Goal: Task Accomplishment & Management: Manage account settings

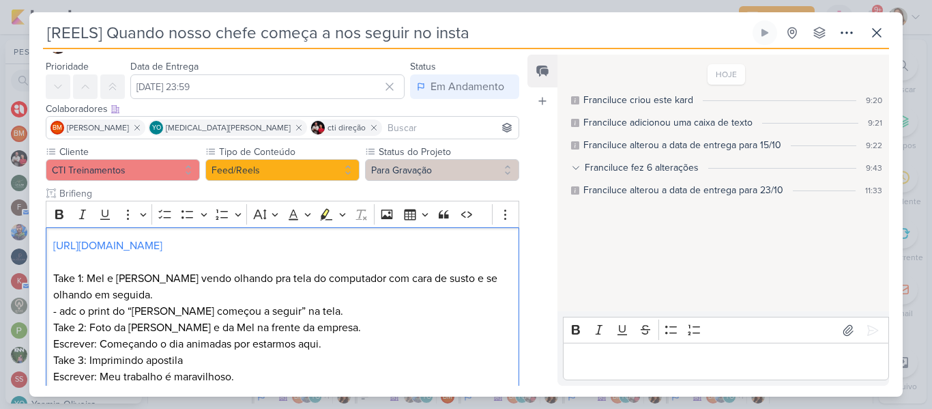
scroll to position [24, 0]
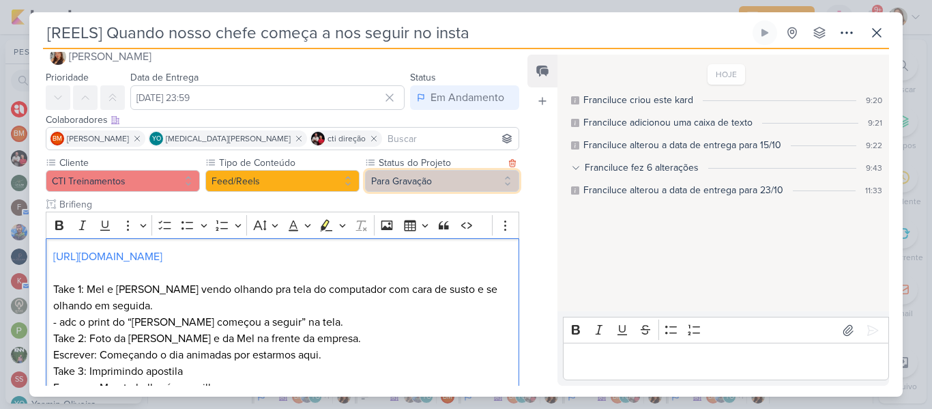
click at [439, 182] on button "Para Gravação" at bounding box center [442, 181] width 154 height 22
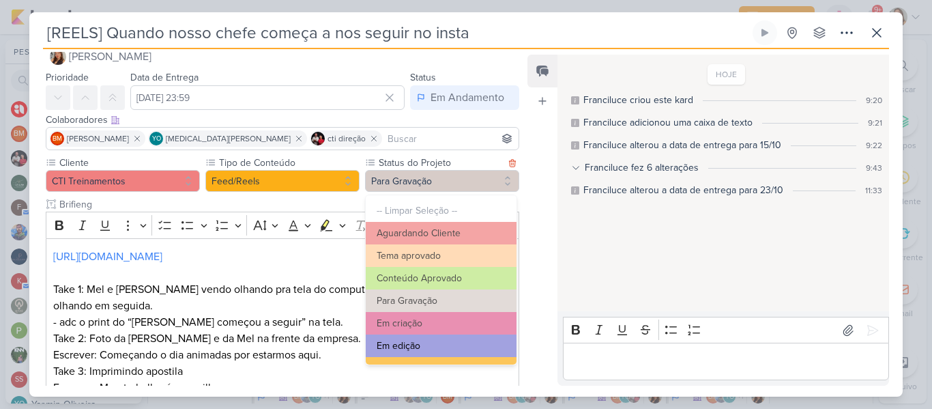
click at [469, 342] on button "Em edição" at bounding box center [441, 345] width 151 height 23
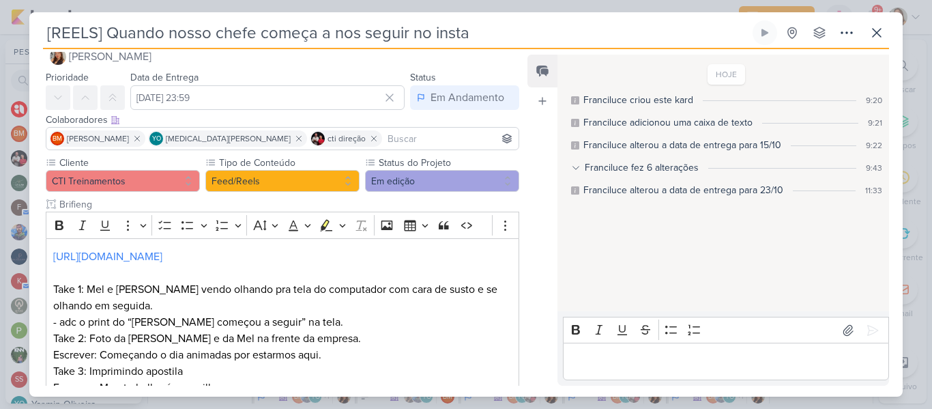
scroll to position [235, 0]
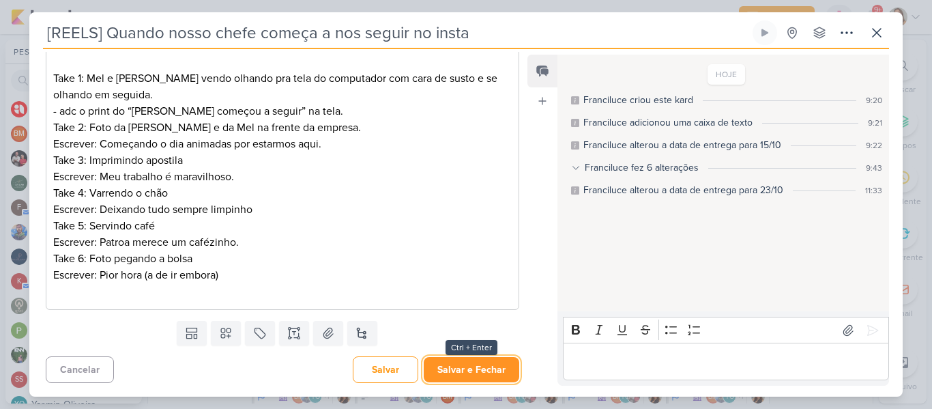
click at [491, 374] on button "Salvar e Fechar" at bounding box center [472, 369] width 96 height 25
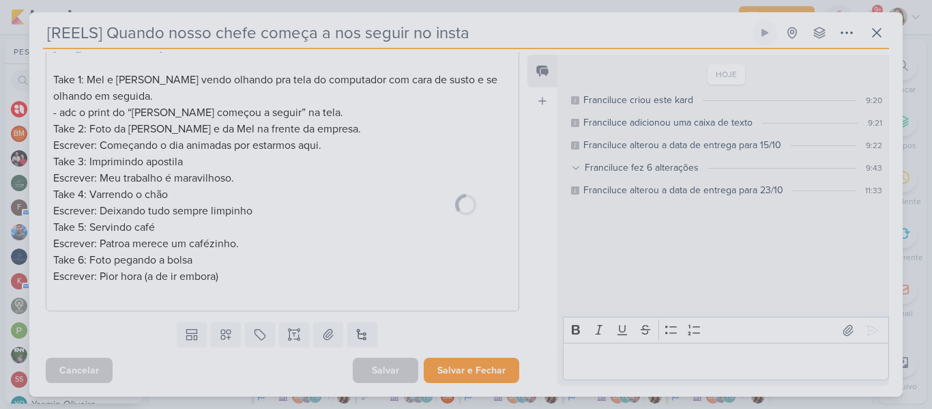
scroll to position [233, 0]
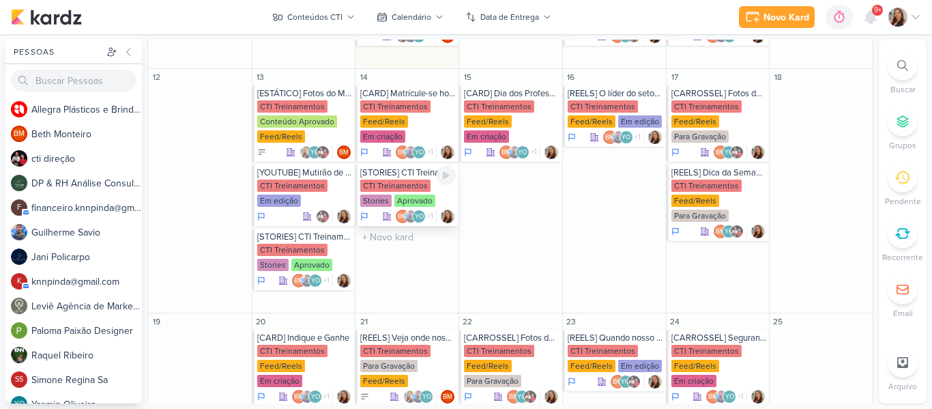
click at [408, 179] on div "CTI Treinamentos" at bounding box center [395, 185] width 70 height 12
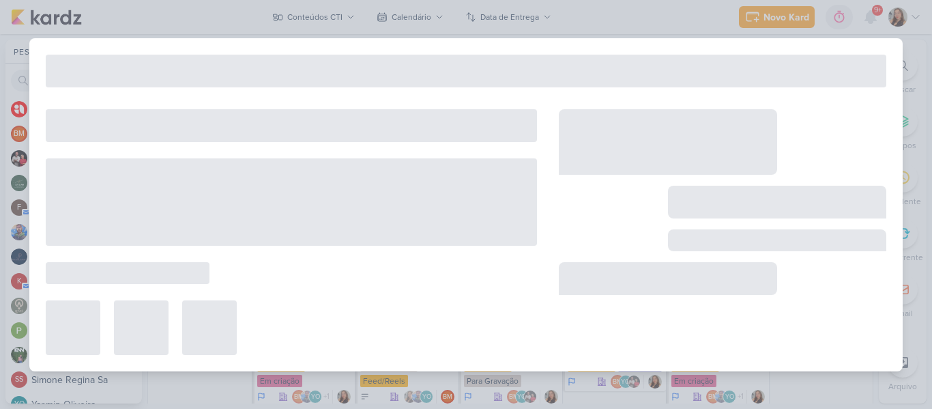
type input "[STORIES] CTI Treinamentos"
type input "14 de outubro de 2025 às 23:59"
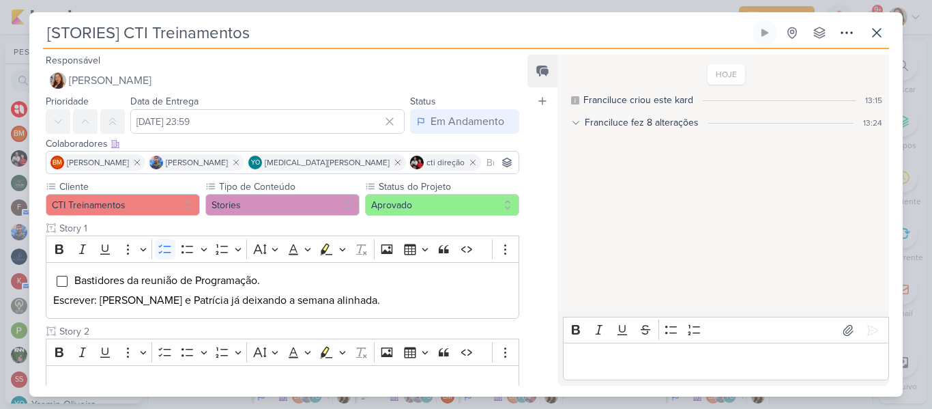
scroll to position [93, 0]
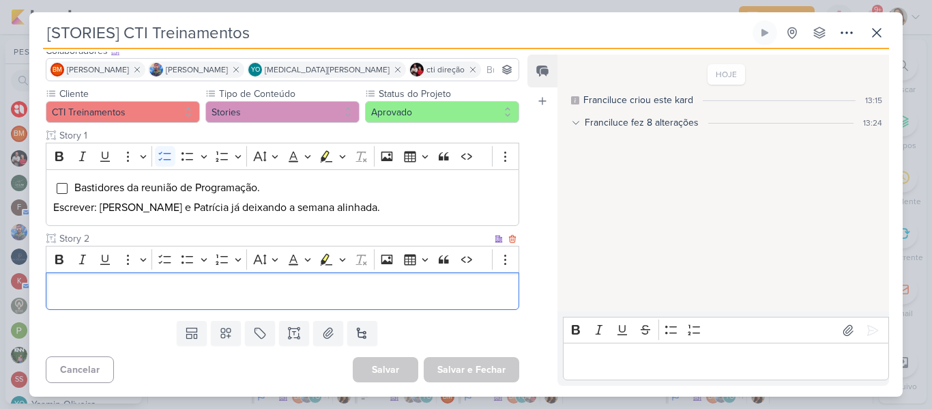
click at [434, 309] on div "Editor editing area: main" at bounding box center [283, 291] width 474 height 38
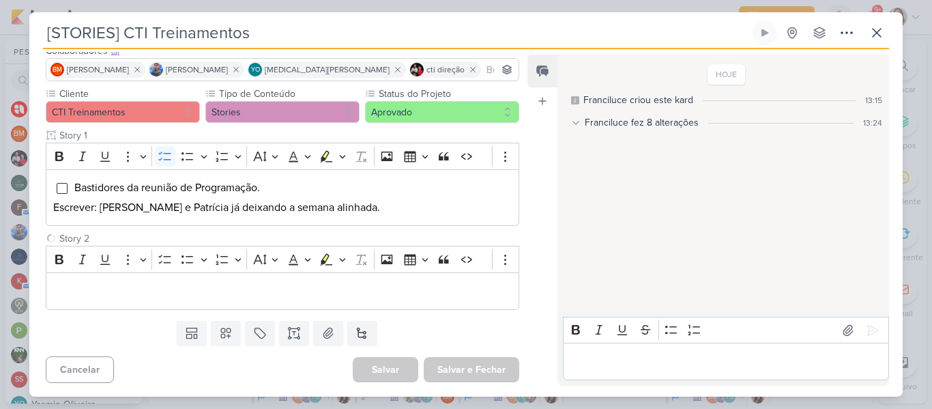
click at [584, 196] on div "HOJE Franciluce criou este kard 13:15 Franciluce fez 8 alterações 13:24 Francil…" at bounding box center [723, 183] width 330 height 255
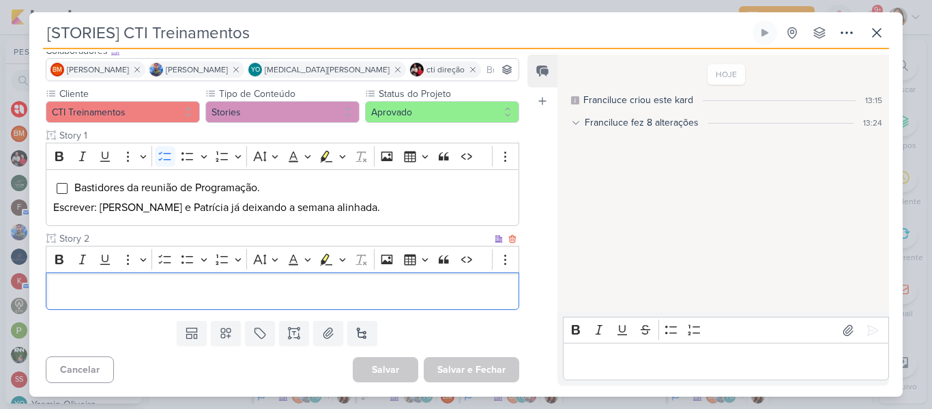
click at [107, 300] on div "Editor editing area: main" at bounding box center [283, 291] width 474 height 38
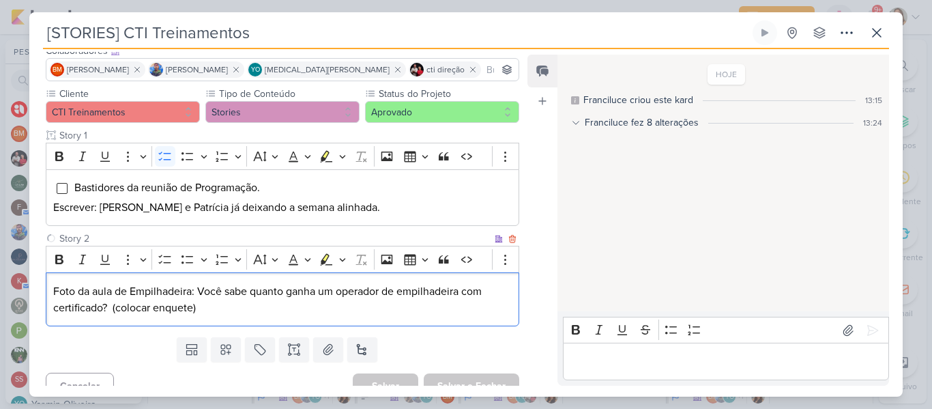
click at [187, 290] on p "Foto da aula de Empilhadeira: Você sabe quanto ganha um operador de empilhadeir…" at bounding box center [282, 299] width 459 height 33
click at [205, 295] on p "Foto da aula de Empilhadeira: Você sabe quanto ganha um operador de empilhadeir…" at bounding box center [282, 299] width 459 height 33
click at [115, 306] on p "Foto da aula de Empilhadeira: Você sabe quanto ganha um operador de empilhadeir…" at bounding box center [282, 299] width 459 height 33
click at [100, 291] on p "Foto da aula de Empilhadeira: Você sabe quanto ganha um operador de empilhadeir…" at bounding box center [282, 299] width 459 height 33
click at [162, 250] on button "To-do List" at bounding box center [165, 259] width 20 height 20
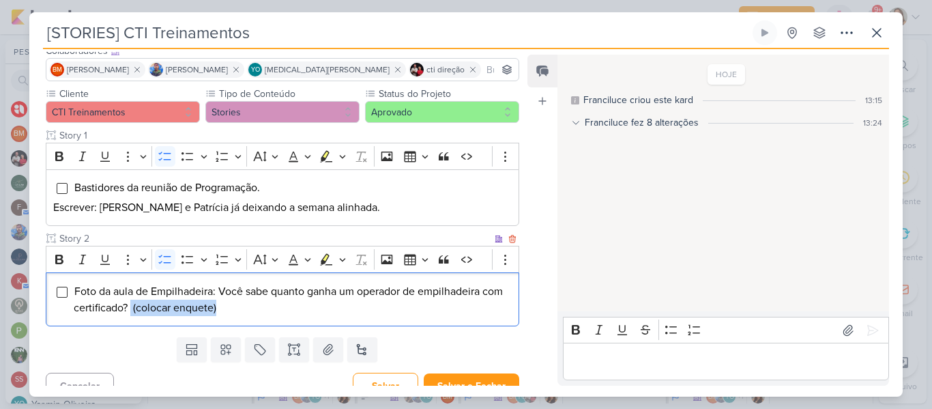
drag, startPoint x: 257, startPoint y: 306, endPoint x: 155, endPoint y: 306, distance: 102.4
click at [155, 306] on li "Foto da aula de Empilhadeira: Você sabe quanto ganha um operador de empilhadeir…" at bounding box center [293, 299] width 438 height 33
click at [220, 291] on span "Foto da aula de Empilhadeira: Você sabe quanto ganha um operador de empilhadeir…" at bounding box center [288, 300] width 429 height 30
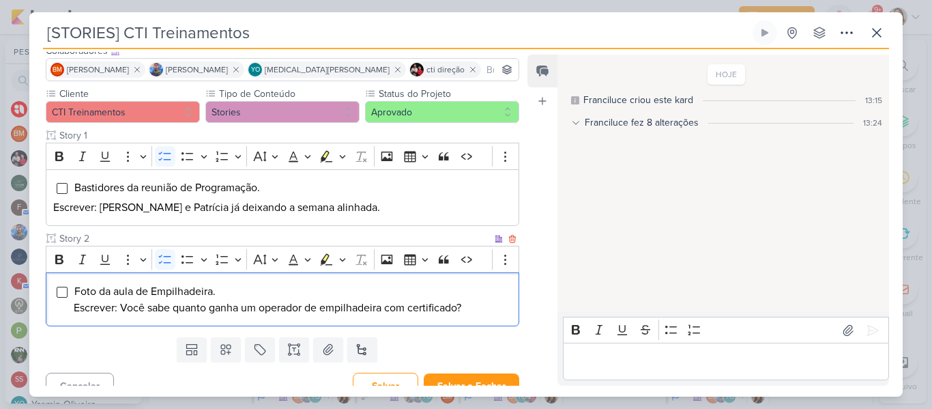
click at [495, 311] on li "Foto da aula de Empilhadeira. Escrever: Você sabe quanto ganha um operador de e…" at bounding box center [293, 299] width 438 height 33
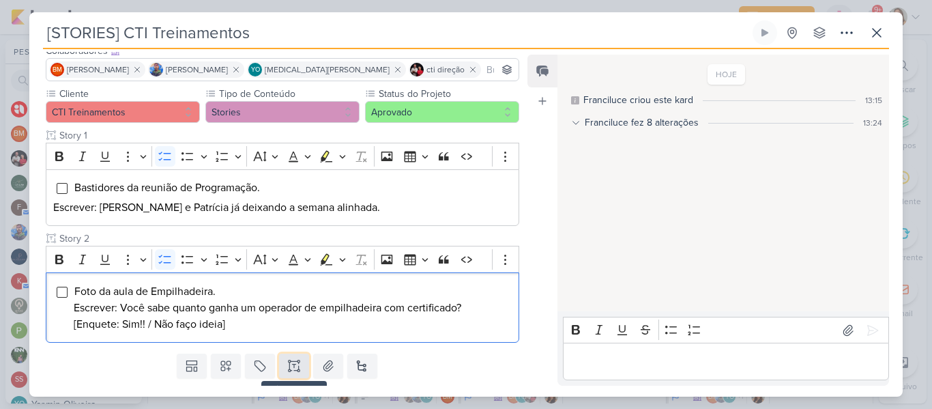
click at [300, 371] on button at bounding box center [294, 365] width 30 height 25
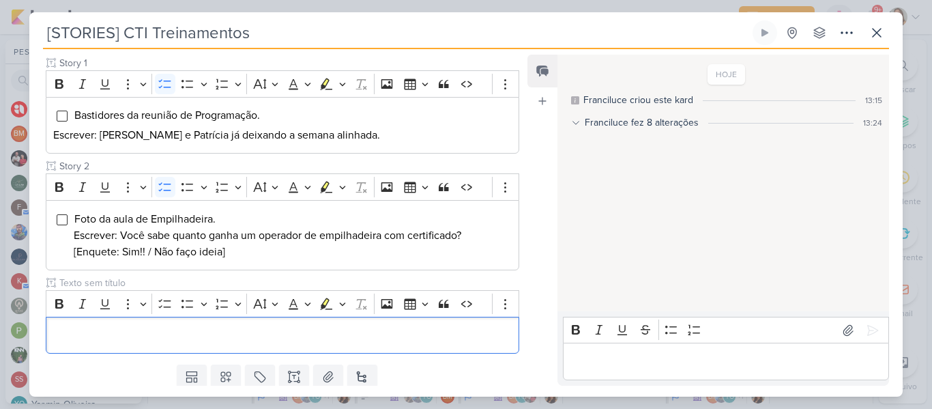
scroll to position [209, 0]
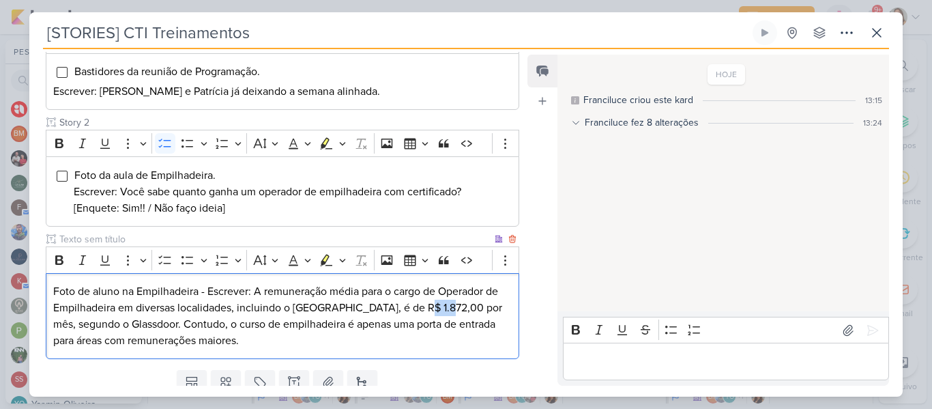
drag, startPoint x: 437, startPoint y: 308, endPoint x: 414, endPoint y: 308, distance: 23.2
click at [414, 308] on p "Foto de aluno na Empilhadeira - Escrever: A remuneração média para o cargo de O…" at bounding box center [282, 316] width 459 height 66
click at [320, 340] on p "Foto de aluno na Empilhadeira - Escrever: A remuneração média para o cargo de O…" at bounding box center [282, 316] width 459 height 66
click at [228, 308] on p "Foto de aluno na Empilhadeira - Escrever: A remuneração média para o cargo de O…" at bounding box center [282, 316] width 459 height 66
click at [209, 293] on p "Foto de aluno na Empilhadeira - Escrever: A remuneração média para o cargo de O…" at bounding box center [282, 316] width 459 height 66
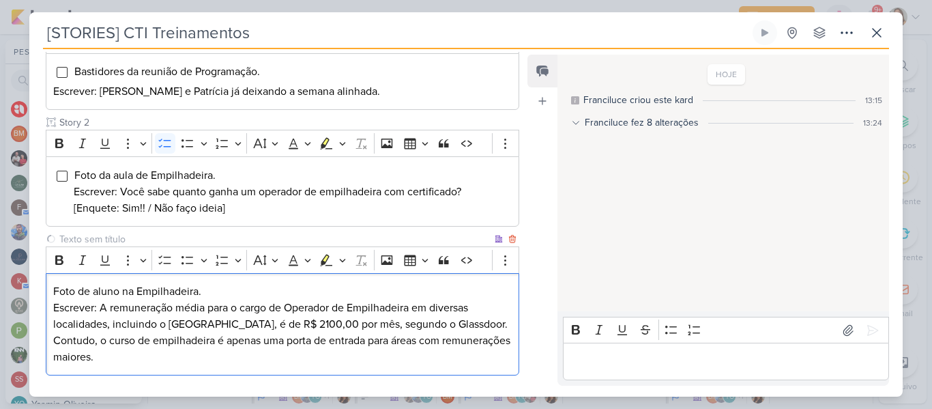
click at [209, 293] on p "Foto de aluno na Empilhadeira." at bounding box center [282, 291] width 459 height 16
click at [169, 263] on icon "Editor toolbar" at bounding box center [164, 259] width 12 height 9
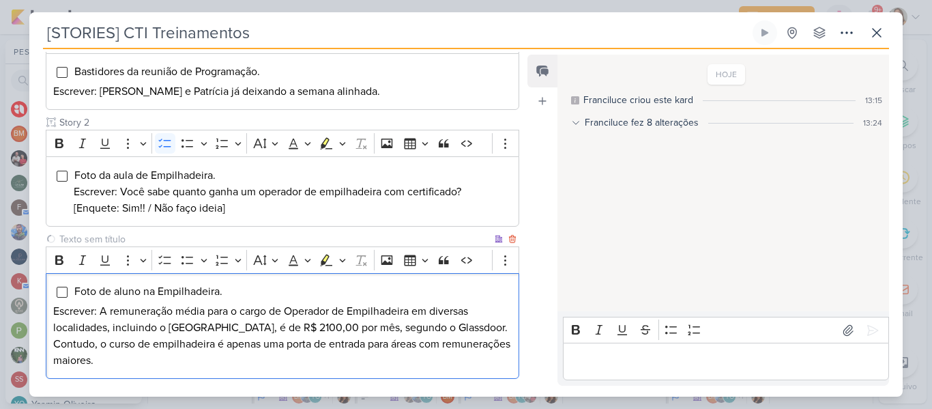
click at [182, 330] on p "Escrever: A remuneração média para o cargo de Operador de Empilhadeira em diver…" at bounding box center [282, 336] width 459 height 66
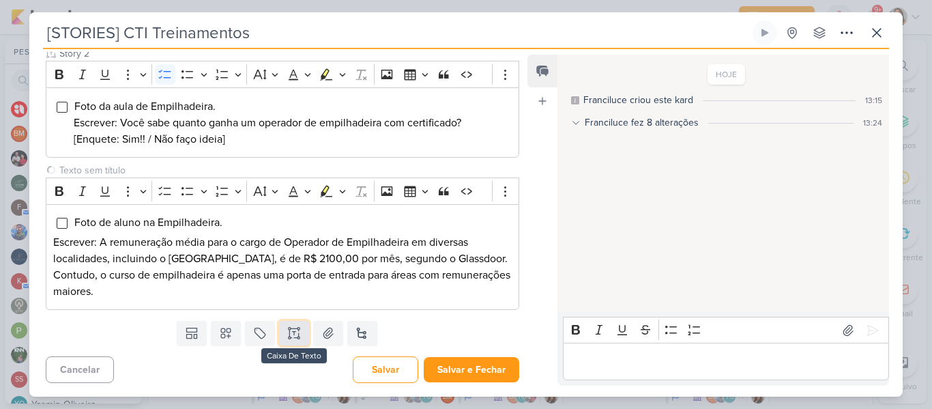
click at [300, 338] on button at bounding box center [294, 333] width 30 height 25
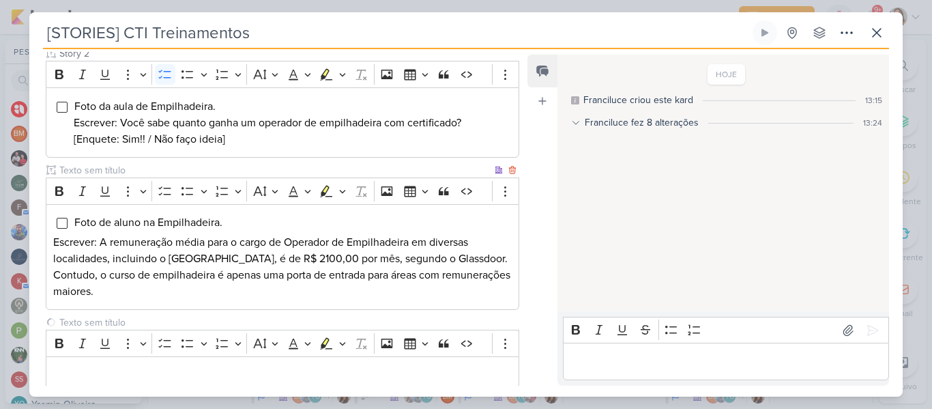
click at [170, 168] on input "text" at bounding box center [274, 170] width 435 height 14
type input "Story 3"
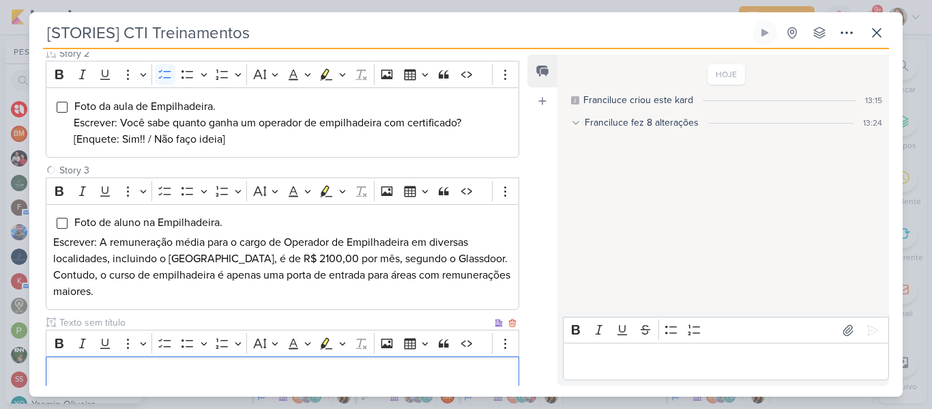
click at [118, 369] on p "Editor editing area: main" at bounding box center [282, 374] width 459 height 16
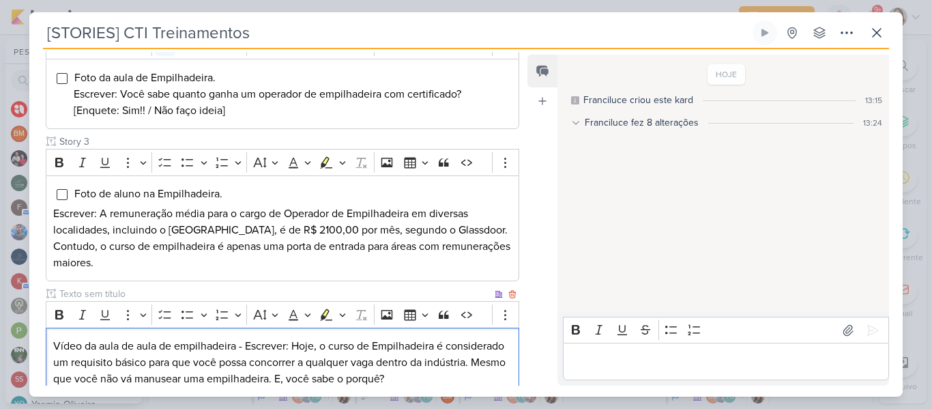
click at [247, 347] on p "Vídeo da aula de aula de empilhadeira - Escrever: Hoje, o curso de Empilhadeira…" at bounding box center [282, 362] width 459 height 49
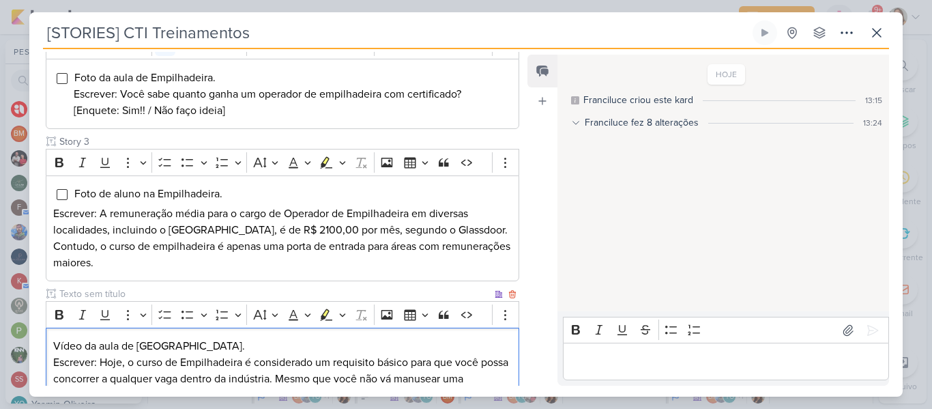
click at [247, 347] on p "Vídeo da aula de aula de empilhadeira." at bounding box center [282, 346] width 459 height 16
click at [171, 319] on icon "Editor toolbar" at bounding box center [165, 315] width 14 height 14
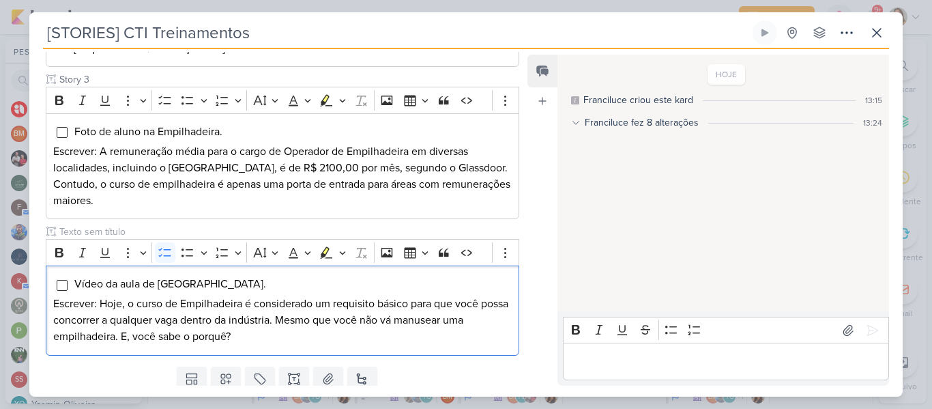
scroll to position [414, 0]
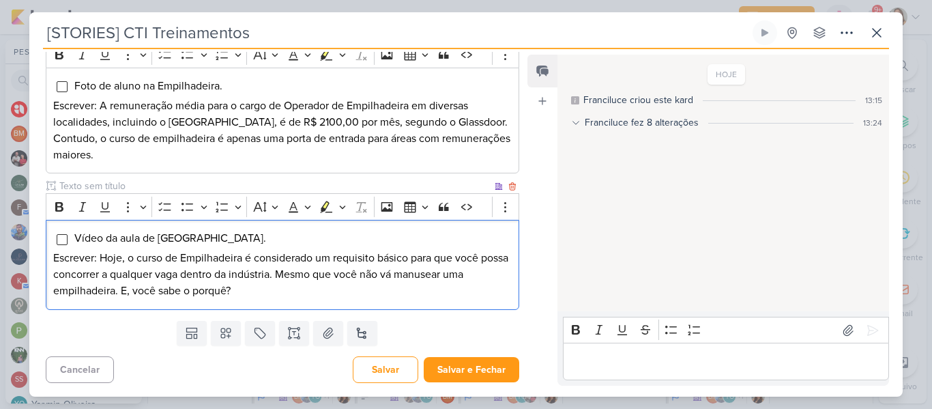
click at [414, 287] on p "Escrever: Hoje, o curso de Empilhadeira é considerado um requisito básico para …" at bounding box center [282, 274] width 459 height 49
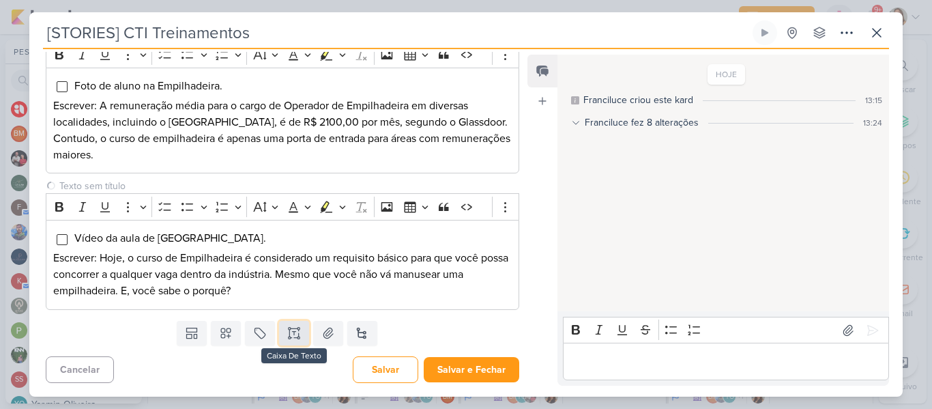
click at [300, 332] on button at bounding box center [294, 333] width 30 height 25
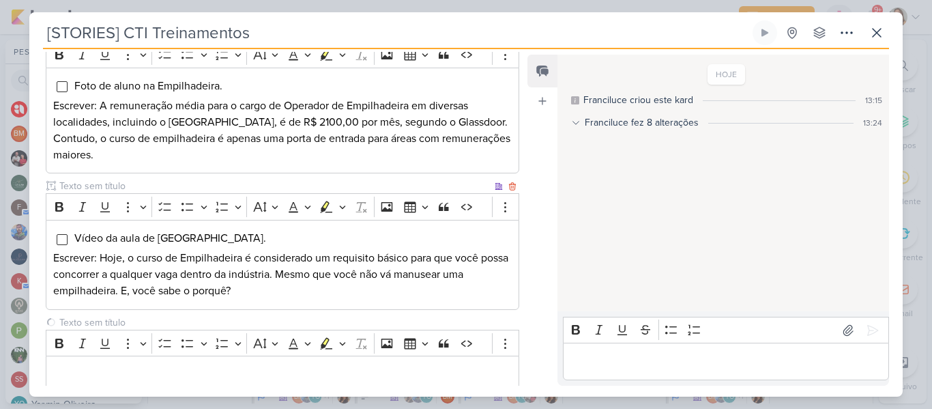
click at [163, 188] on input "text" at bounding box center [274, 186] width 435 height 14
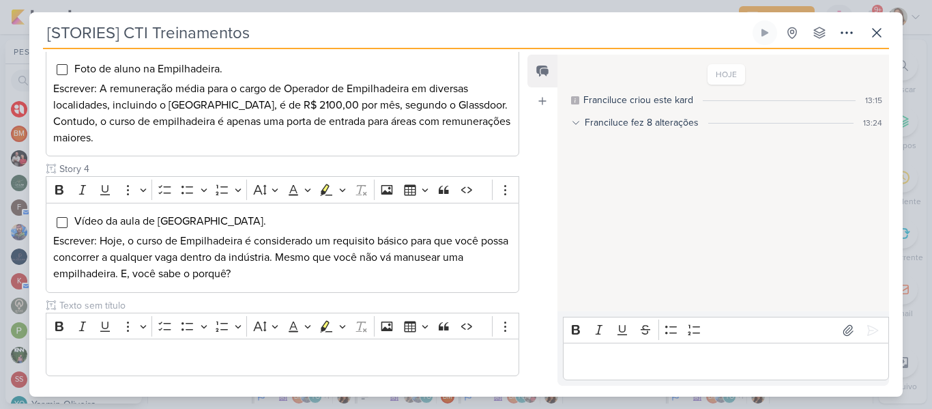
scroll to position [488, 0]
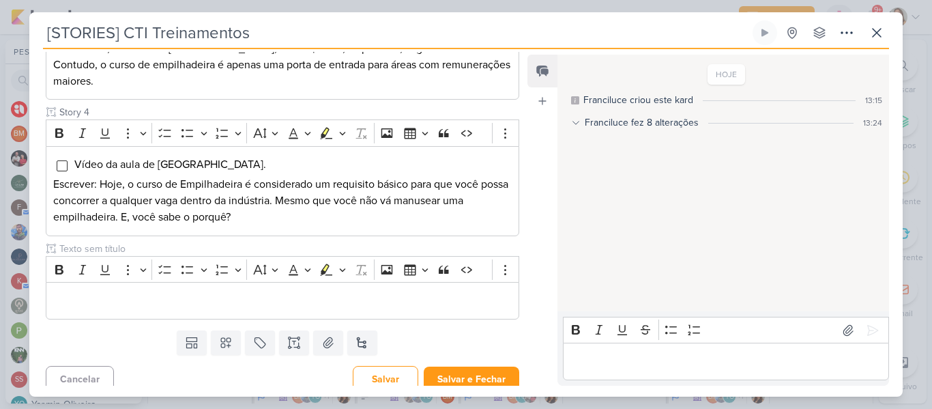
type input "Story 4"
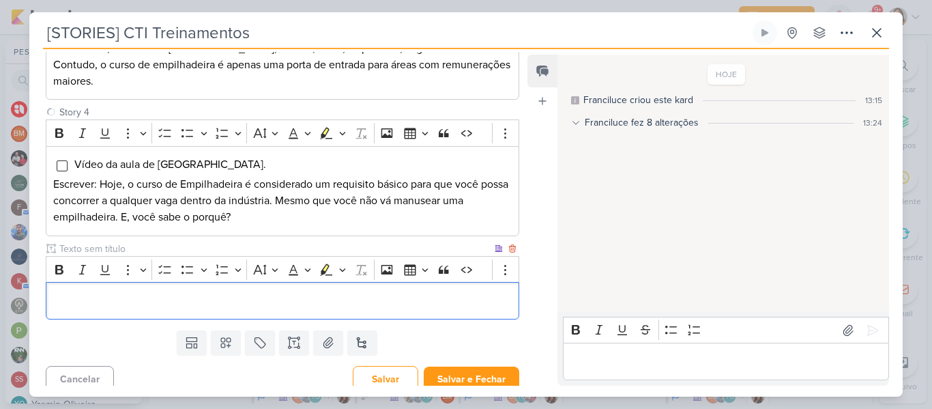
click at [81, 305] on p "Editor editing area: main" at bounding box center [282, 301] width 459 height 16
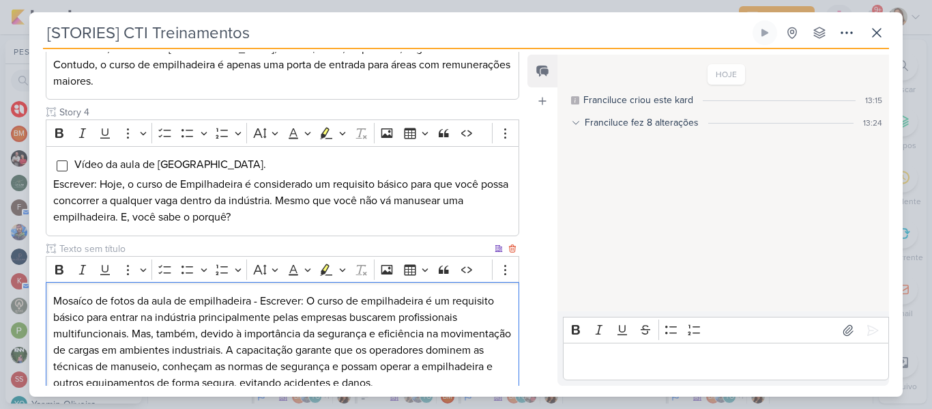
scroll to position [492, 0]
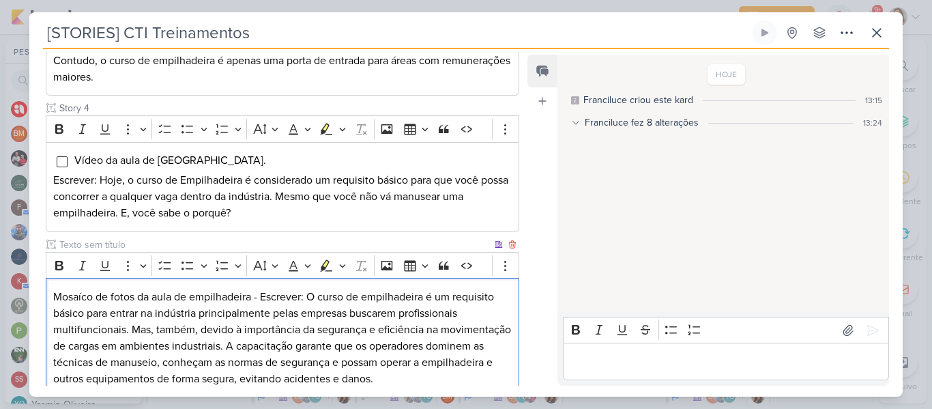
click at [263, 298] on p "Mosaíco de fotos da aula de empilhadeira - Escrever: O curso de empilhadeira é …" at bounding box center [282, 338] width 459 height 98
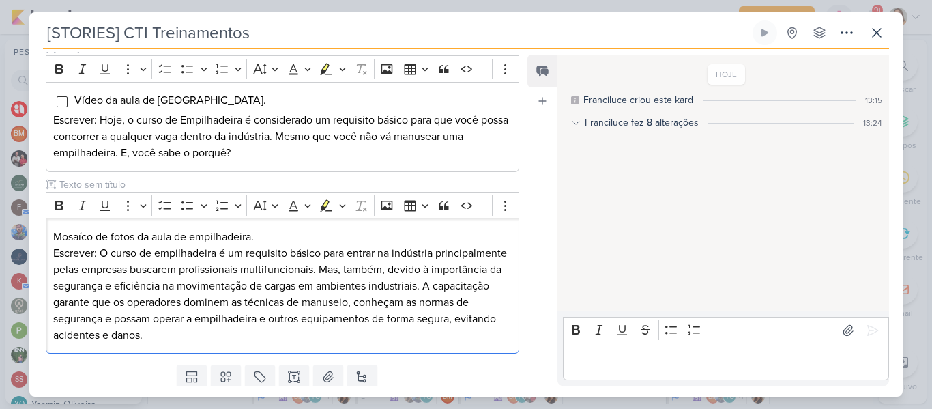
scroll to position [553, 0]
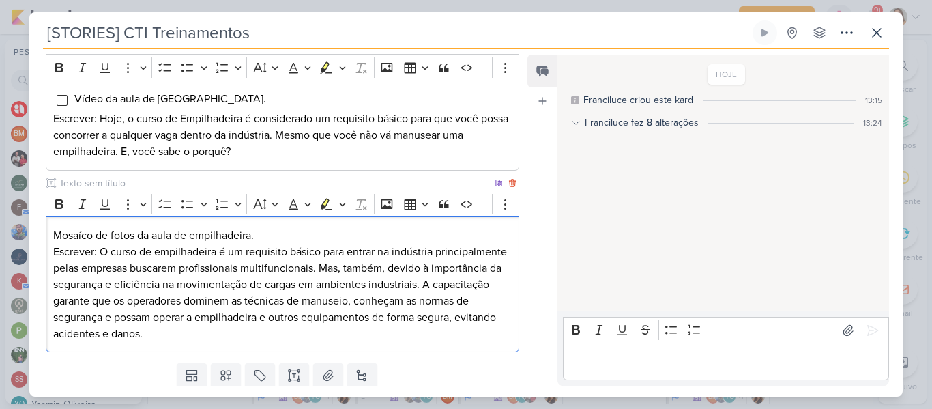
click at [429, 299] on p "Escrever: O curso de empilhadeira é um requisito básico para entrar na indústri…" at bounding box center [282, 293] width 459 height 98
click at [396, 270] on p "Escrever: O curso de empilhadeira é um requisito básico para entrar na indústri…" at bounding box center [282, 293] width 459 height 98
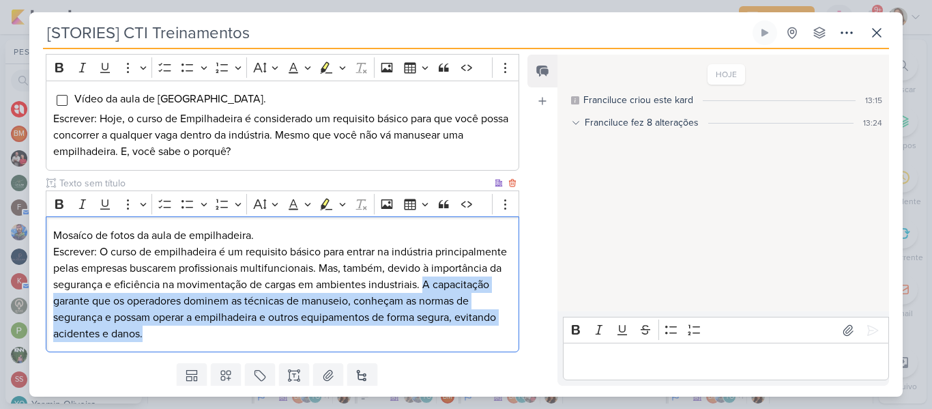
drag, startPoint x: 500, startPoint y: 285, endPoint x: 502, endPoint y: 334, distance: 49.2
click at [502, 334] on p "Escrever: O curso de empilhadeira é um requisito básico para entrar na indústri…" at bounding box center [282, 293] width 459 height 98
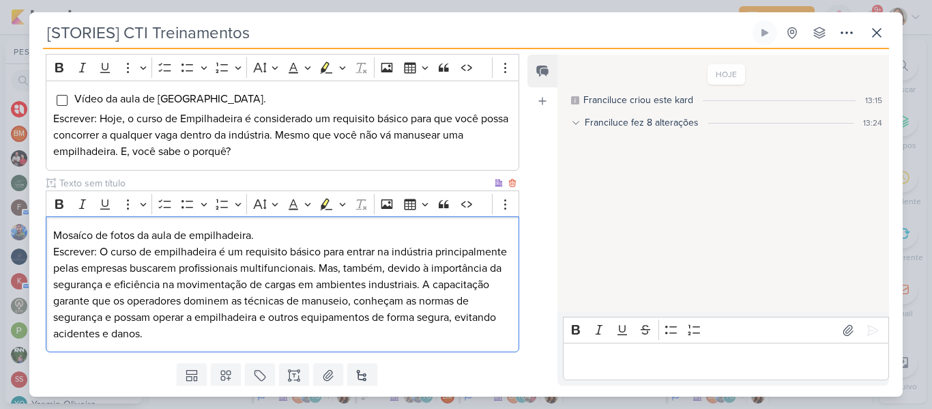
scroll to position [547, 0]
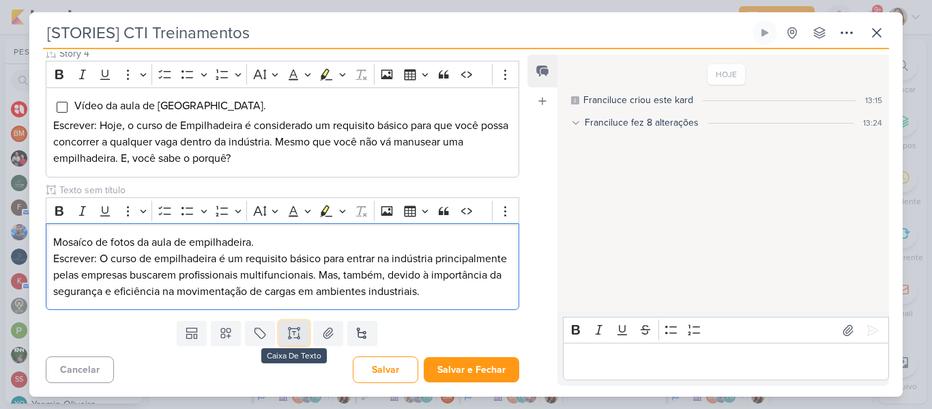
click at [298, 335] on icon at bounding box center [294, 333] width 14 height 14
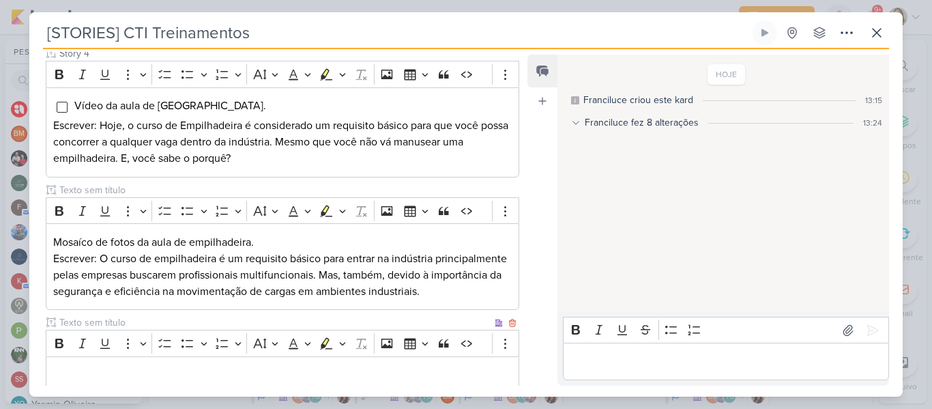
click at [282, 320] on input "text" at bounding box center [274, 322] width 435 height 14
click at [285, 368] on p "Editor editing area: main" at bounding box center [282, 374] width 459 height 16
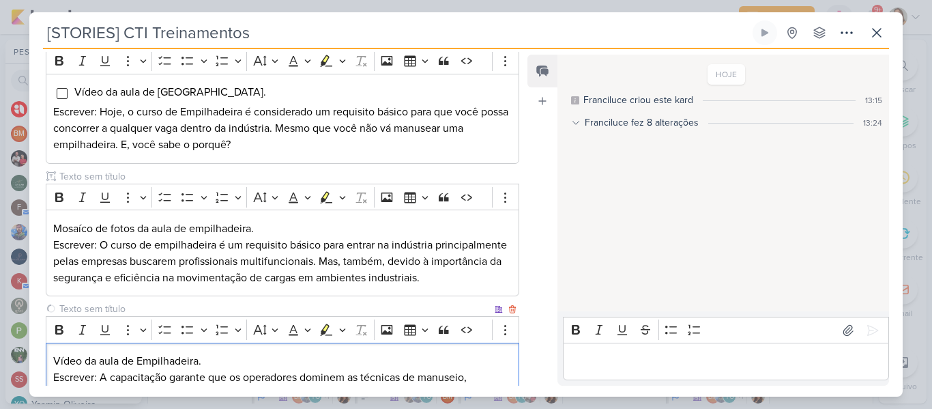
scroll to position [592, 0]
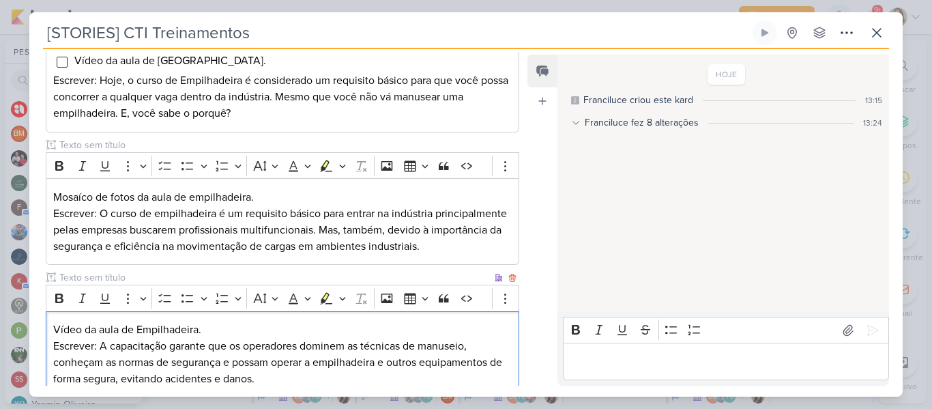
click at [239, 322] on p "Vídeo da aula de Empilhadeira." at bounding box center [282, 329] width 459 height 16
click at [158, 291] on button "To-do List" at bounding box center [165, 298] width 20 height 20
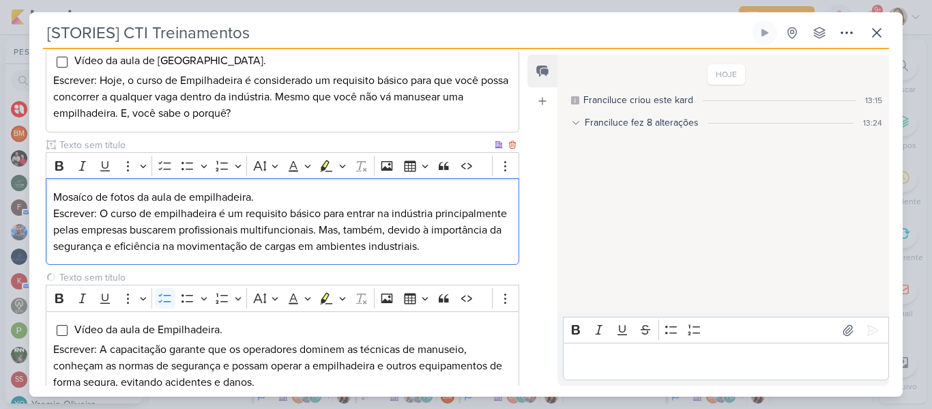
click at [133, 193] on p "Mosaíco de fotos da aula de empilhadeira." at bounding box center [282, 197] width 459 height 16
click at [163, 171] on icon "Editor toolbar" at bounding box center [165, 166] width 14 height 14
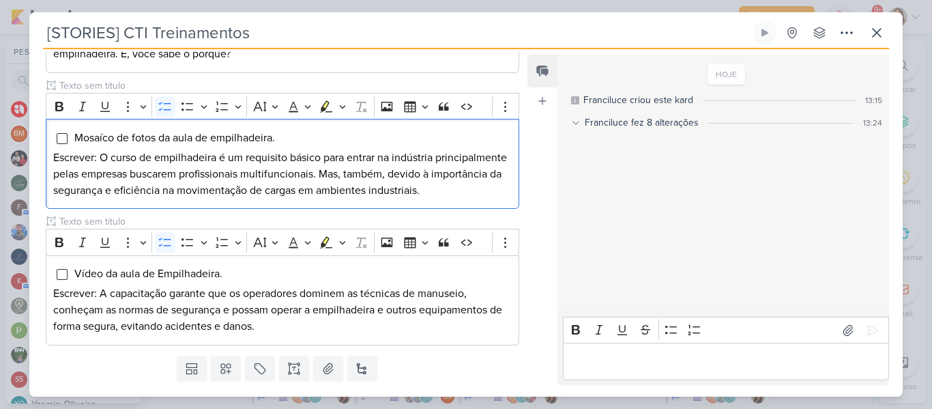
scroll to position [687, 0]
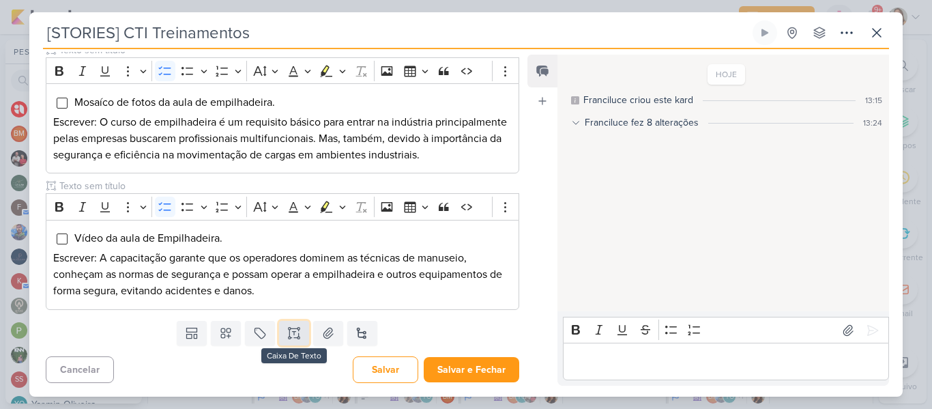
click at [293, 326] on icon at bounding box center [294, 333] width 14 height 14
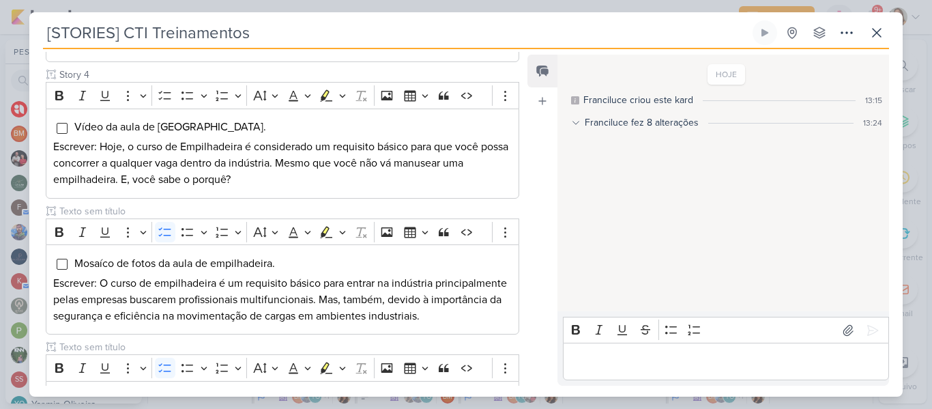
scroll to position [585, 0]
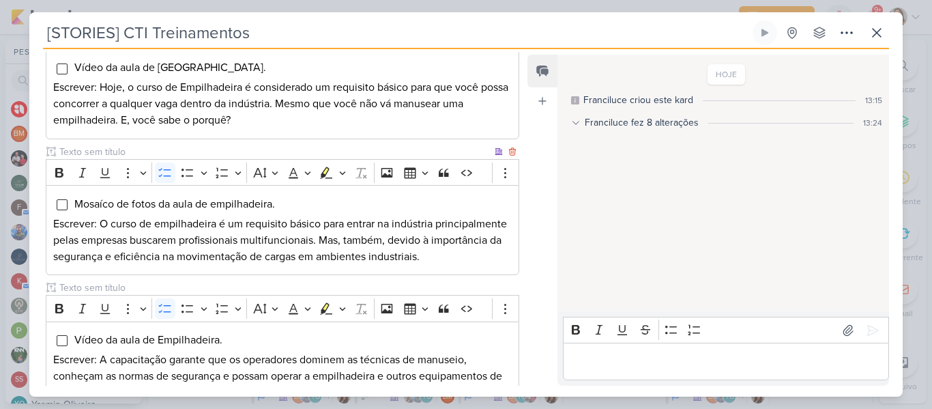
click at [303, 151] on input "text" at bounding box center [274, 152] width 435 height 14
type input "Story 5"
click at [227, 285] on input "text" at bounding box center [274, 287] width 435 height 14
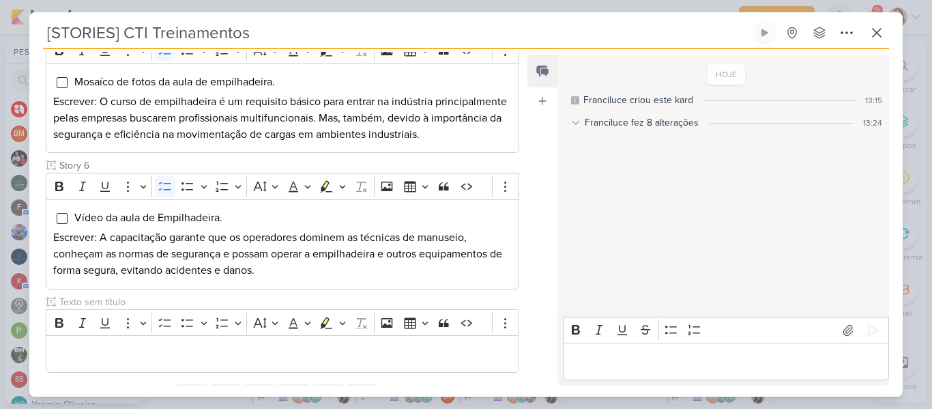
scroll to position [770, 0]
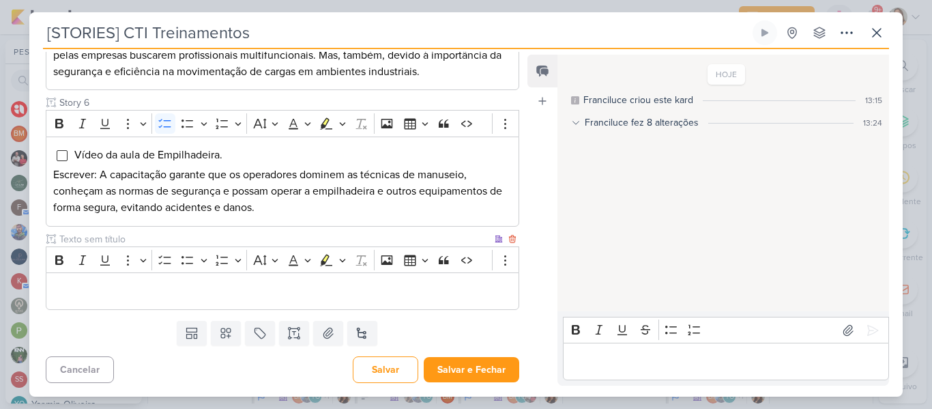
type input "Story 6"
click at [354, 242] on input "text" at bounding box center [274, 239] width 435 height 14
type input "Story 7"
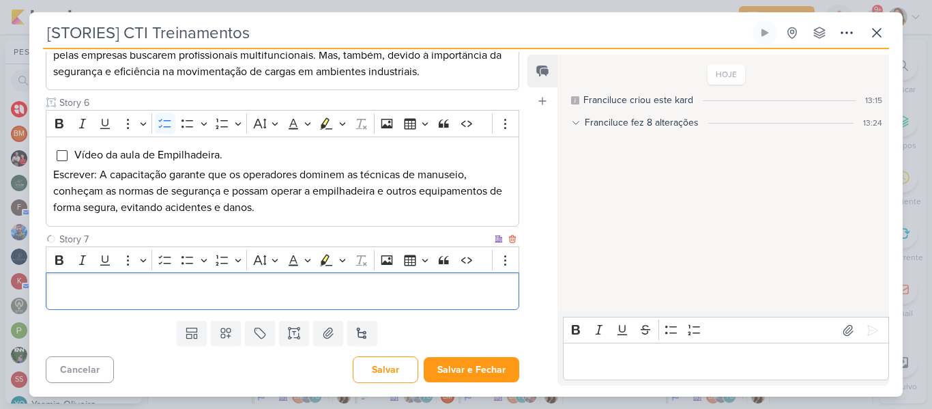
click at [111, 287] on p "Editor editing area: main" at bounding box center [282, 291] width 459 height 16
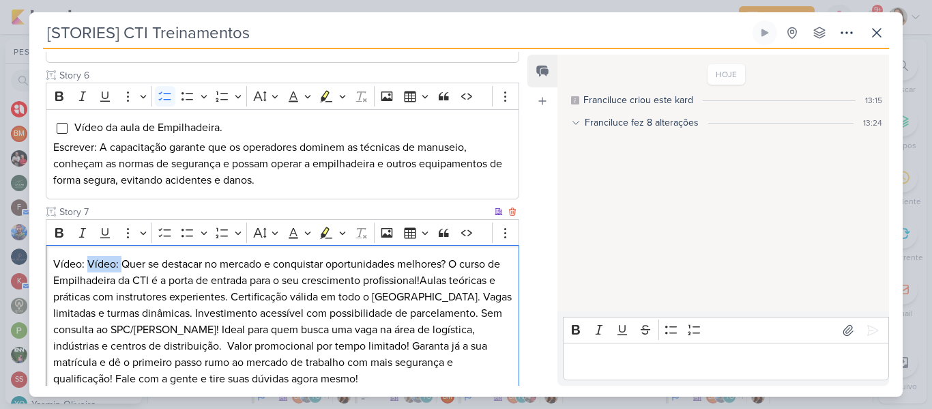
drag, startPoint x: 121, startPoint y: 265, endPoint x: 89, endPoint y: 264, distance: 32.1
click at [89, 264] on p "Vídeo: Vídeo: Quer se destacar no mercado e conquistar oportunidades melhores? …" at bounding box center [282, 321] width 459 height 131
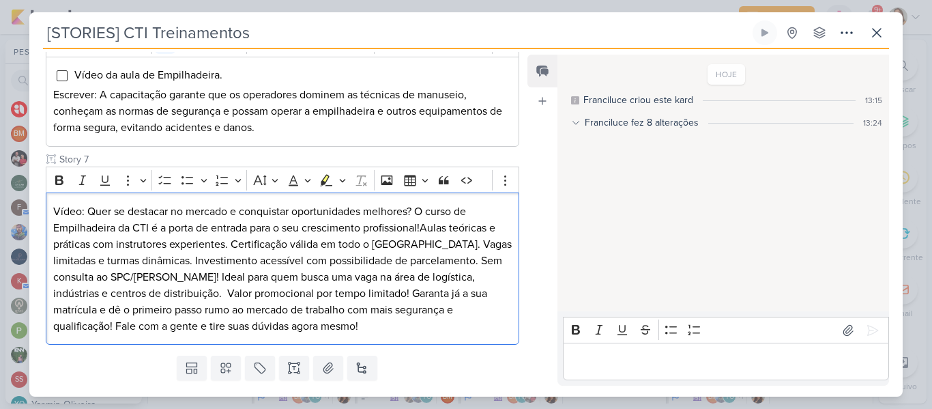
scroll to position [884, 0]
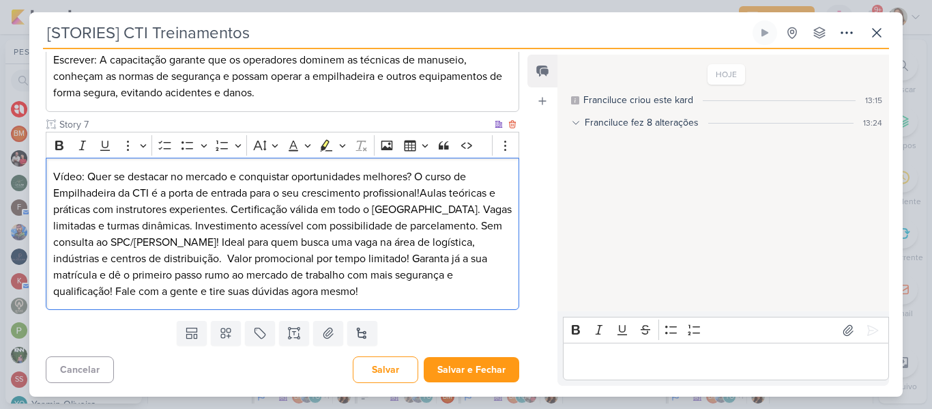
click at [81, 173] on p "Vídeo: Quer se destacar no mercado e conquistar oportunidades melhores? O curso…" at bounding box center [282, 234] width 459 height 131
click at [171, 143] on icon "Editor toolbar" at bounding box center [165, 146] width 14 height 14
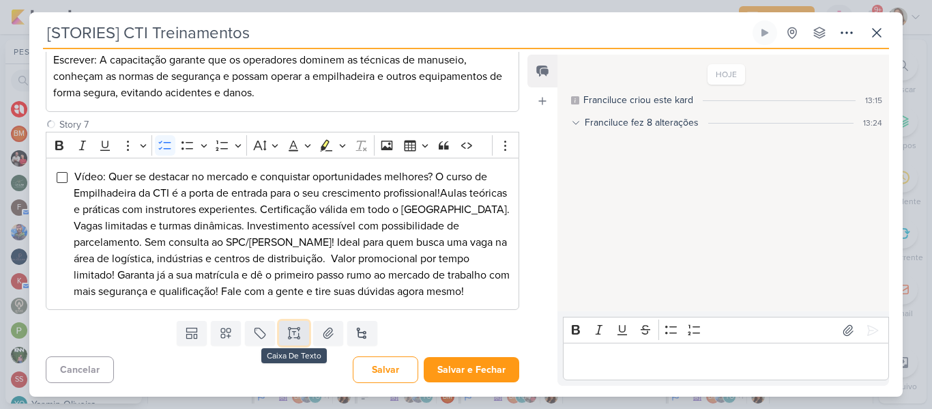
click at [287, 341] on button at bounding box center [294, 333] width 30 height 25
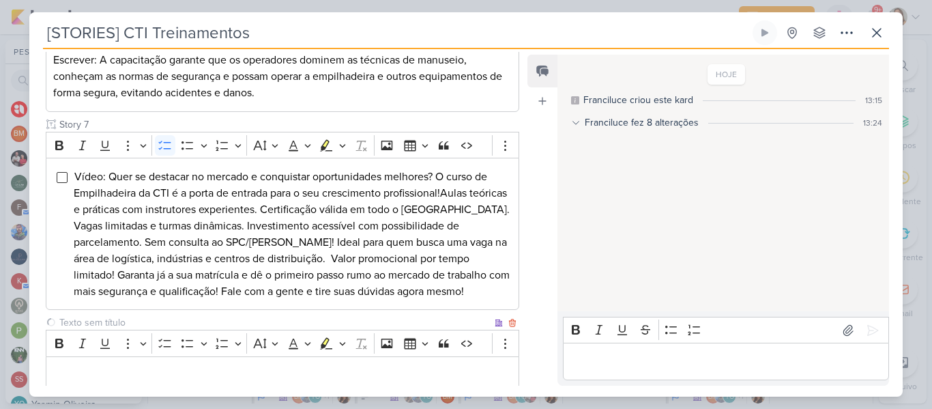
click at [319, 321] on input "text" at bounding box center [274, 322] width 435 height 14
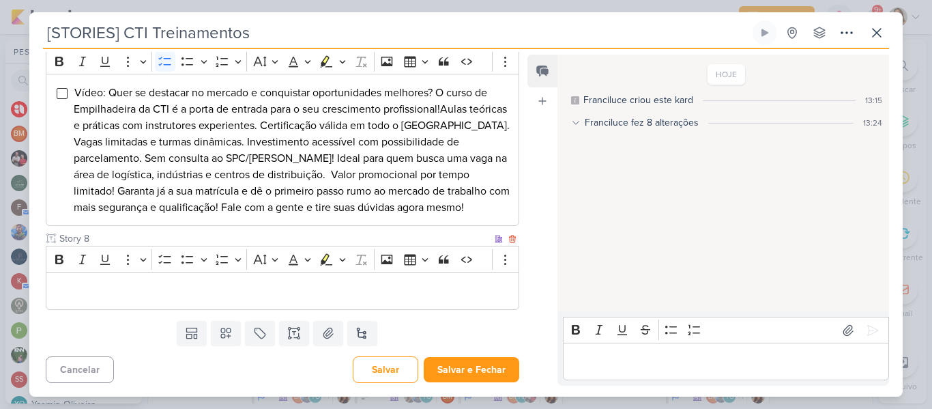
type input "Story 8"
click at [478, 308] on div "Editor editing area: main" at bounding box center [283, 291] width 474 height 38
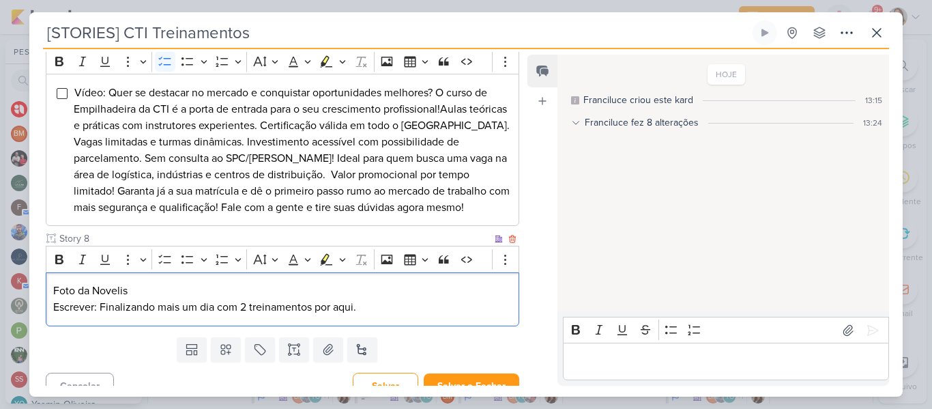
click at [368, 286] on p "Foto da Novelis" at bounding box center [282, 291] width 459 height 16
click at [163, 255] on icon "Editor toolbar" at bounding box center [165, 259] width 14 height 14
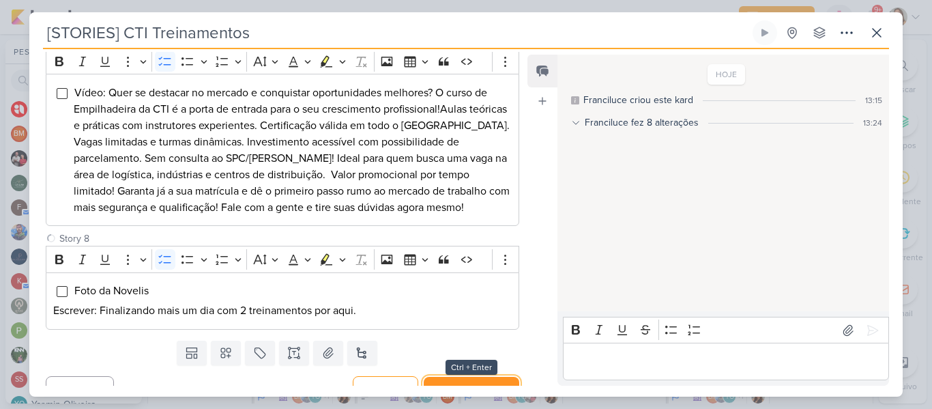
click at [454, 379] on button "Salvar e Fechar" at bounding box center [472, 389] width 96 height 25
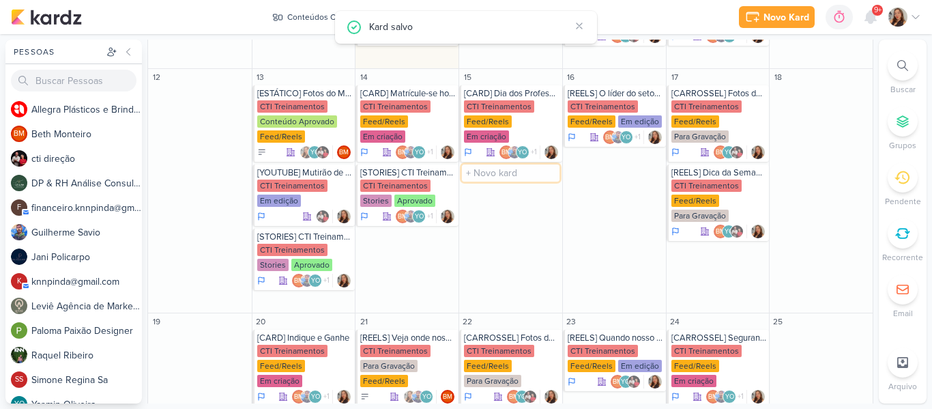
click at [480, 164] on input "text" at bounding box center [511, 172] width 98 height 17
type input "[STORIES] CTI Treinamentos"
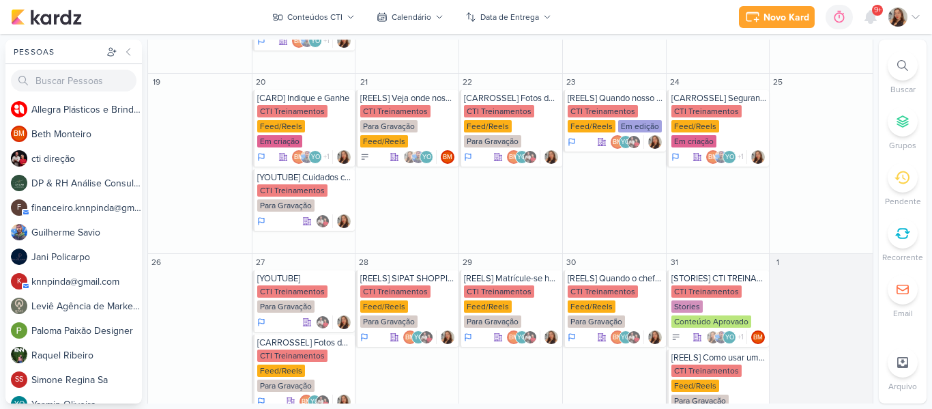
scroll to position [681, 0]
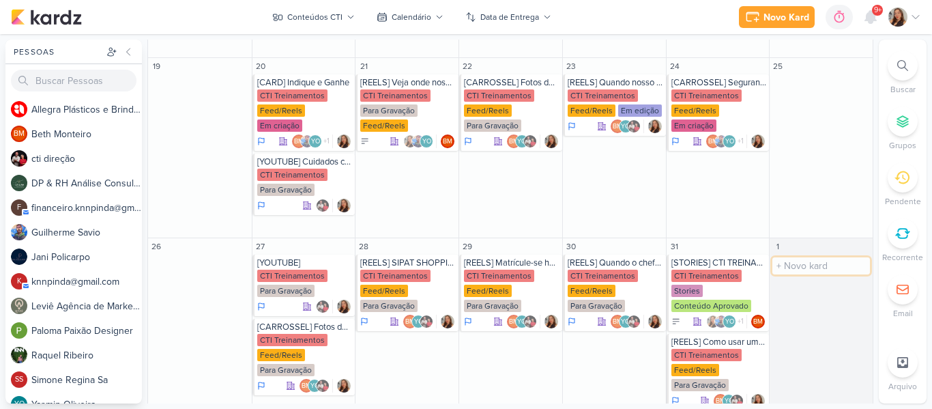
click at [798, 257] on input "text" at bounding box center [821, 265] width 98 height 17
type input "["
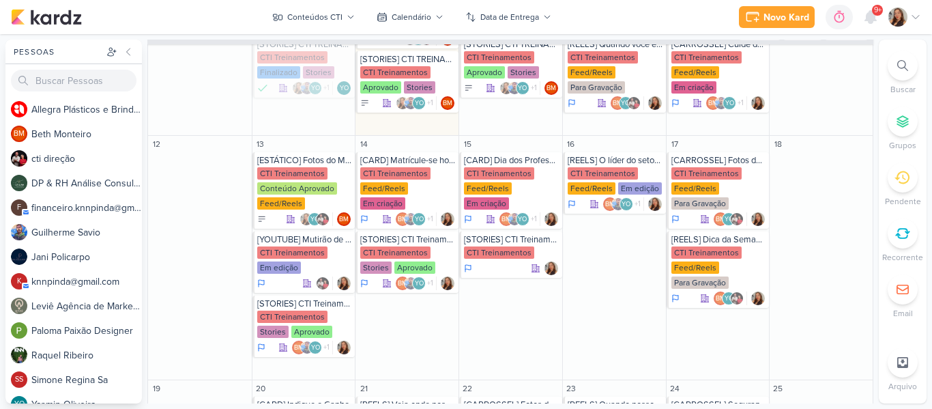
scroll to position [422, 0]
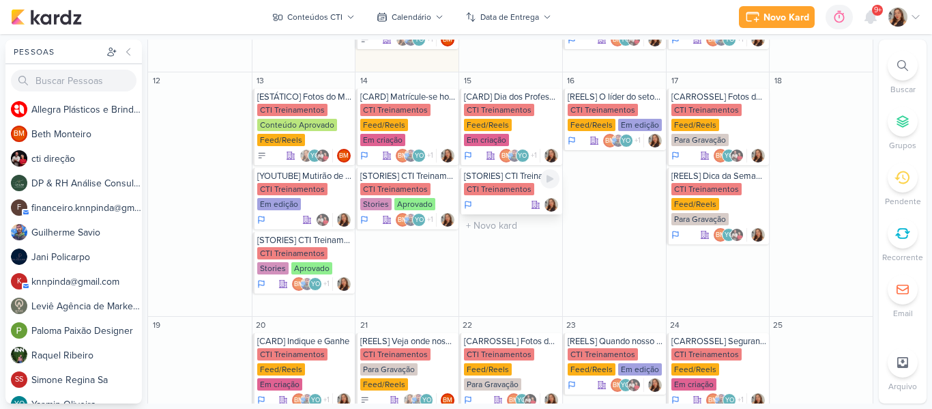
click at [500, 183] on div "CTI Treinamentos" at bounding box center [499, 189] width 70 height 12
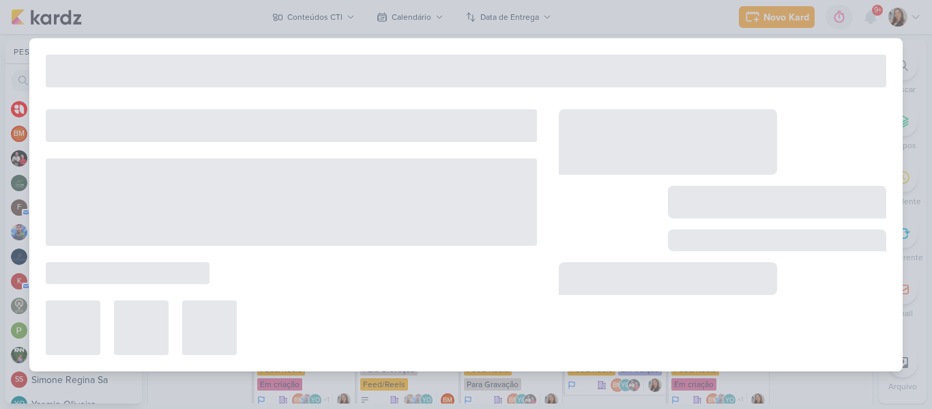
type input "15 de outubro de 2025 às 23:59"
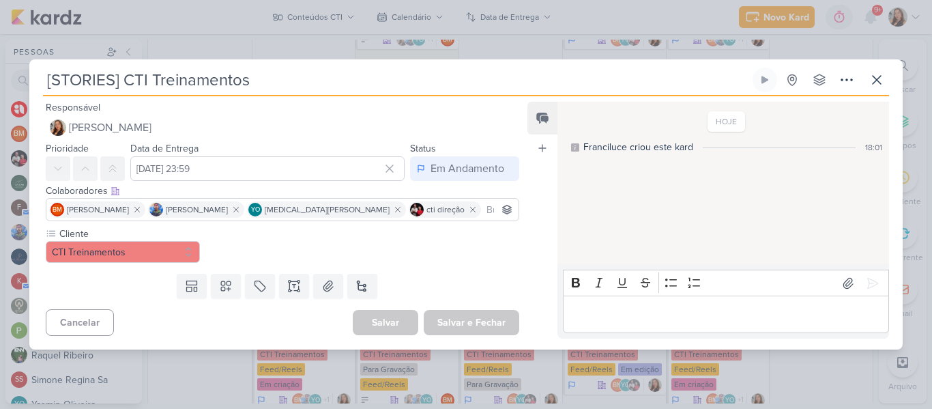
scroll to position [0, 0]
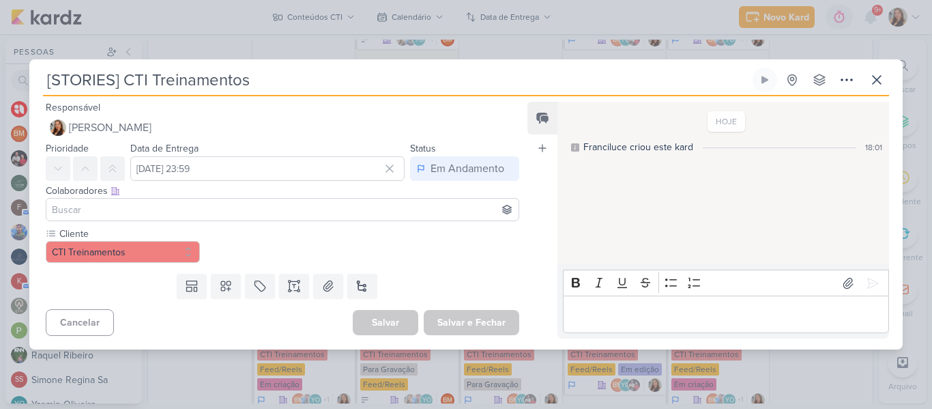
click at [416, 207] on input at bounding box center [282, 209] width 467 height 16
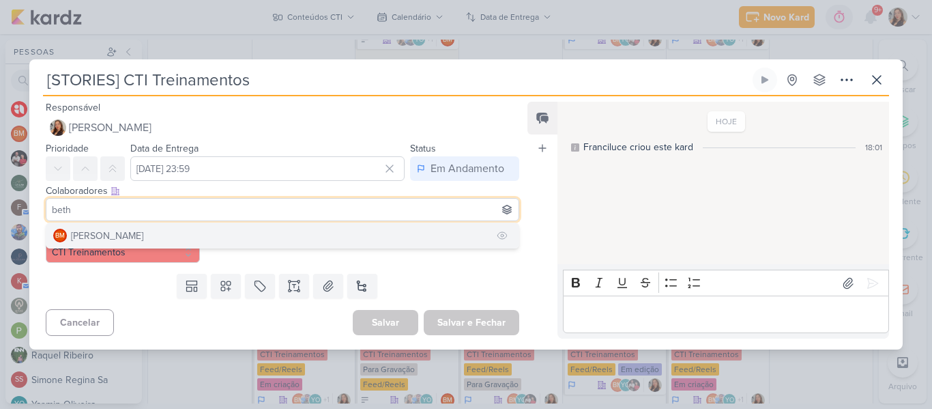
type input "beth"
click at [407, 229] on button "BM Beth Monteiro" at bounding box center [282, 235] width 472 height 25
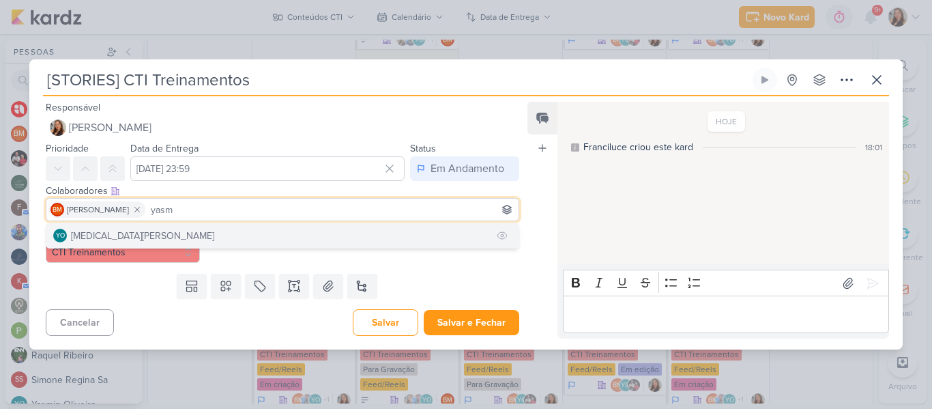
type input "yasm"
click at [394, 233] on button "YO Yasmin Oliveira" at bounding box center [282, 235] width 472 height 25
type input "gui"
click at [339, 223] on button "[PERSON_NAME]" at bounding box center [282, 235] width 472 height 25
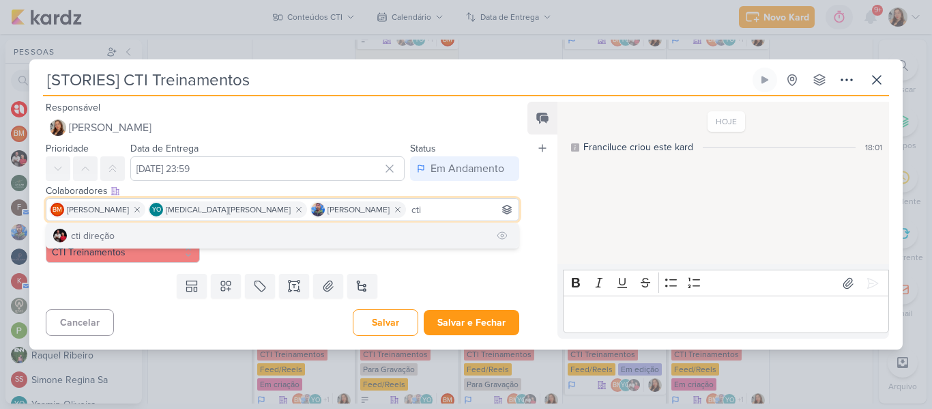
type input "cti"
click at [349, 225] on button "cti direção" at bounding box center [282, 235] width 472 height 25
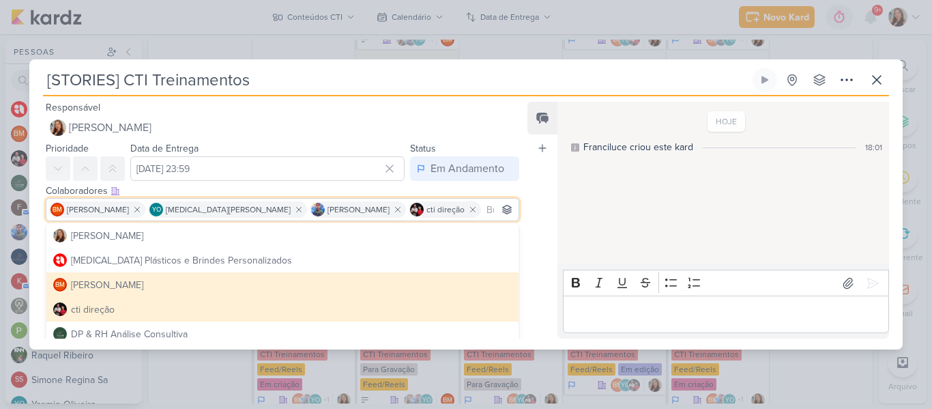
click at [545, 215] on div "Feed Atrelar email Solte o email para atrelar ao kard" at bounding box center [543, 220] width 30 height 237
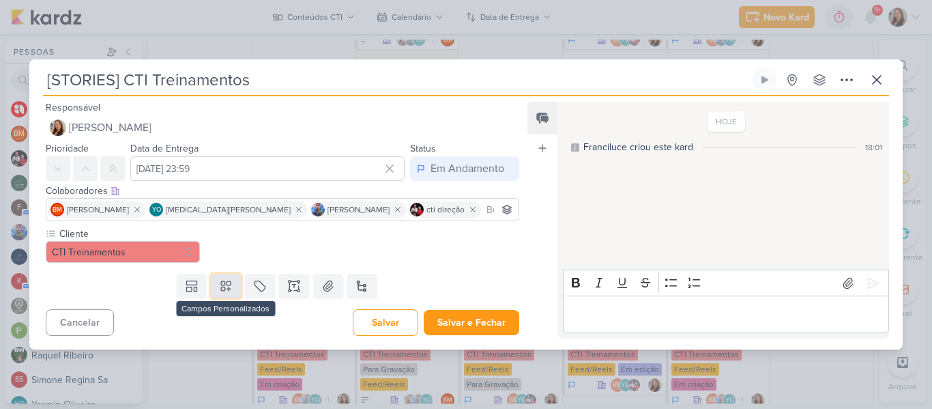
click at [218, 293] on button at bounding box center [226, 286] width 30 height 25
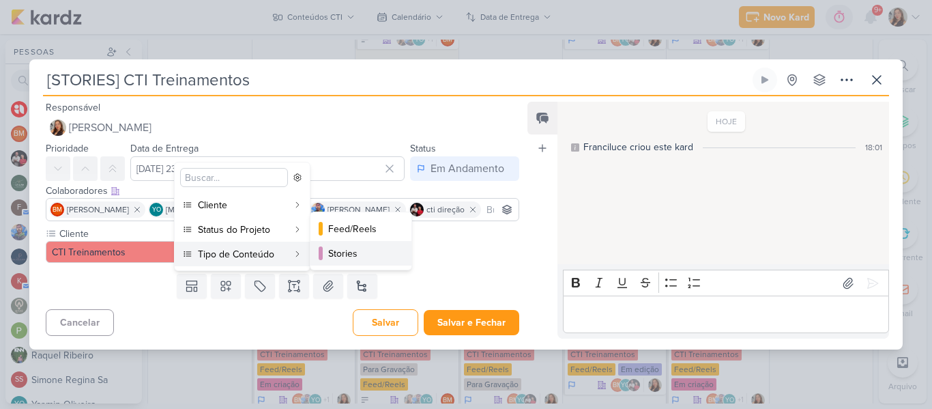
click at [334, 256] on div "Stories" at bounding box center [361, 253] width 67 height 14
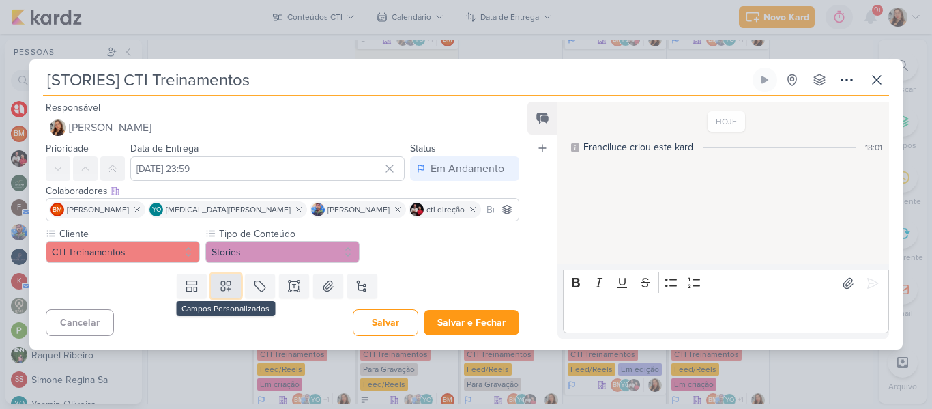
click at [228, 285] on icon at bounding box center [226, 286] width 14 height 14
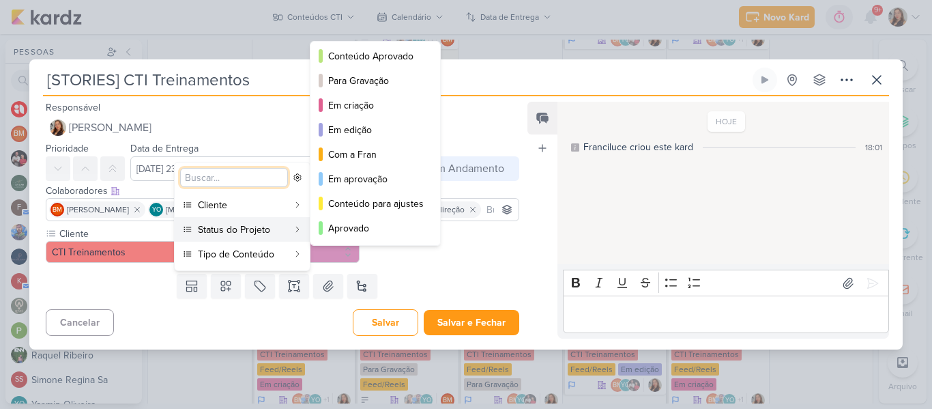
scroll to position [77, 0]
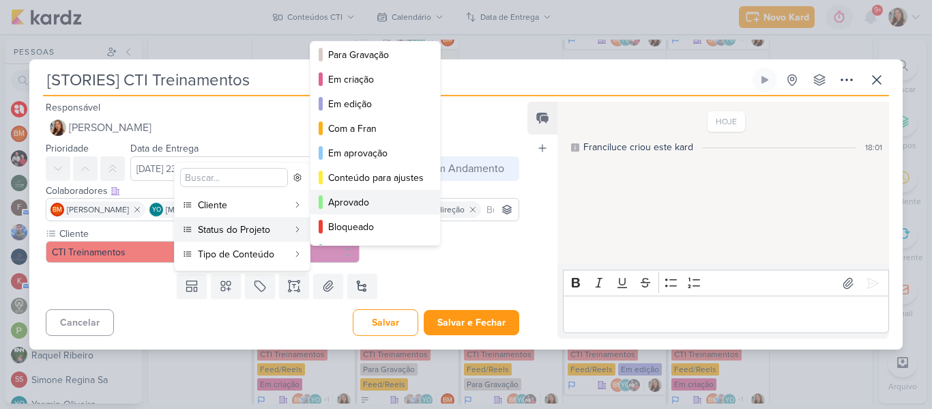
click at [377, 210] on button "Aprovado" at bounding box center [375, 202] width 130 height 25
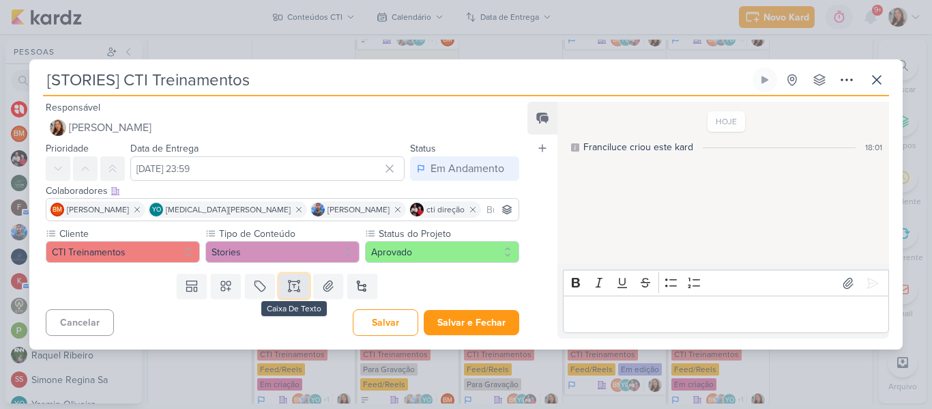
click at [300, 280] on button at bounding box center [294, 286] width 30 height 25
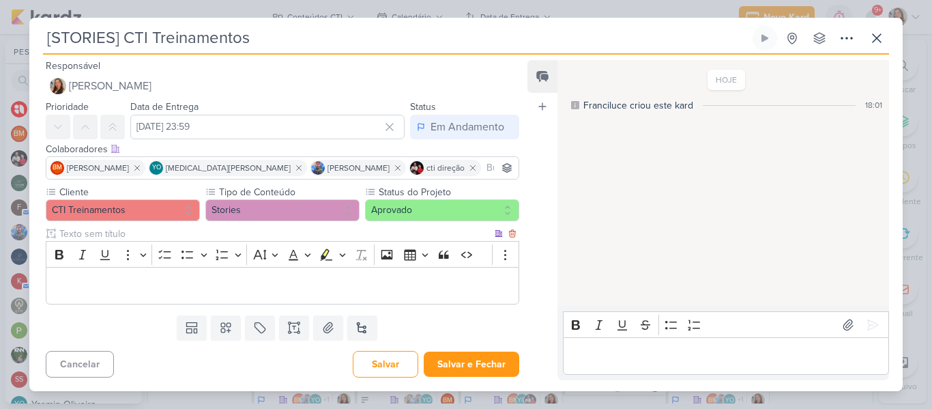
click at [248, 233] on input "text" at bounding box center [274, 234] width 435 height 14
type input "Story 1"
click at [255, 285] on p "Editor editing area: main" at bounding box center [282, 286] width 459 height 16
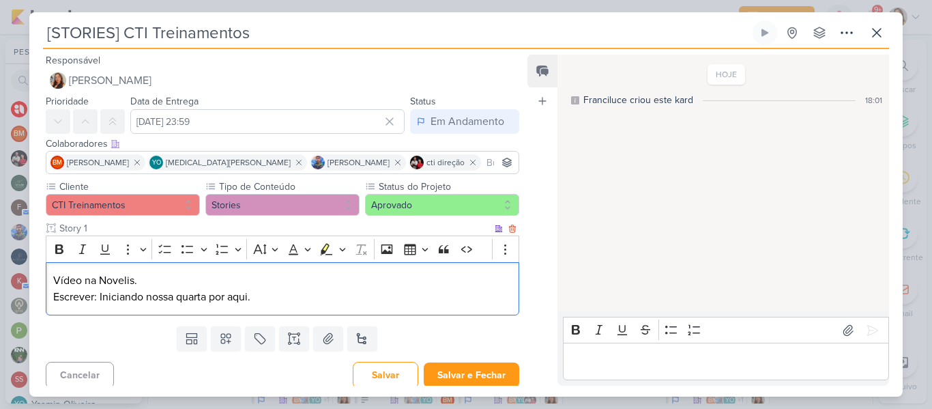
click at [244, 283] on p "Vídeo na Novelis." at bounding box center [282, 280] width 459 height 16
click at [167, 252] on icon "Editor toolbar" at bounding box center [164, 248] width 12 height 9
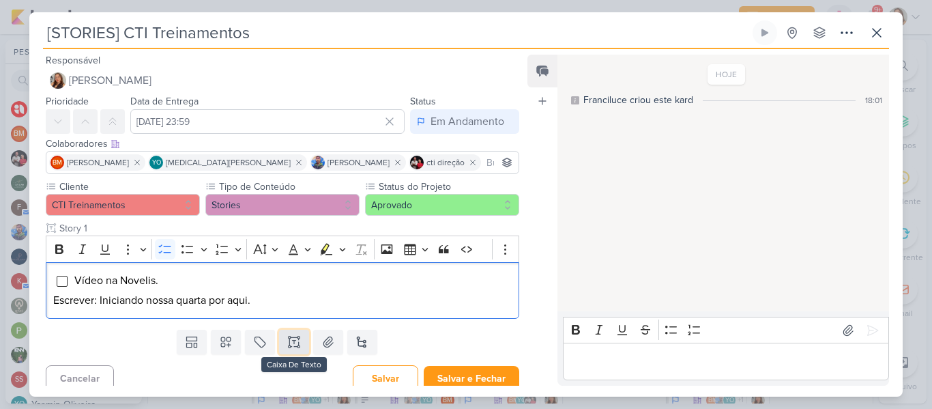
click at [282, 347] on button at bounding box center [294, 342] width 30 height 25
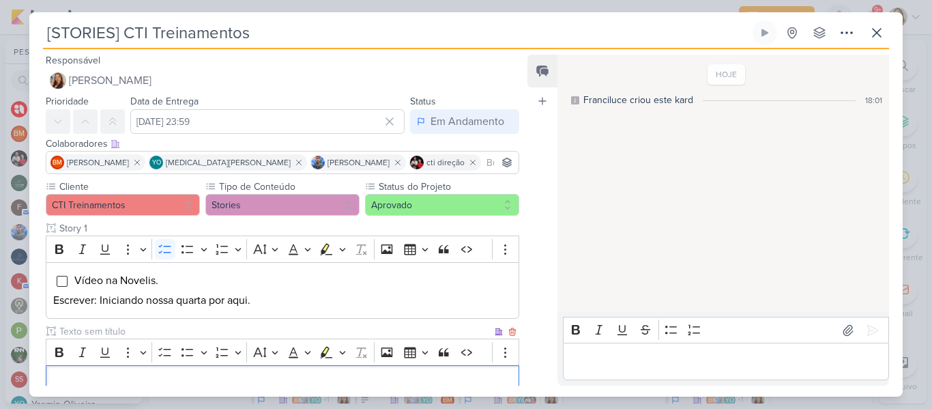
scroll to position [0, 0]
click at [194, 327] on input "text" at bounding box center [274, 331] width 435 height 14
type input "Story 2"
click at [291, 373] on div "Editor editing area: main" at bounding box center [283, 384] width 474 height 38
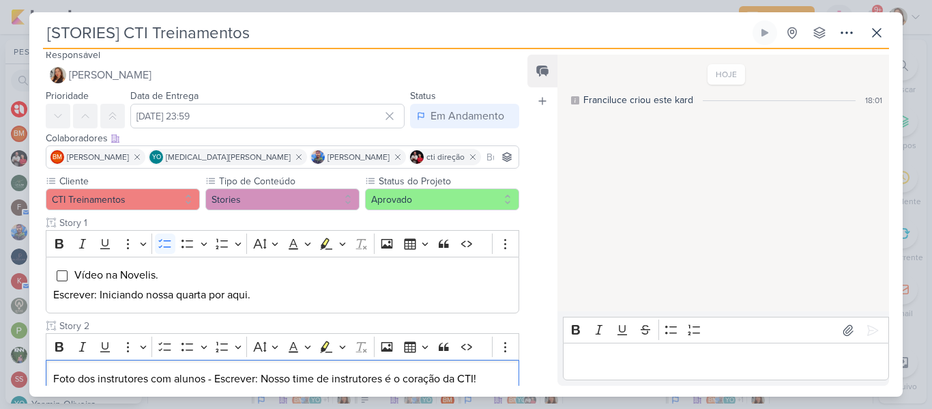
scroll to position [93, 0]
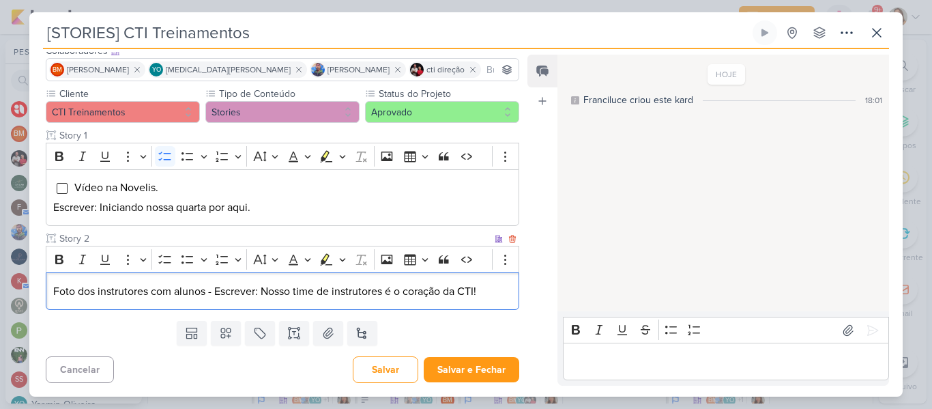
click at [214, 295] on p "Foto dos instrutores com alunos - Escrever: Nosso time de instrutores é o coraç…" at bounding box center [282, 291] width 459 height 16
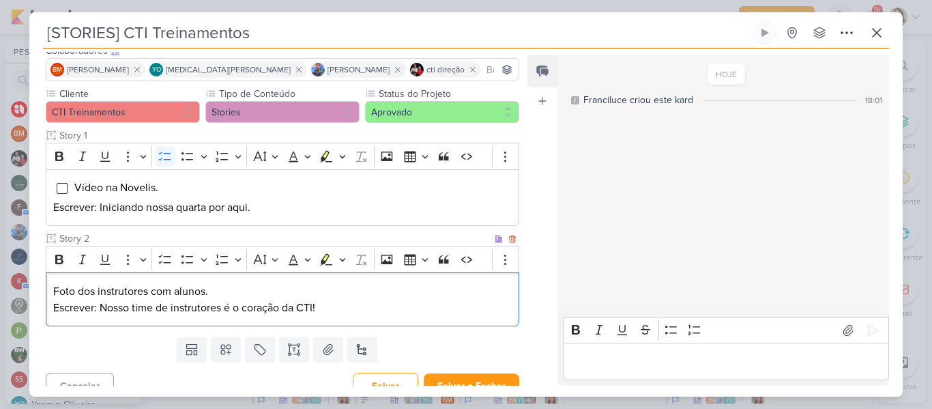
click at [342, 306] on p "Escrever: Nosso time de instrutores é o coração da CTI!" at bounding box center [282, 308] width 459 height 16
click at [291, 287] on p "Foto dos instrutores com alunos." at bounding box center [282, 291] width 459 height 16
click at [167, 258] on icon "Editor toolbar" at bounding box center [165, 259] width 14 height 14
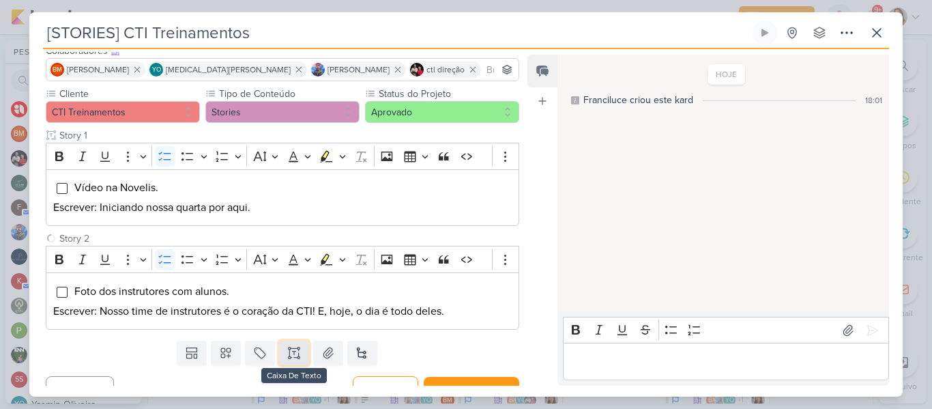
click at [289, 360] on button at bounding box center [294, 353] width 30 height 25
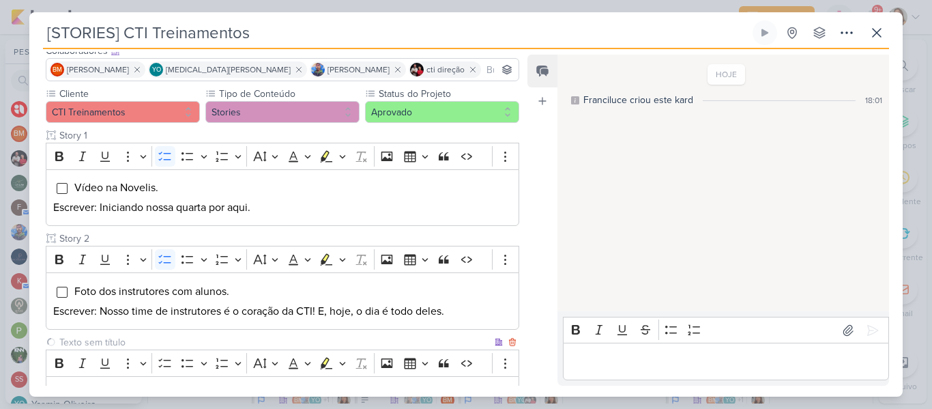
click at [250, 345] on input "text" at bounding box center [274, 342] width 435 height 14
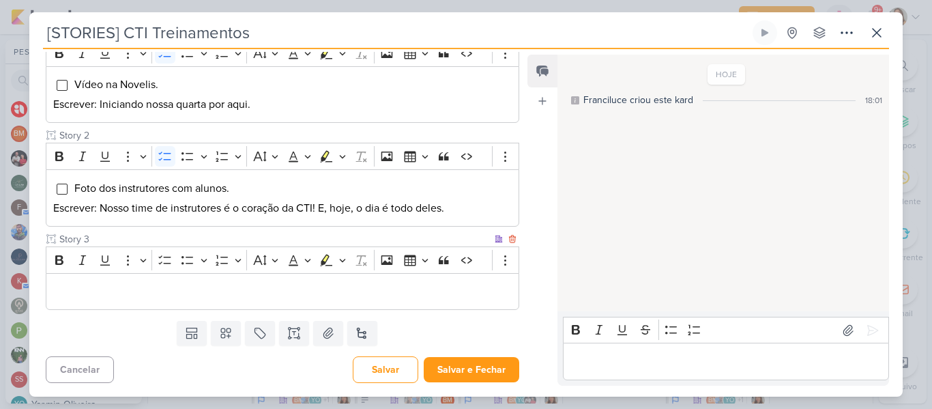
type input "Story 3"
click at [371, 300] on div "Editor editing area: main" at bounding box center [283, 292] width 474 height 38
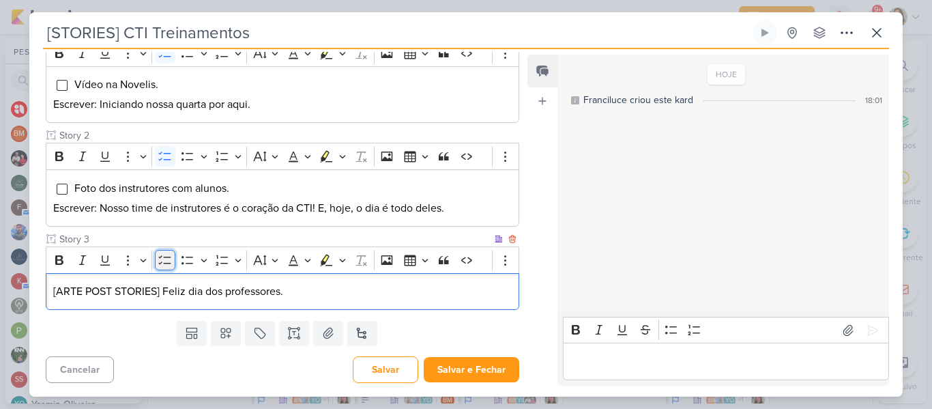
click at [164, 262] on icon "Editor toolbar" at bounding box center [165, 260] width 14 height 14
click at [366, 298] on li "[ARTE POST STORIES] Feliz dia dos professores." at bounding box center [293, 291] width 438 height 16
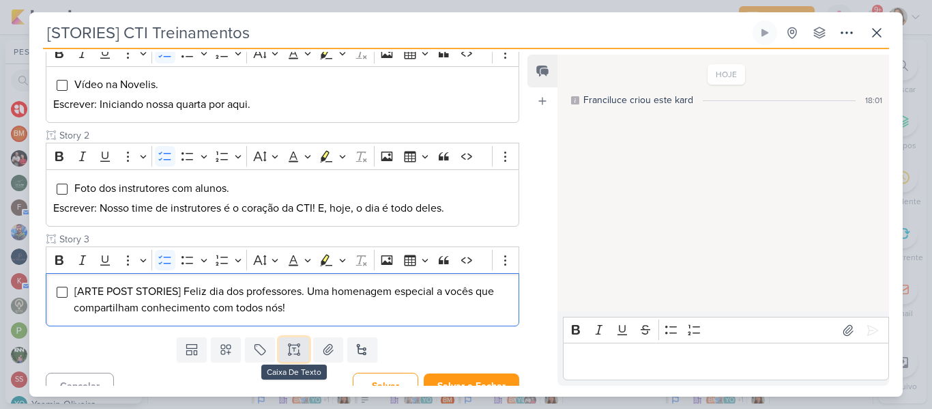
click at [299, 347] on button at bounding box center [294, 349] width 30 height 25
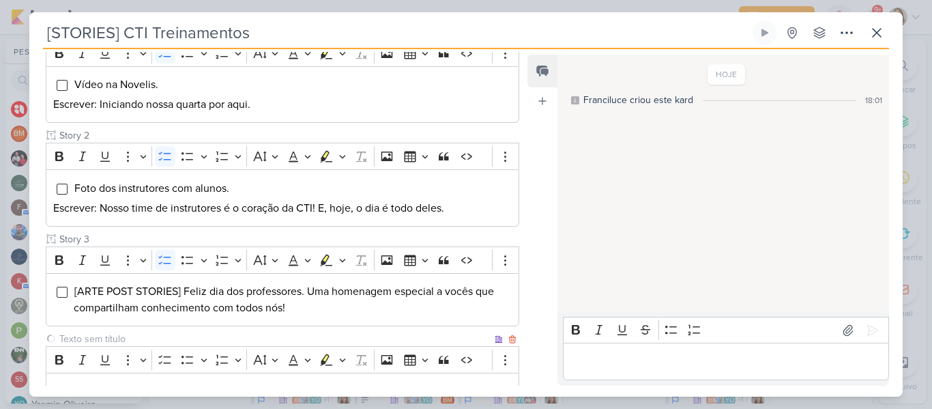
click at [270, 333] on input "text" at bounding box center [274, 339] width 435 height 14
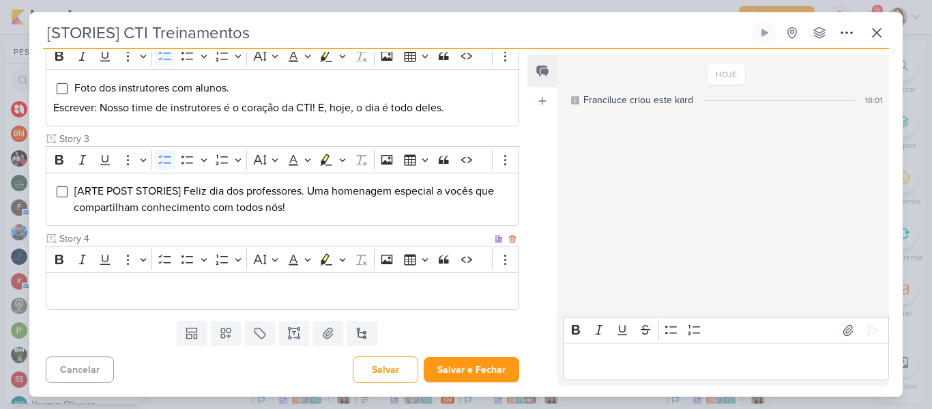
type input "Story 4"
click at [369, 302] on div "Editor editing area: main" at bounding box center [283, 291] width 474 height 38
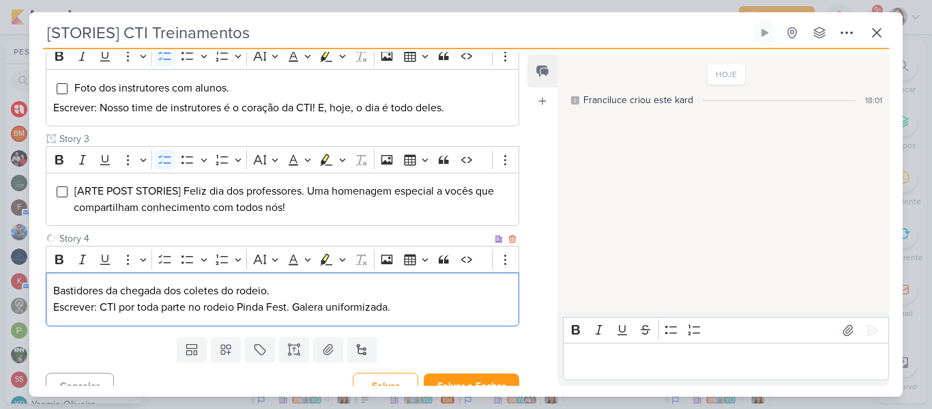
click at [289, 289] on p "Bastidores da chegada dos coletes do rodeio." at bounding box center [282, 291] width 459 height 16
click at [164, 264] on icon "Editor toolbar" at bounding box center [165, 259] width 14 height 14
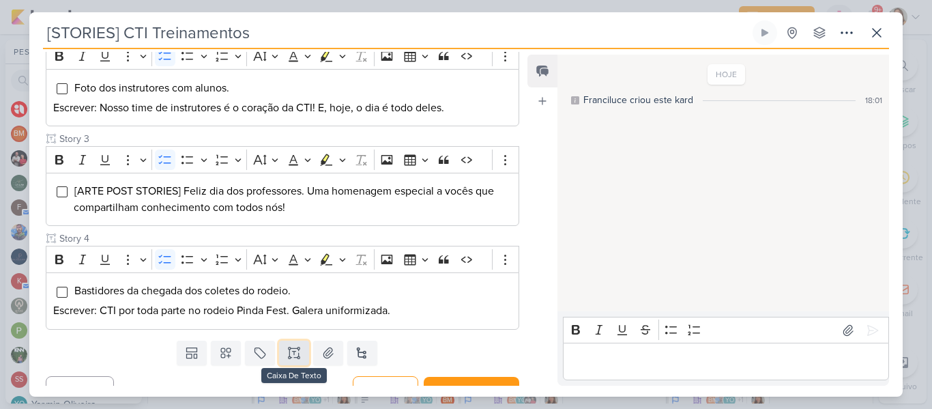
click at [287, 355] on icon at bounding box center [294, 353] width 14 height 14
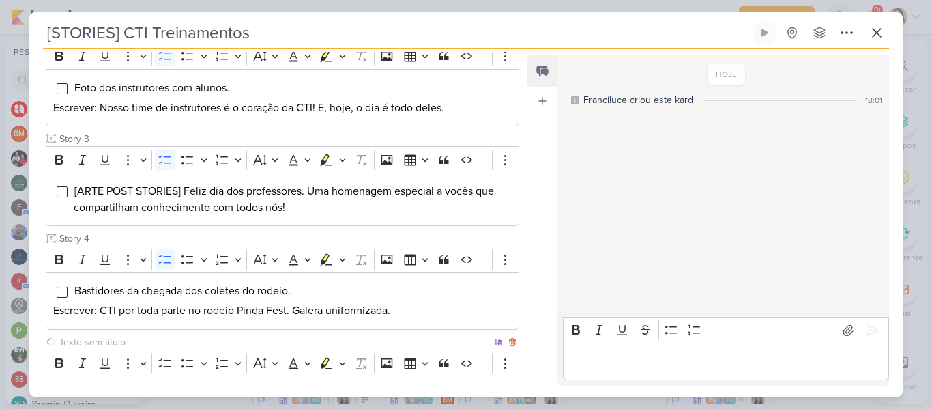
click at [267, 346] on input "text" at bounding box center [274, 342] width 435 height 14
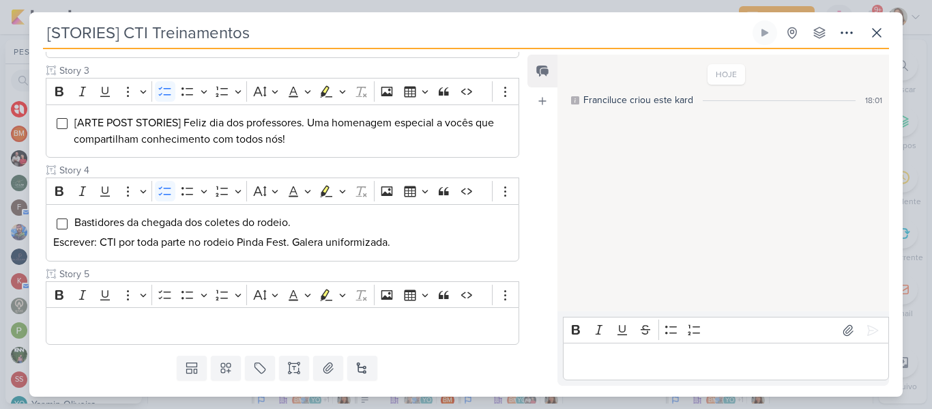
scroll to position [399, 0]
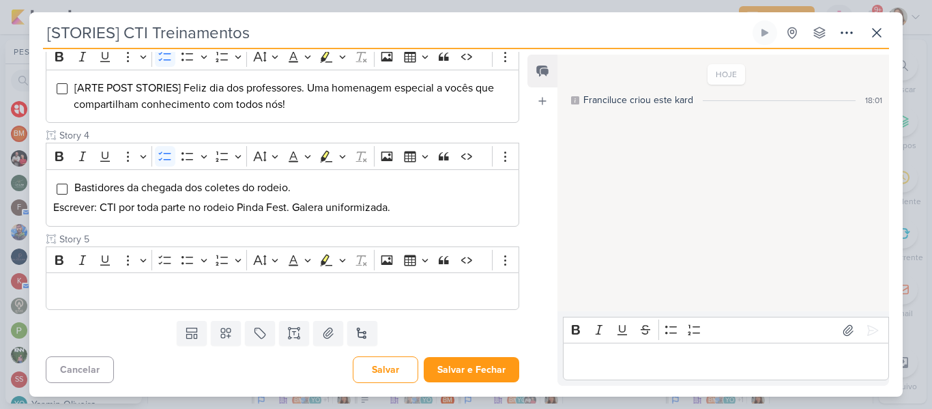
type input "Story 5"
click at [90, 301] on div "Editor editing area: main" at bounding box center [283, 291] width 474 height 38
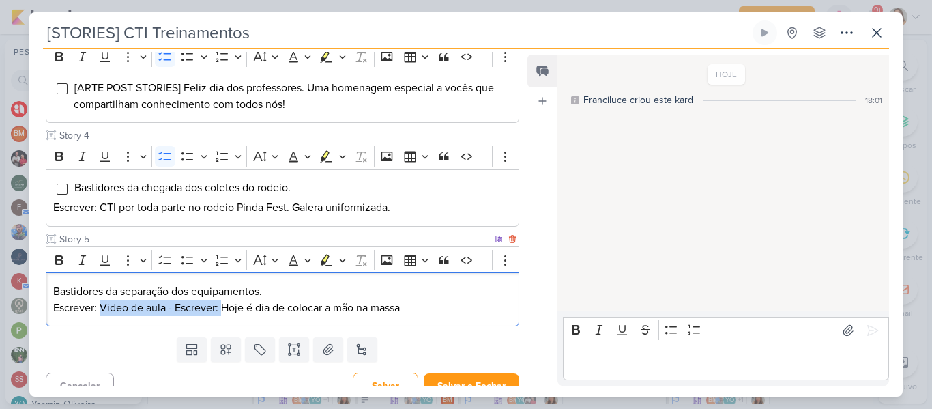
drag, startPoint x: 224, startPoint y: 310, endPoint x: 102, endPoint y: 308, distance: 122.2
click at [102, 308] on p "Escrever: Video de aula - Escrever: Hoje é dia de colocar a mão na massa" at bounding box center [282, 308] width 459 height 16
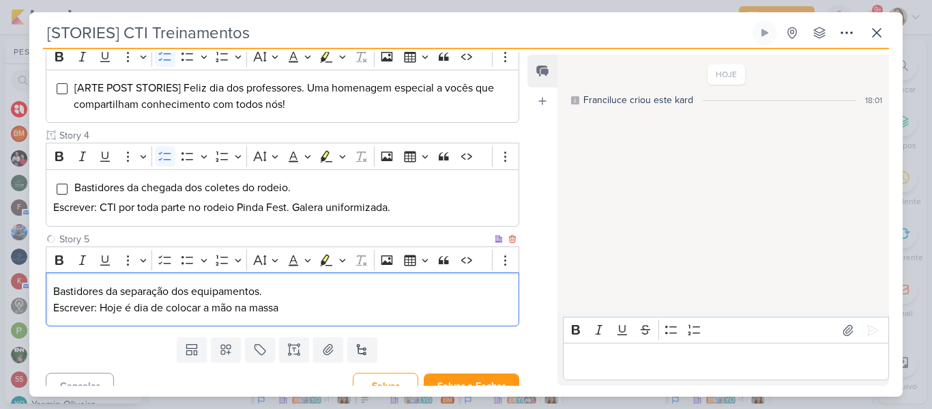
click at [303, 304] on p "Escrever: Hoje é dia de colocar a mão na massa" at bounding box center [282, 308] width 459 height 16
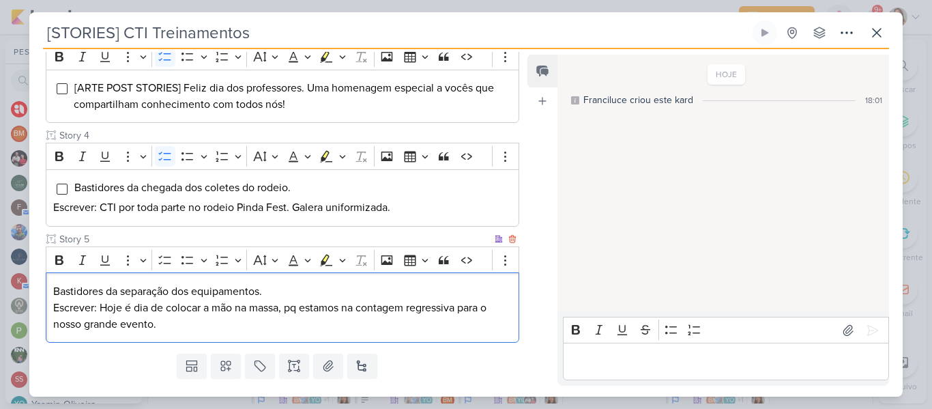
click at [285, 292] on p "Bastidores da separação dos equipamentos." at bounding box center [282, 291] width 459 height 16
click at [164, 261] on icon "Editor toolbar" at bounding box center [165, 260] width 14 height 14
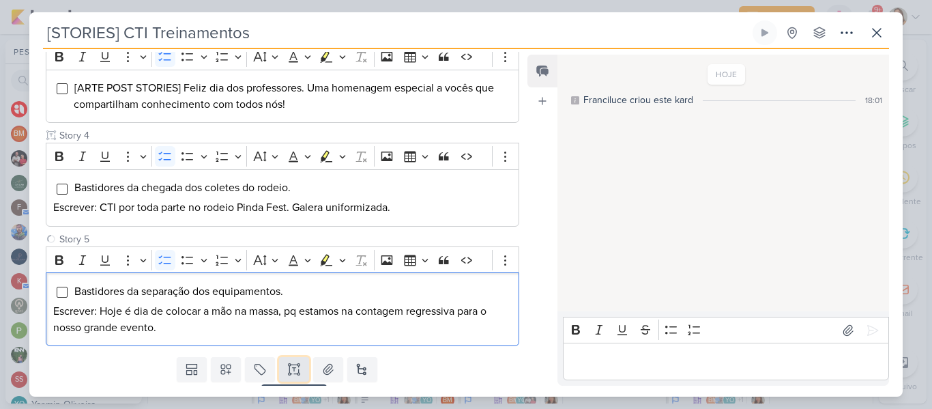
click at [288, 369] on icon at bounding box center [294, 369] width 14 height 14
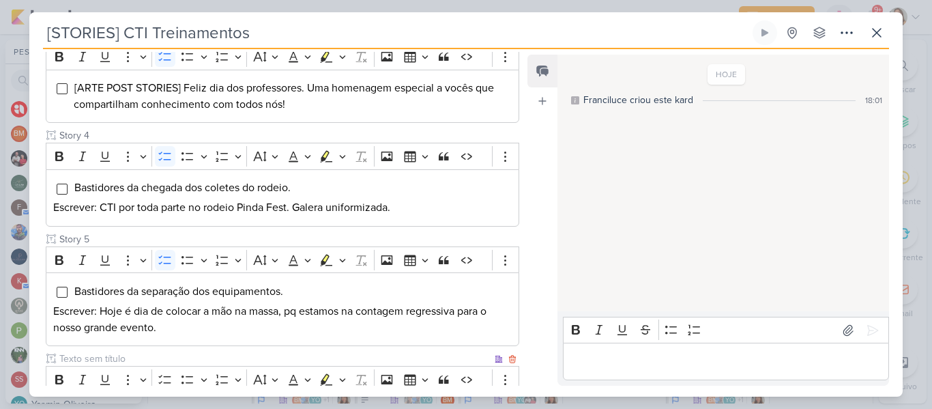
click at [255, 353] on input "text" at bounding box center [274, 358] width 435 height 14
type input "Story 6"
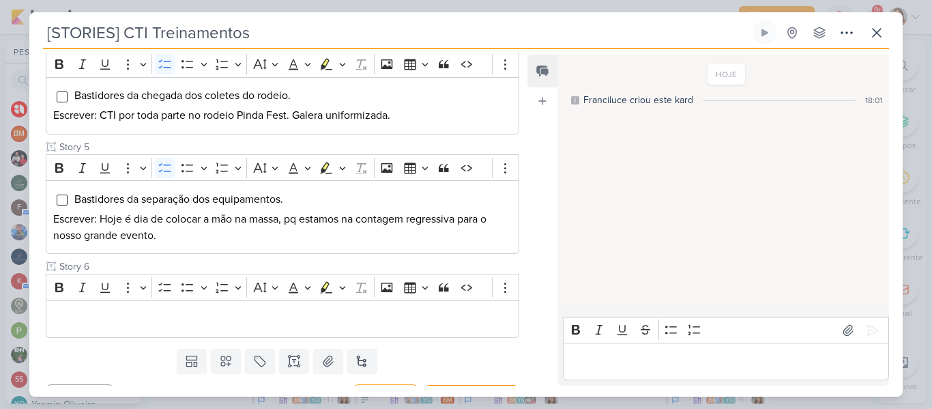
scroll to position [519, 0]
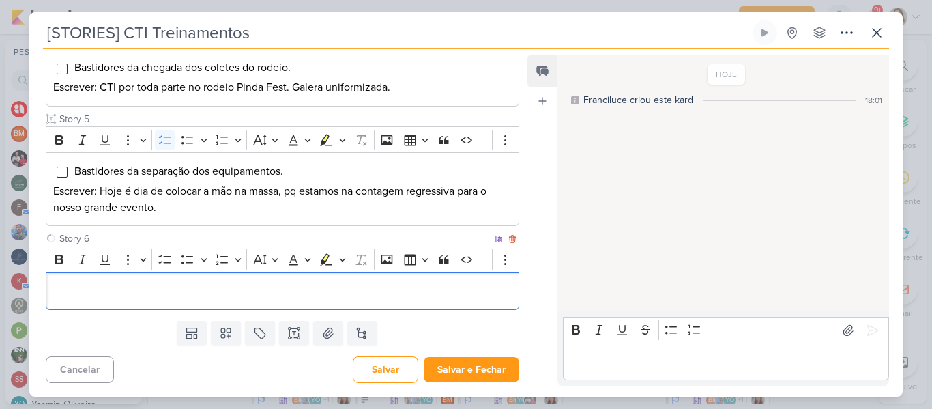
click at [447, 282] on div "Editor editing area: main" at bounding box center [283, 291] width 474 height 38
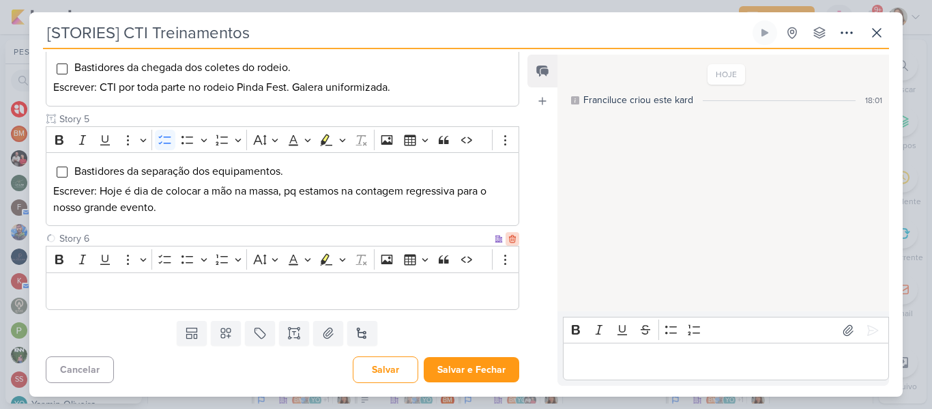
click at [509, 236] on icon at bounding box center [513, 239] width 10 height 10
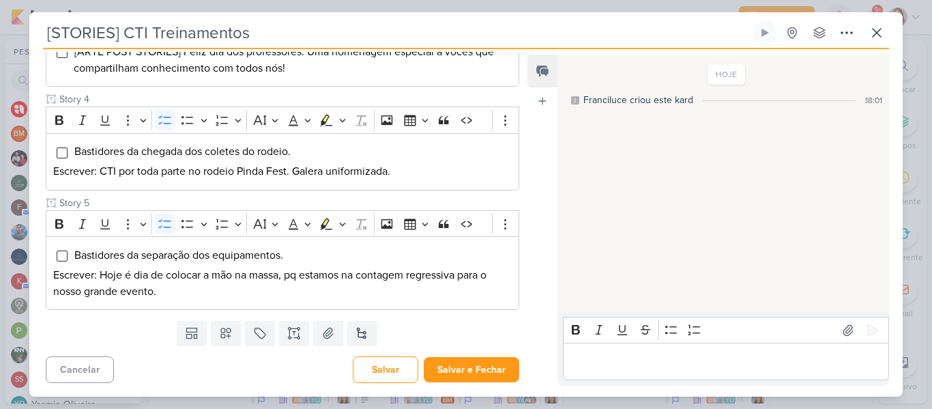
scroll to position [435, 0]
click at [467, 366] on button "Salvar e Fechar" at bounding box center [472, 369] width 96 height 25
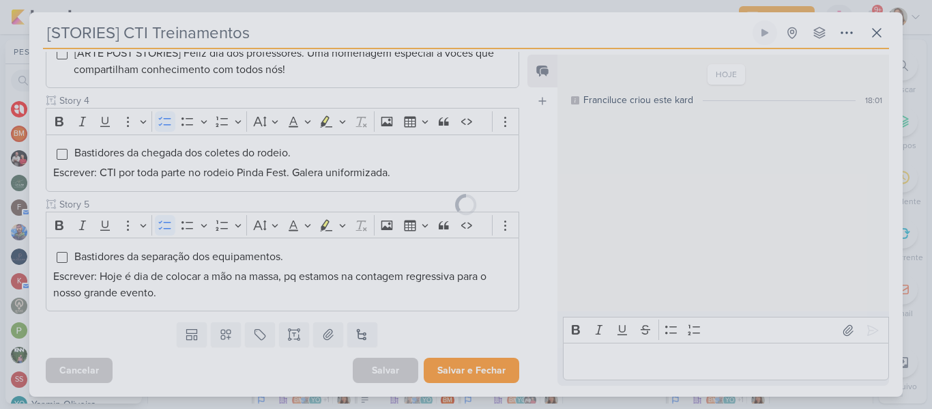
scroll to position [434, 0]
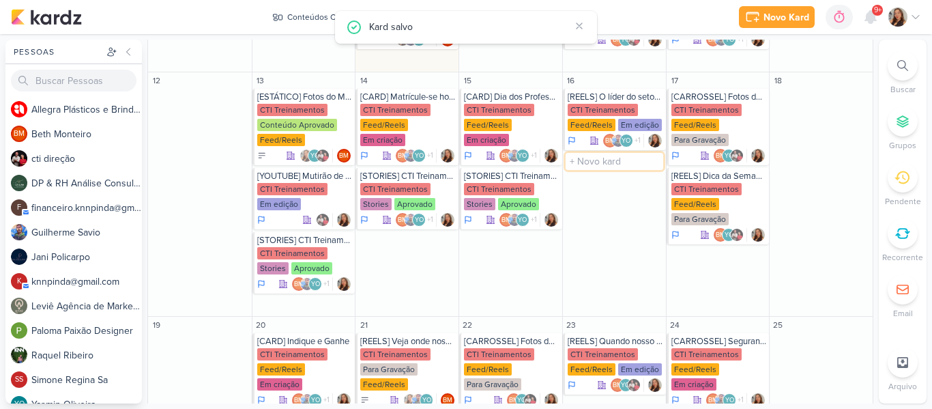
click at [587, 153] on input "text" at bounding box center [615, 161] width 98 height 17
type input "[STORIES] CTI Treinamentos"
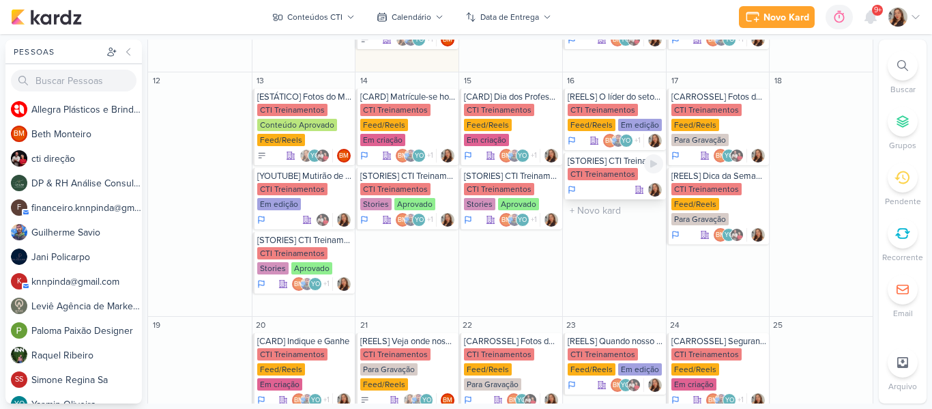
click at [601, 156] on div "[STORIES] CTI Treinamentos" at bounding box center [616, 161] width 96 height 11
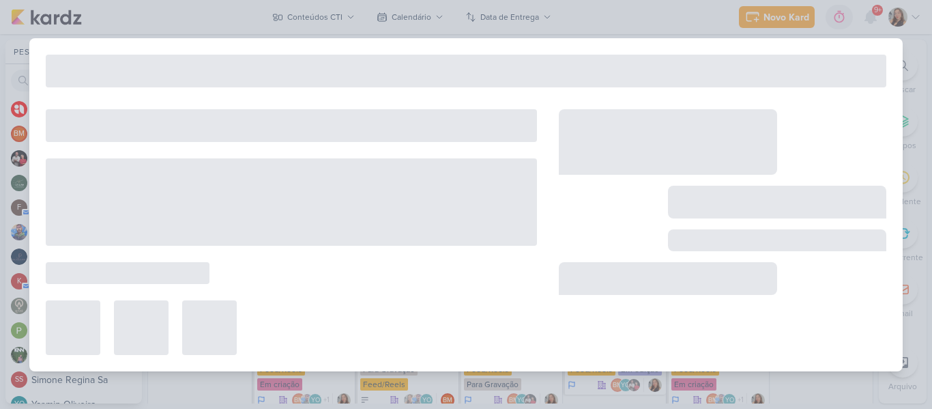
type input "16 de outubro de 2025 às 23:59"
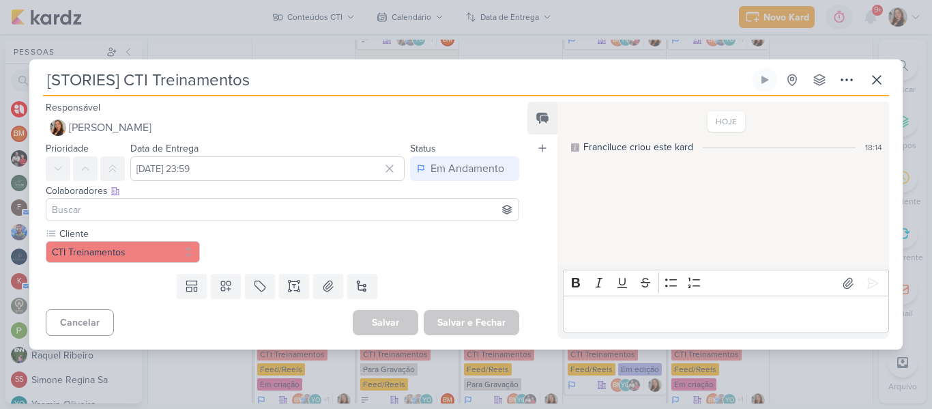
click at [321, 207] on input at bounding box center [282, 209] width 467 height 16
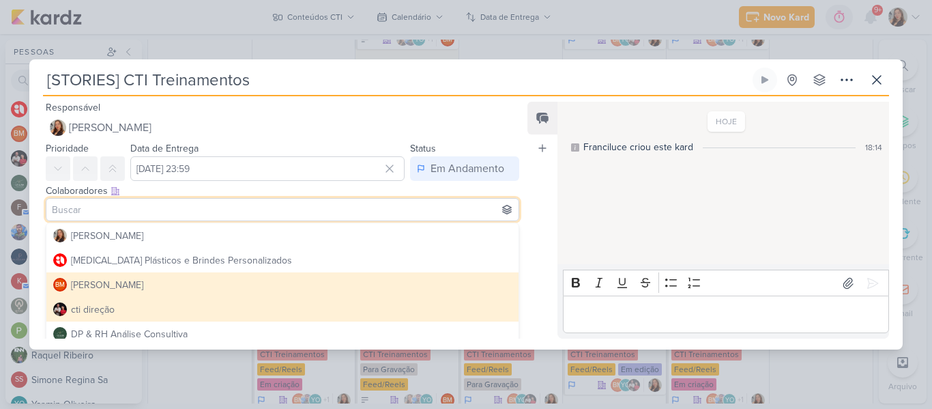
type input "t"
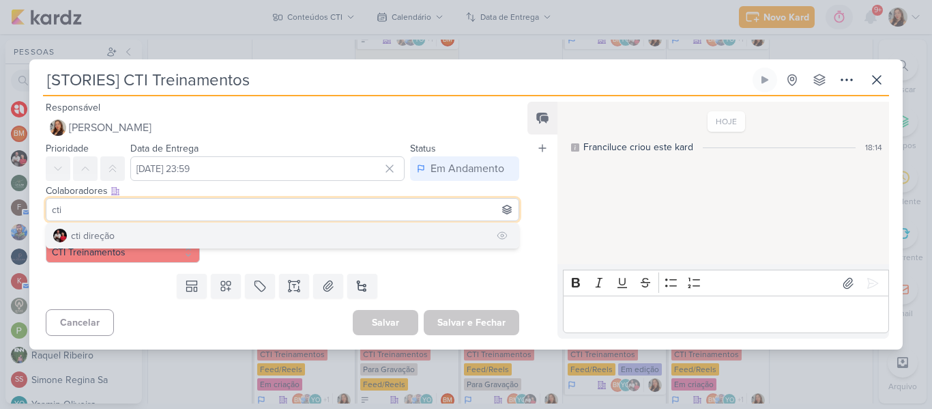
type input "cti"
click at [287, 225] on button "cti direção" at bounding box center [282, 235] width 472 height 25
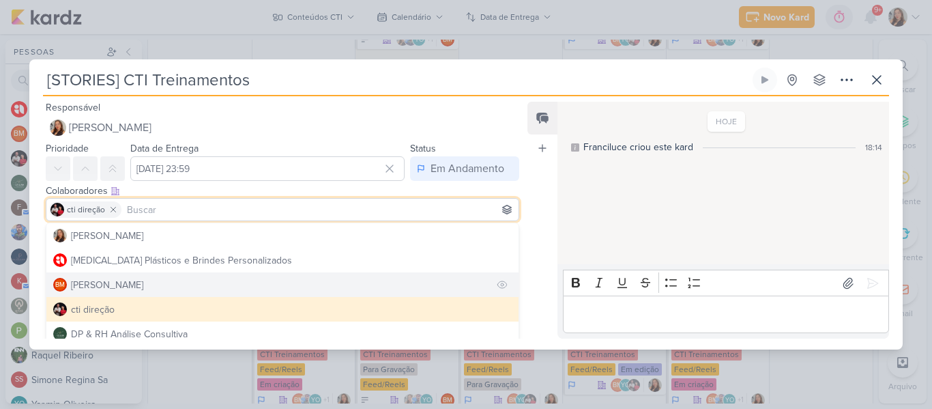
click at [264, 289] on button "BM Beth Monteiro" at bounding box center [282, 284] width 472 height 25
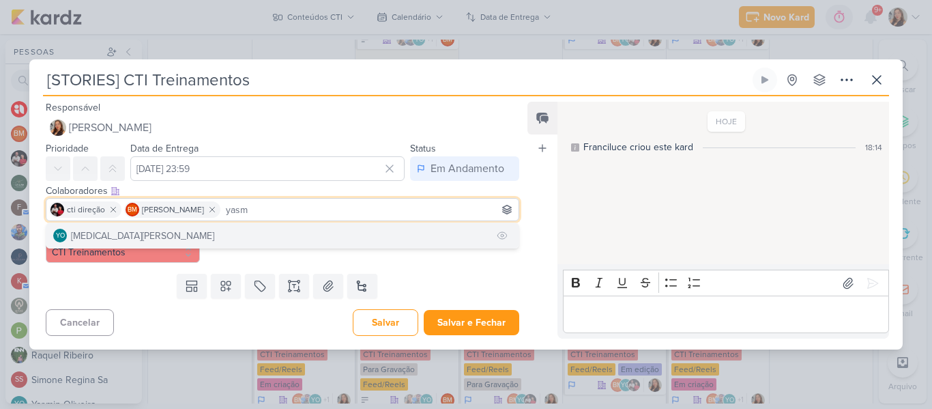
type input "yasm"
click at [177, 243] on button "YO Yasmin Oliveira" at bounding box center [282, 235] width 472 height 25
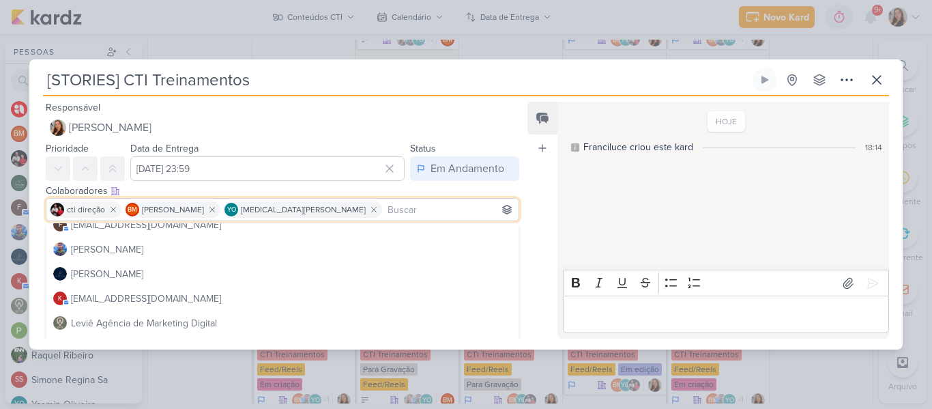
scroll to position [138, 0]
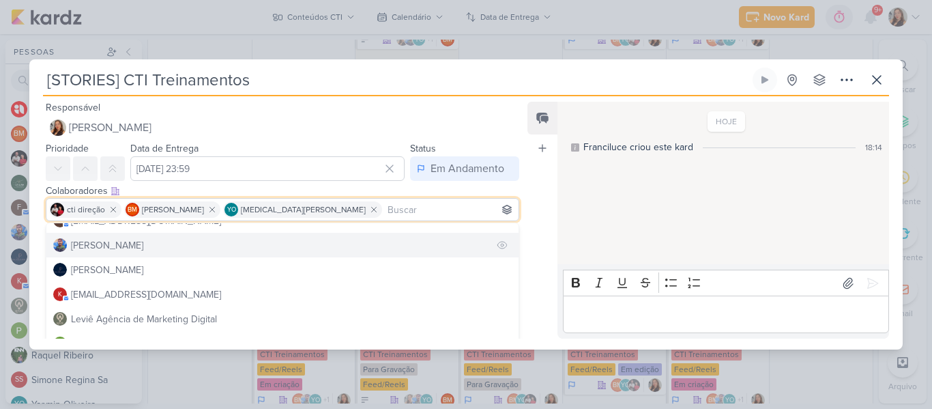
click at [373, 247] on button "[PERSON_NAME]" at bounding box center [282, 245] width 472 height 25
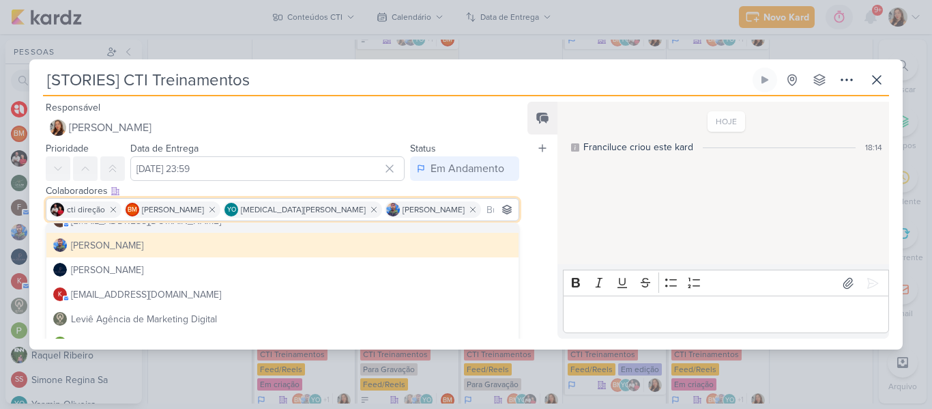
click at [587, 205] on div "HOJE Franciluce criou este kard 18:14" at bounding box center [723, 183] width 330 height 161
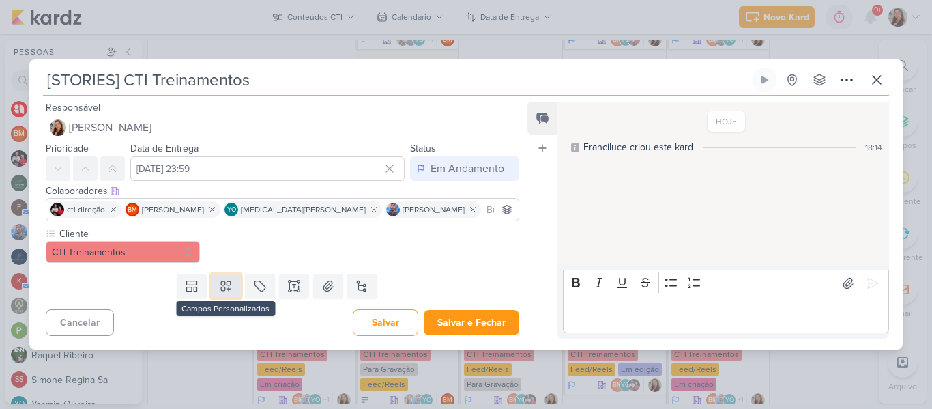
click at [212, 291] on button at bounding box center [226, 286] width 30 height 25
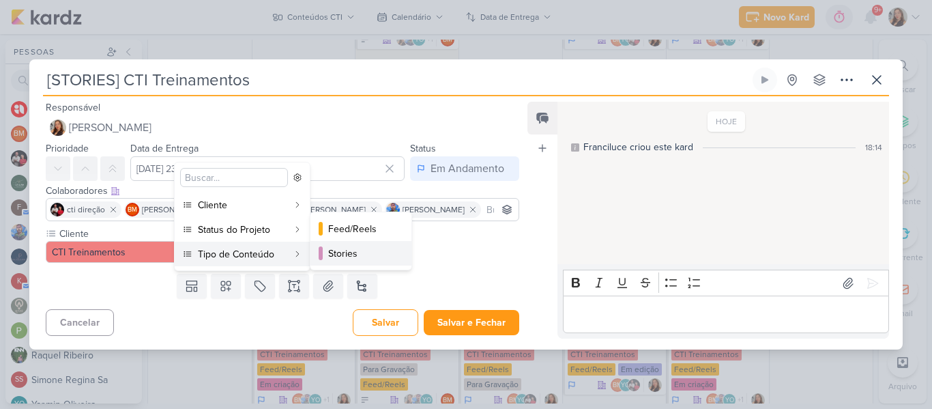
click at [320, 259] on div at bounding box center [321, 253] width 4 height 14
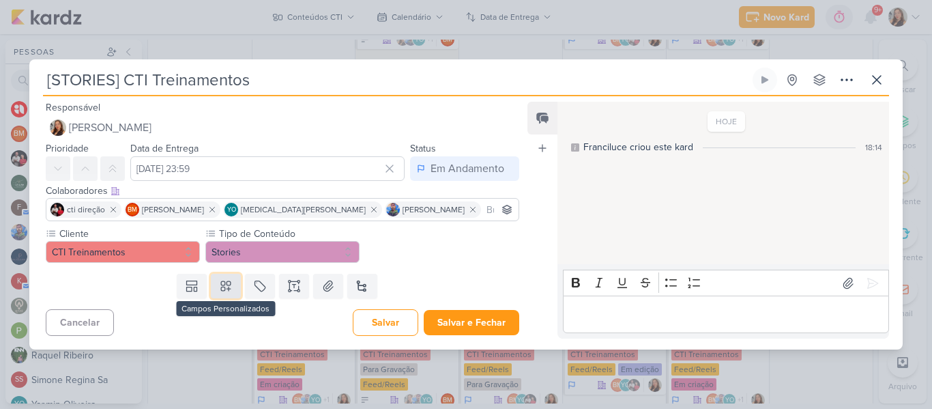
click at [233, 285] on button at bounding box center [226, 286] width 30 height 25
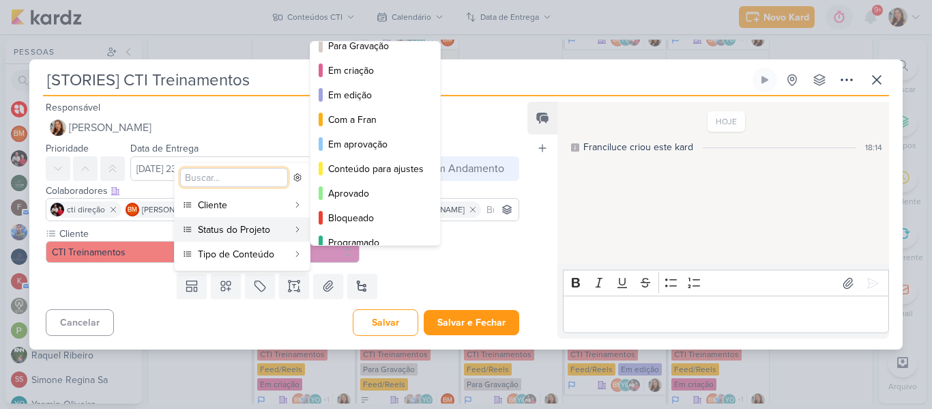
scroll to position [96, 0]
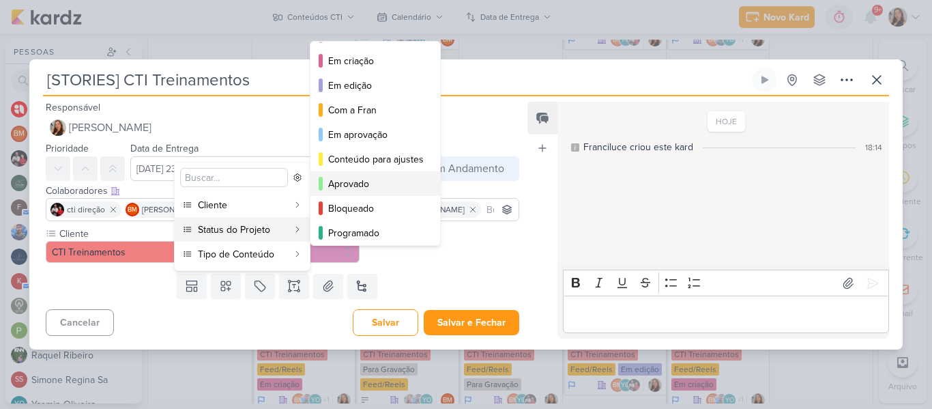
click at [392, 190] on div "Aprovado" at bounding box center [376, 184] width 96 height 14
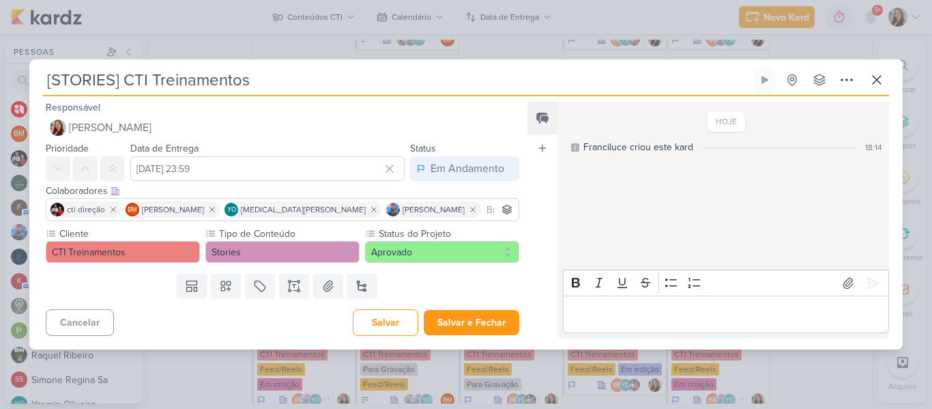
click at [534, 262] on div "Feed Atrelar email Solte o email para atrelar ao kard" at bounding box center [543, 220] width 30 height 237
click at [288, 290] on icon at bounding box center [289, 290] width 2 height 2
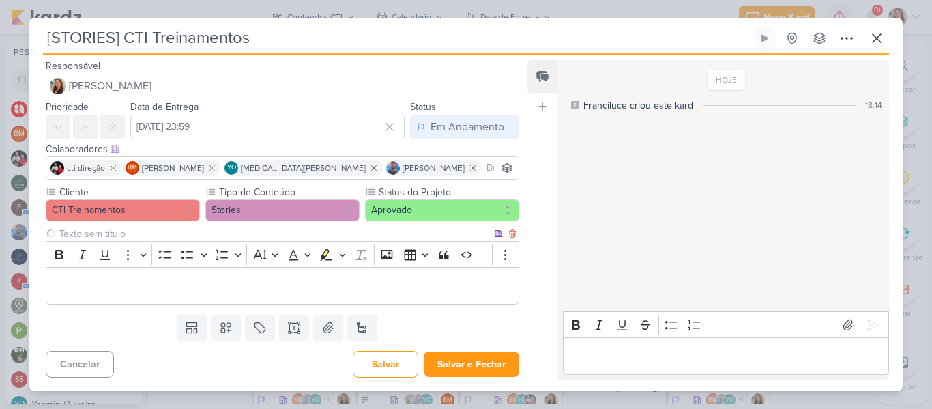
click at [230, 233] on input "text" at bounding box center [274, 234] width 435 height 14
type input "Story 1"
click at [240, 296] on div "Editor editing area: main" at bounding box center [283, 286] width 474 height 38
click at [157, 302] on div "Editor editing area: main" at bounding box center [283, 286] width 474 height 38
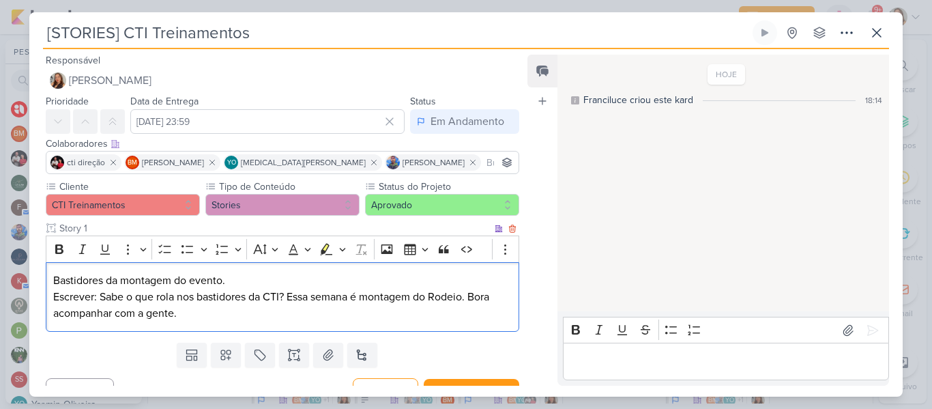
click at [256, 281] on p "Bastidores da montagem do evento." at bounding box center [282, 280] width 459 height 16
click at [165, 250] on icon "Editor toolbar" at bounding box center [165, 249] width 14 height 14
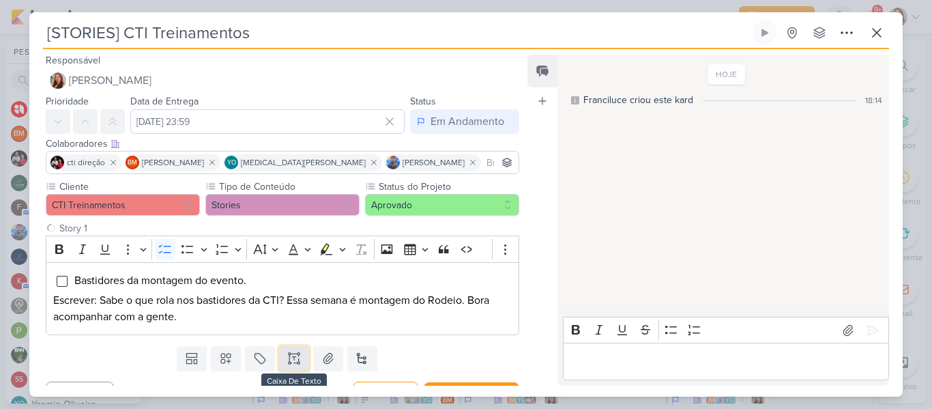
click at [291, 363] on icon at bounding box center [294, 363] width 7 height 0
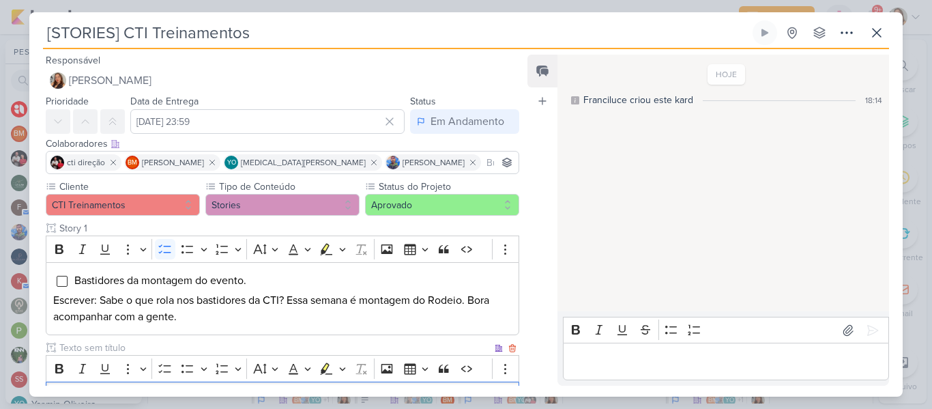
scroll to position [0, 0]
click at [252, 342] on input "text" at bounding box center [274, 348] width 435 height 14
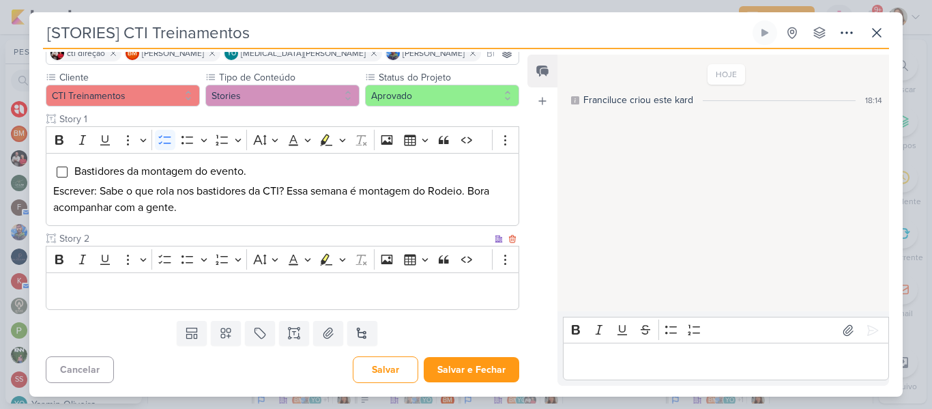
type input "Story 2"
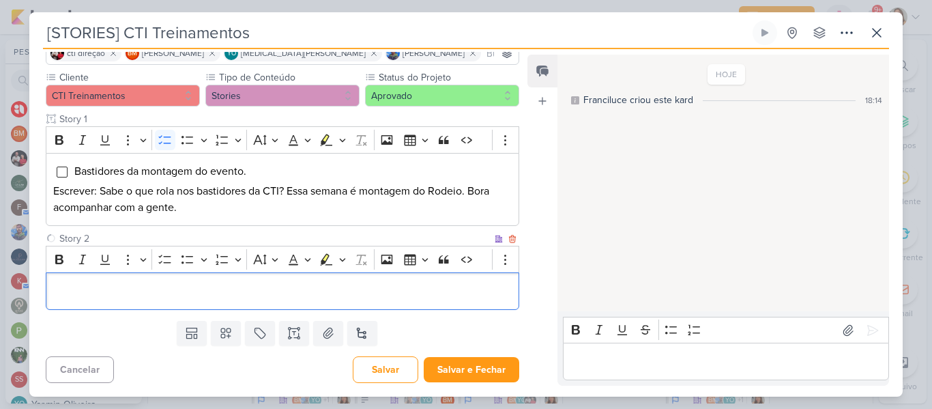
click at [374, 296] on p "Editor editing area: main" at bounding box center [282, 291] width 459 height 16
click at [162, 289] on p "Editor editing area: main" at bounding box center [282, 291] width 459 height 16
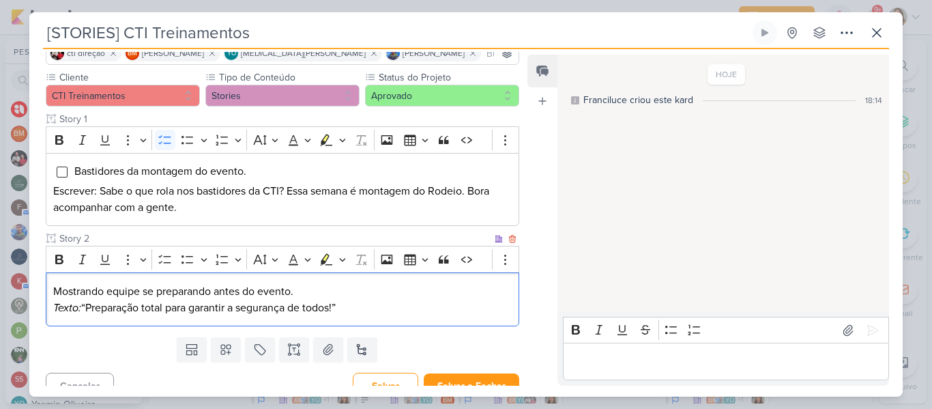
click at [87, 311] on p "Mostrando equipe se preparando antes do evento. Texto: “Preparação total para g…" at bounding box center [282, 299] width 459 height 33
click at [399, 312] on p "Mostrando equipe se preparando antes do evento. Escrever: Preparação total para…" at bounding box center [282, 299] width 459 height 33
click at [328, 291] on p "Mostrando equipe se preparando antes do evento. Escrever: Preparação total para…" at bounding box center [282, 299] width 459 height 33
click at [169, 257] on icon "Editor toolbar" at bounding box center [165, 259] width 14 height 14
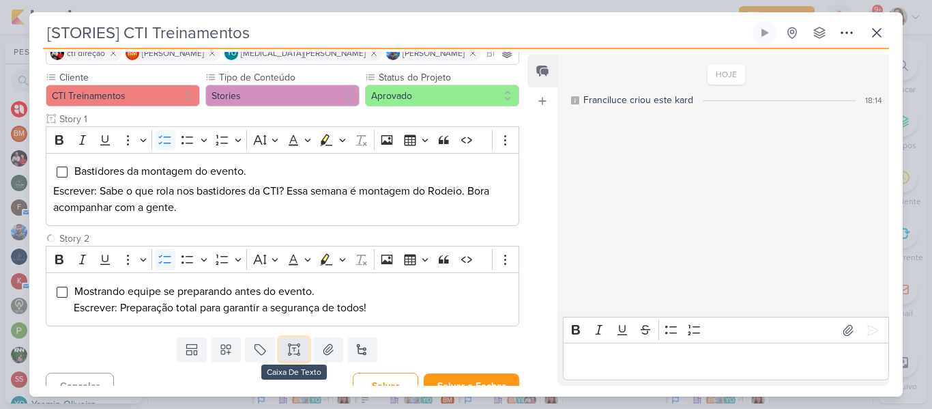
click at [294, 351] on icon at bounding box center [294, 350] width 14 height 14
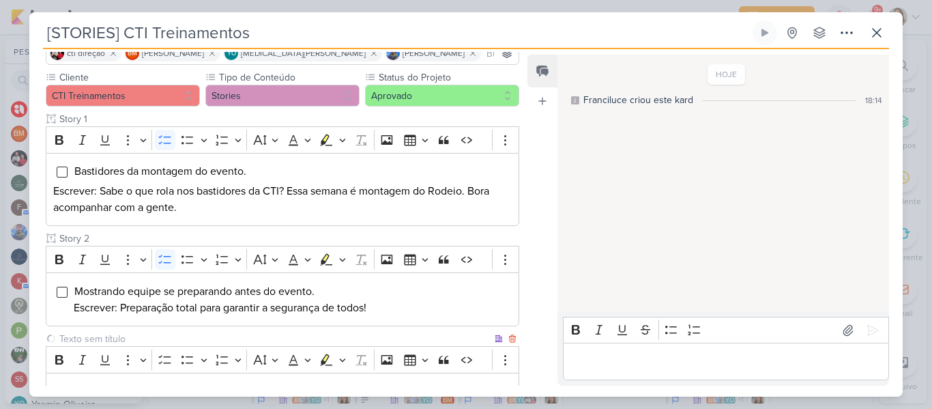
click at [245, 336] on input "text" at bounding box center [274, 339] width 435 height 14
type input "Story 3"
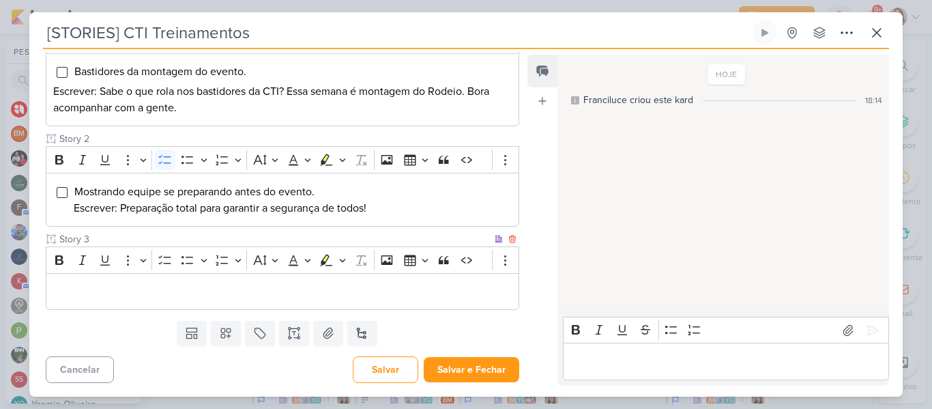
click at [379, 289] on p "Editor editing area: main" at bounding box center [282, 291] width 459 height 16
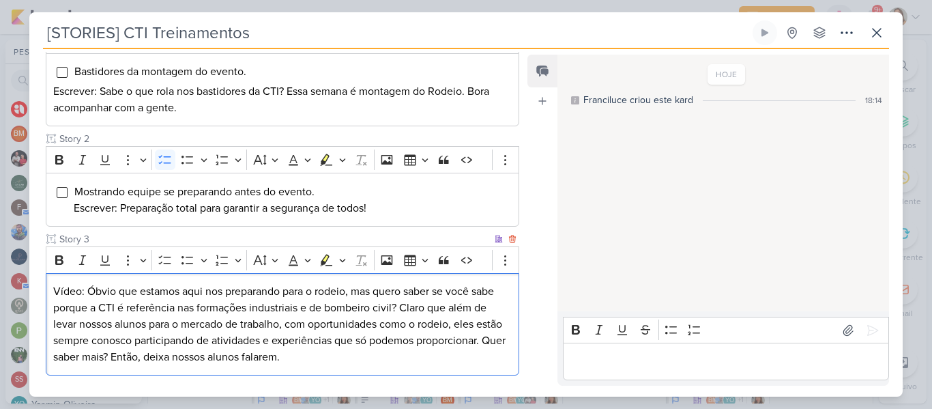
click at [163, 299] on p "Vídeo: Óbvio que estamos aqui nos preparando para o rodeio, mas quero saber se …" at bounding box center [282, 324] width 459 height 82
click at [160, 263] on icon "Editor toolbar" at bounding box center [165, 260] width 14 height 14
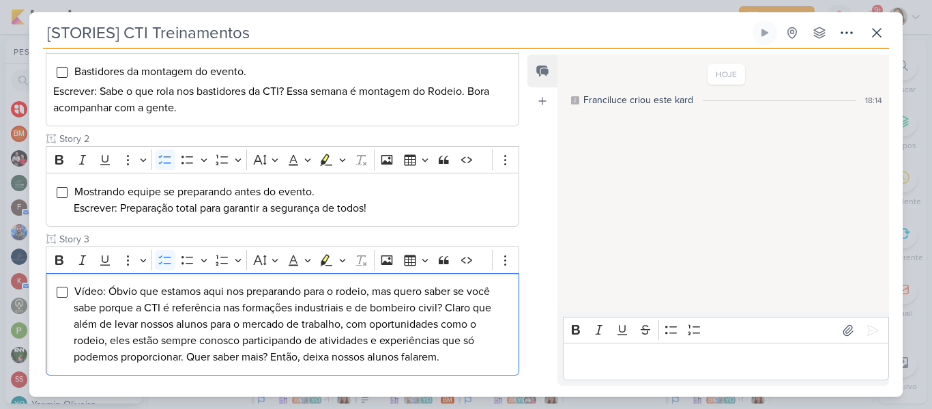
scroll to position [274, 0]
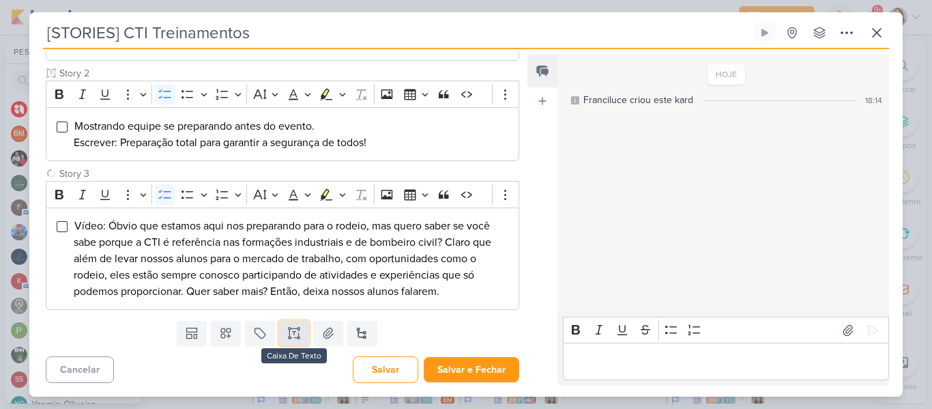
click at [292, 337] on icon at bounding box center [294, 333] width 14 height 14
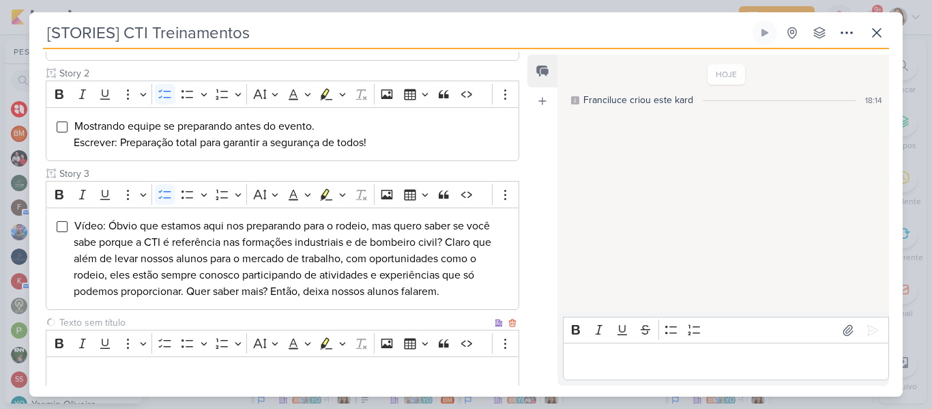
click at [251, 317] on input "text" at bounding box center [274, 322] width 435 height 14
type input "Story 4"
click at [248, 384] on div "Editor editing area: main" at bounding box center [283, 375] width 474 height 38
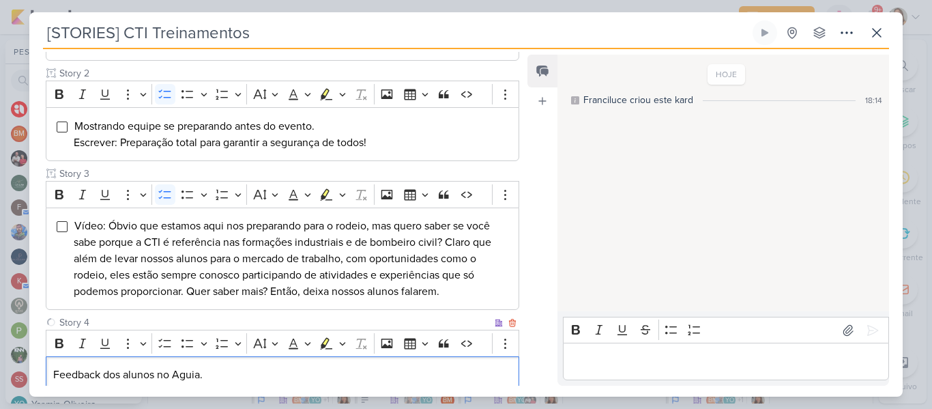
scroll to position [288, 0]
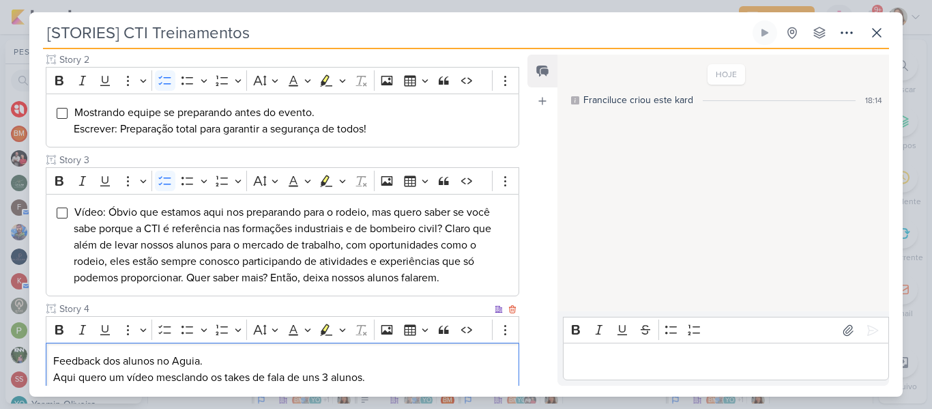
click at [235, 362] on p "Feedback dos alunos no Aguia. Aqui quero um vídeo mesclando os takes de fala de…" at bounding box center [282, 369] width 459 height 33
click at [167, 329] on icon "Editor toolbar" at bounding box center [165, 330] width 14 height 14
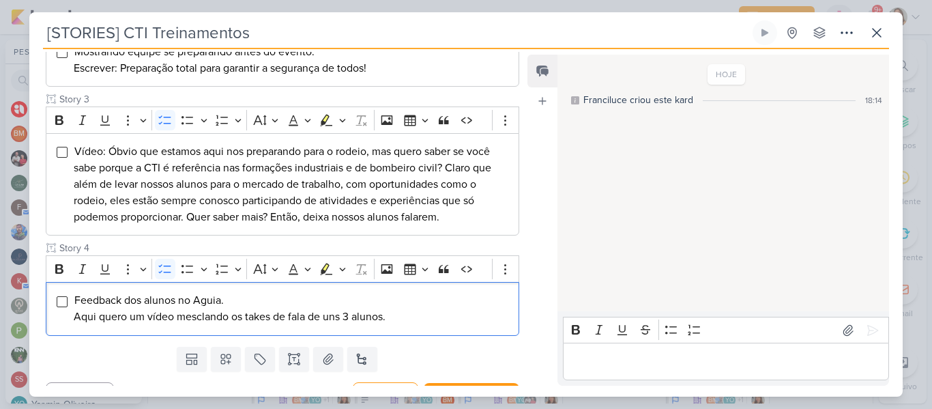
scroll to position [375, 0]
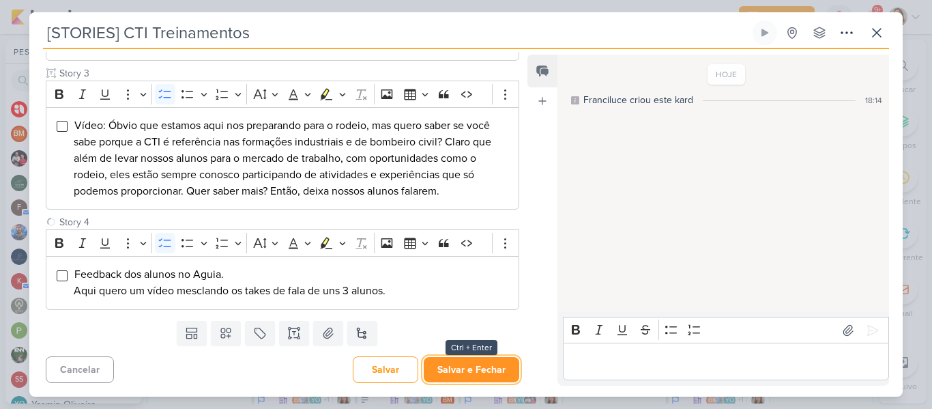
click at [484, 366] on button "Salvar e Fechar" at bounding box center [472, 369] width 96 height 25
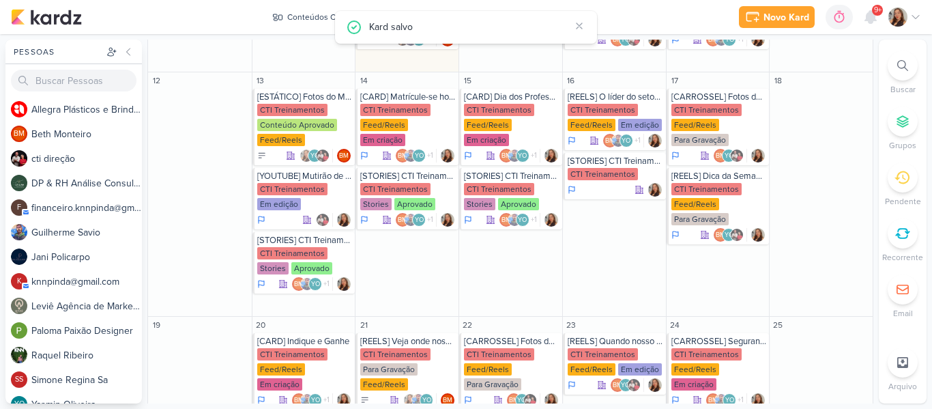
scroll to position [0, 0]
click at [590, 168] on div "CTI Treinamentos Stories Aprovado" at bounding box center [616, 182] width 96 height 29
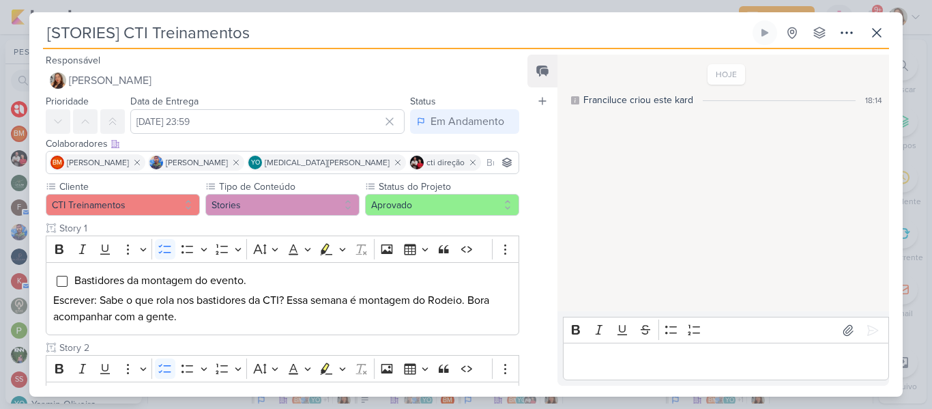
scroll to position [375, 0]
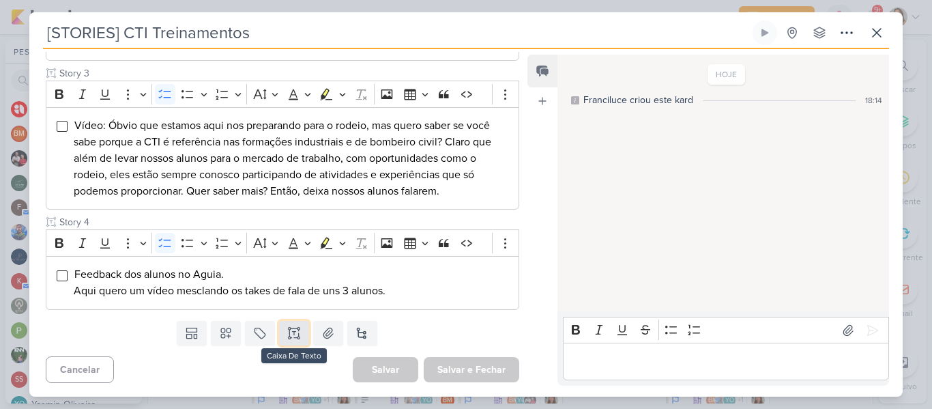
click at [285, 341] on button at bounding box center [294, 333] width 30 height 25
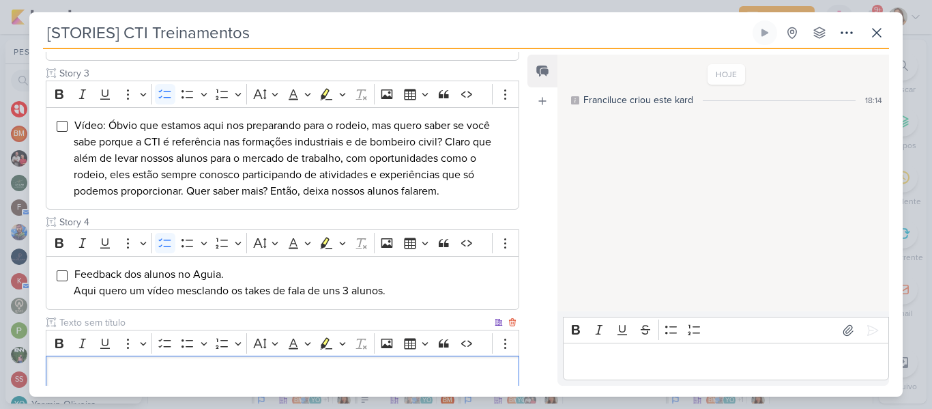
click at [248, 379] on p "Editor editing area: main" at bounding box center [282, 374] width 459 height 16
click at [165, 347] on icon "Editor toolbar" at bounding box center [164, 342] width 12 height 9
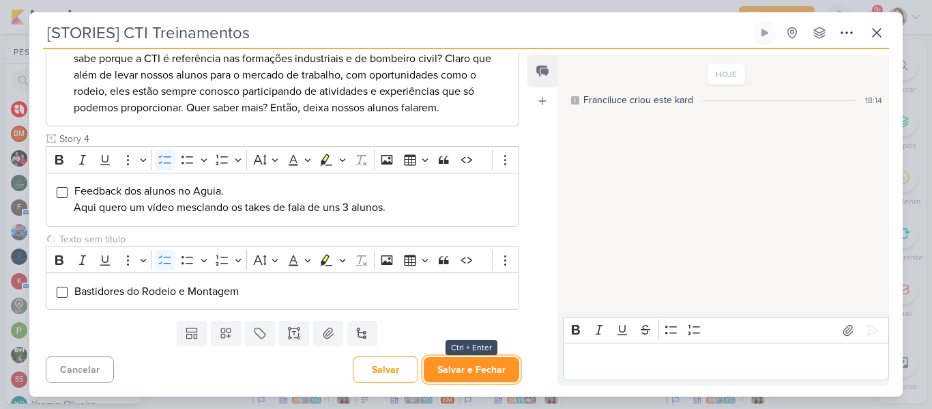
click at [488, 365] on button "Salvar e Fechar" at bounding box center [472, 369] width 96 height 25
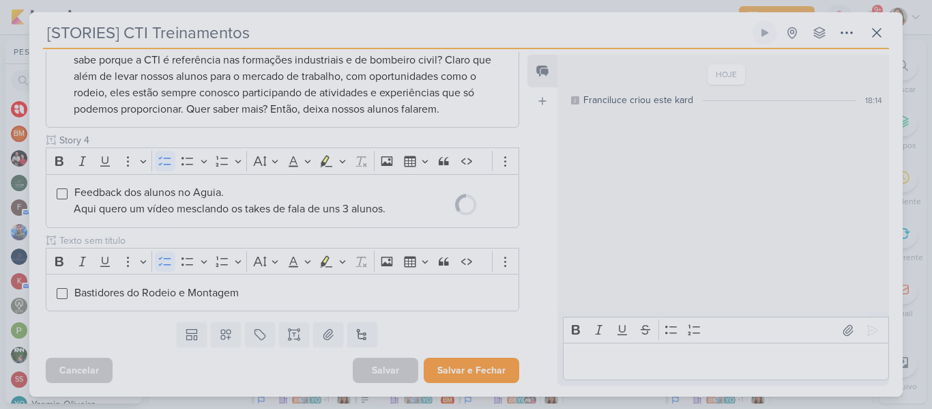
scroll to position [457, 0]
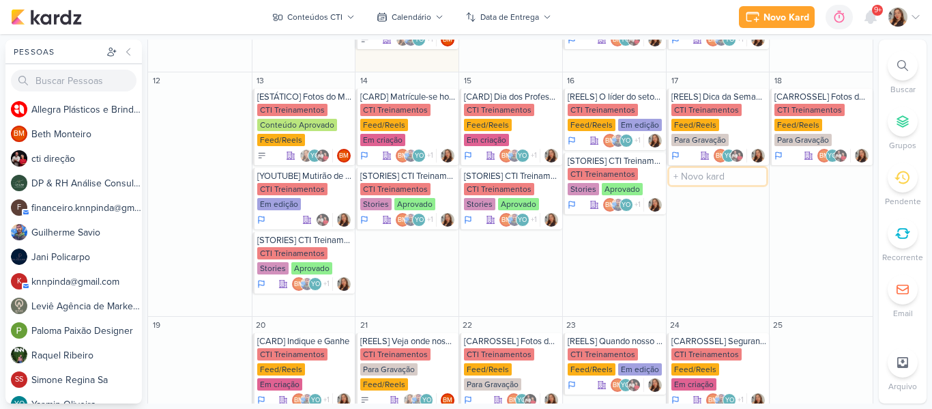
click at [712, 168] on input "text" at bounding box center [718, 176] width 98 height 17
type input "[STORIES] CTI Treinamentos"
click at [686, 183] on div "CTI Treinamentos" at bounding box center [706, 189] width 70 height 12
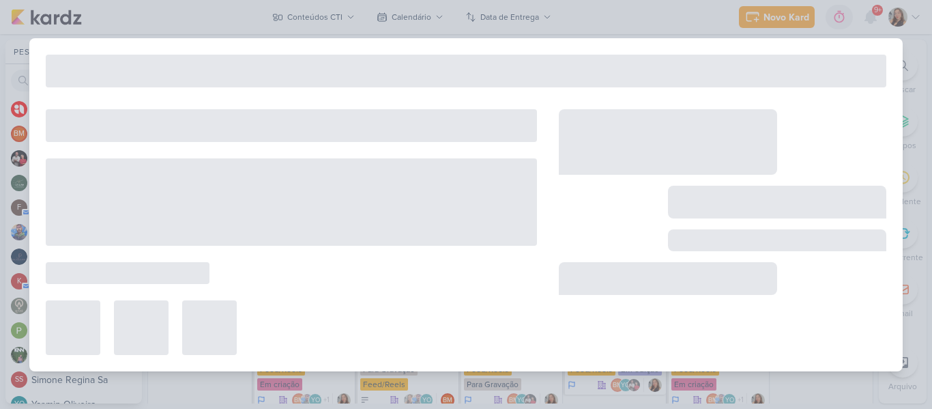
type input "17 de outubro de 2025 às 23:59"
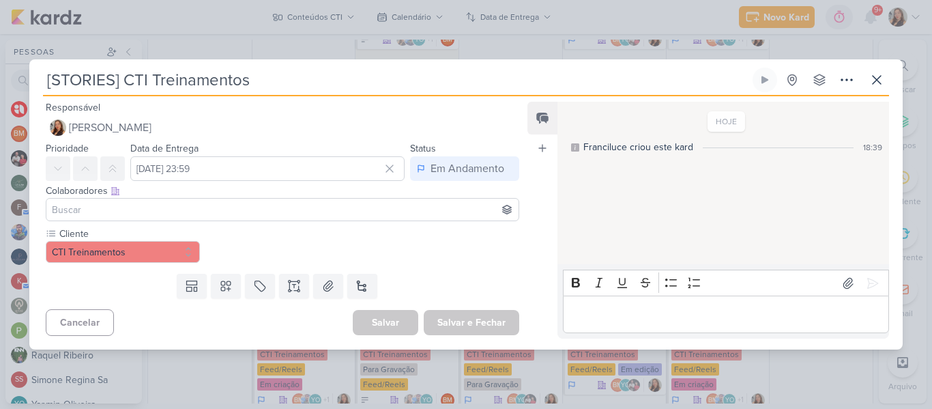
click at [285, 205] on input at bounding box center [282, 209] width 467 height 16
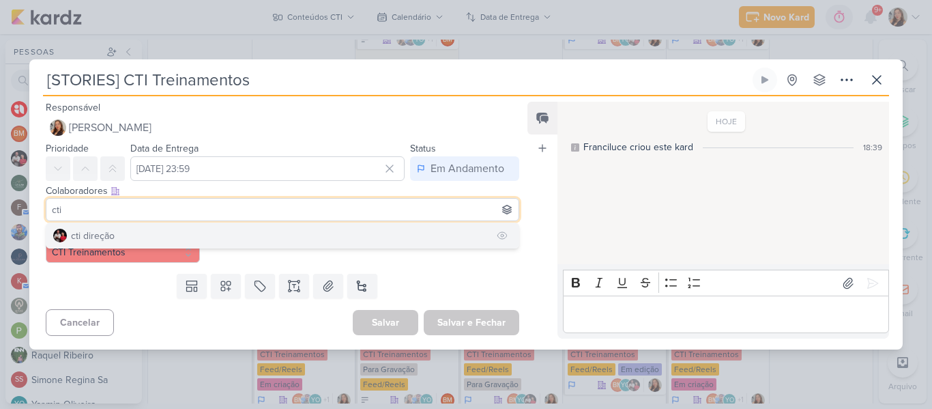
type input "cti"
click at [270, 227] on button "cti direção" at bounding box center [282, 235] width 472 height 25
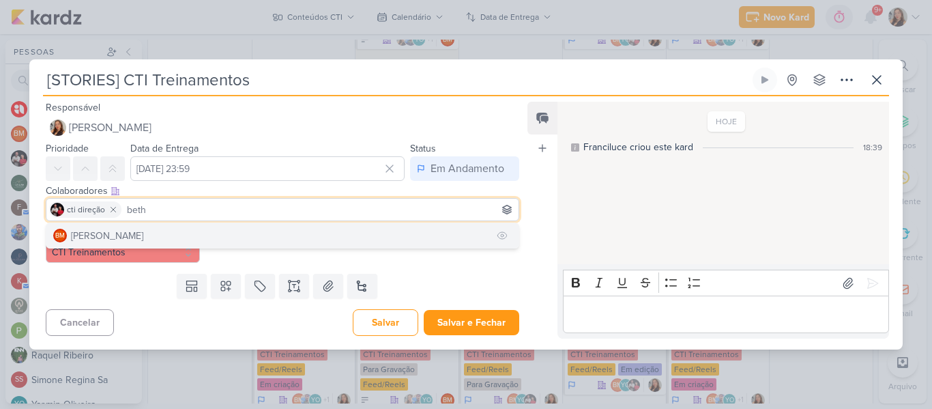
type input "beth"
click at [248, 227] on button "BM Beth Monteiro" at bounding box center [282, 235] width 472 height 25
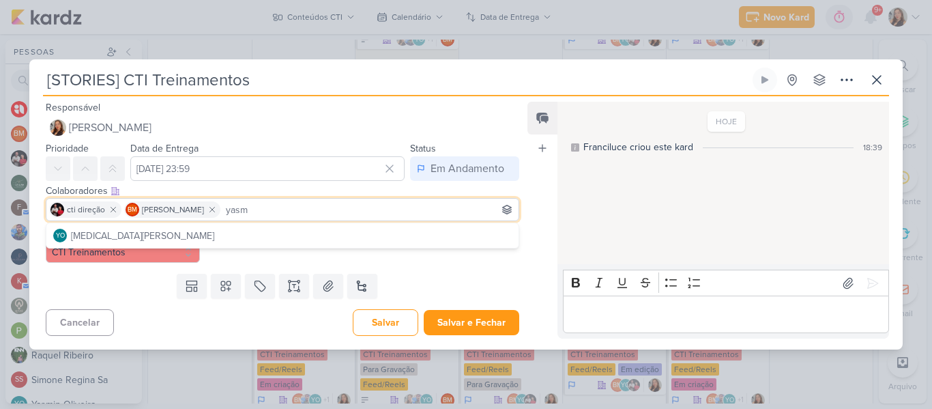
click at [264, 222] on div "Colaboradores Este kard pode ser visível a usuários da sua organização Este kar…" at bounding box center [276, 204] width 495 height 46
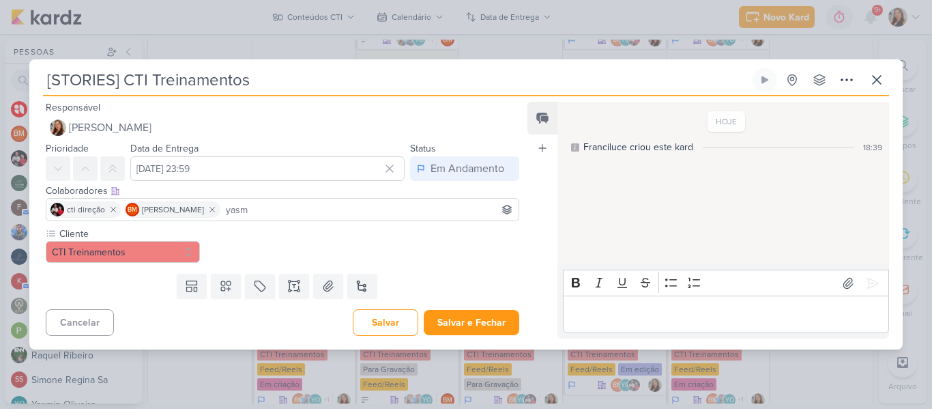
click at [259, 212] on input "yasm" at bounding box center [369, 209] width 293 height 16
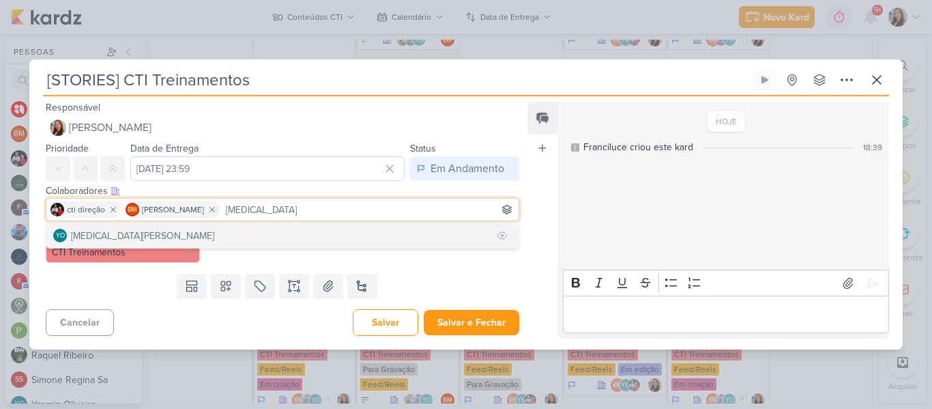
type input "yasmin"
click at [243, 231] on button "YO Yasmin Oliveira" at bounding box center [282, 235] width 472 height 25
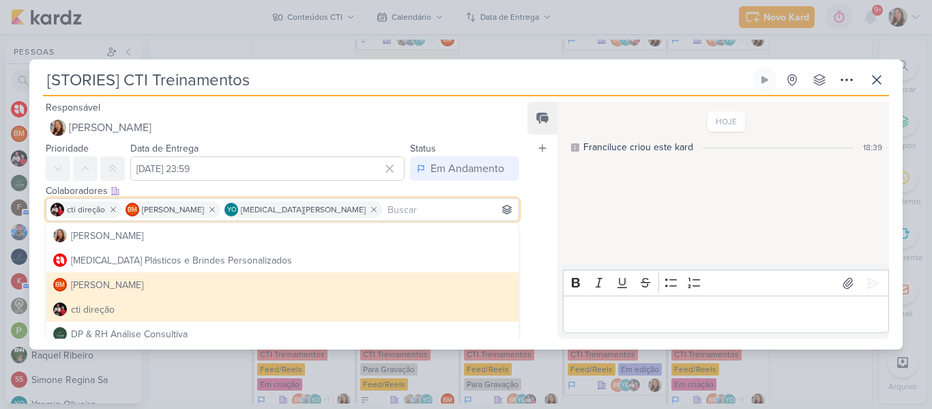
click at [581, 229] on div "HOJE Franciluce criou este kard 18:39" at bounding box center [723, 183] width 330 height 161
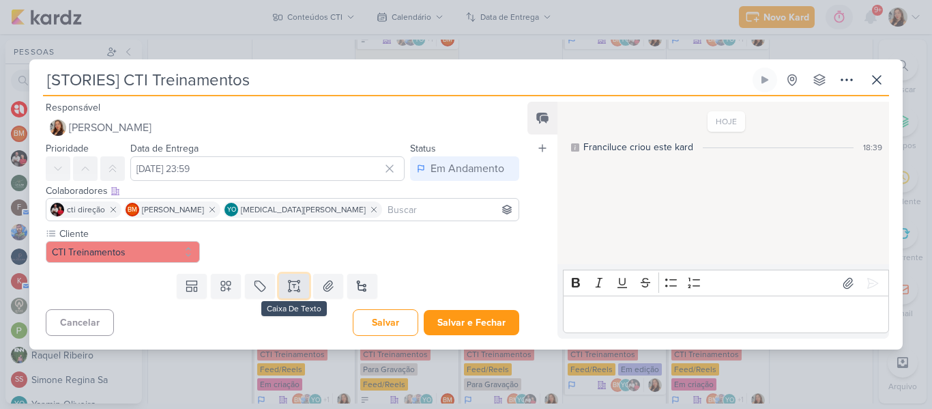
click at [299, 290] on button at bounding box center [294, 286] width 30 height 25
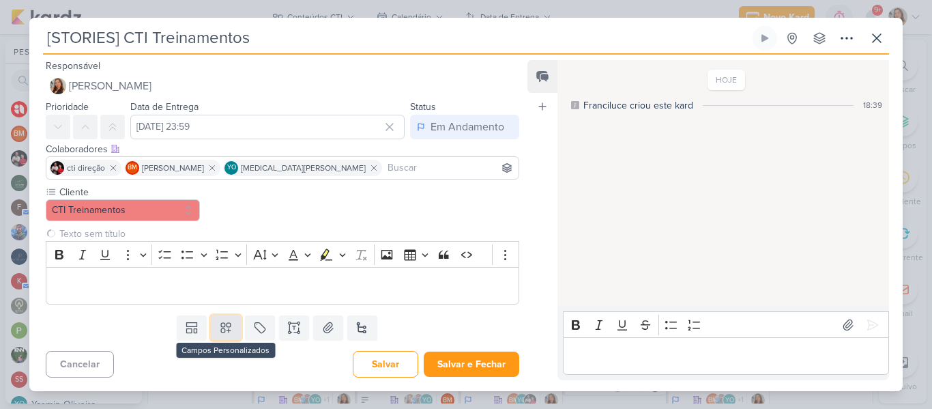
click at [228, 333] on icon at bounding box center [226, 328] width 14 height 14
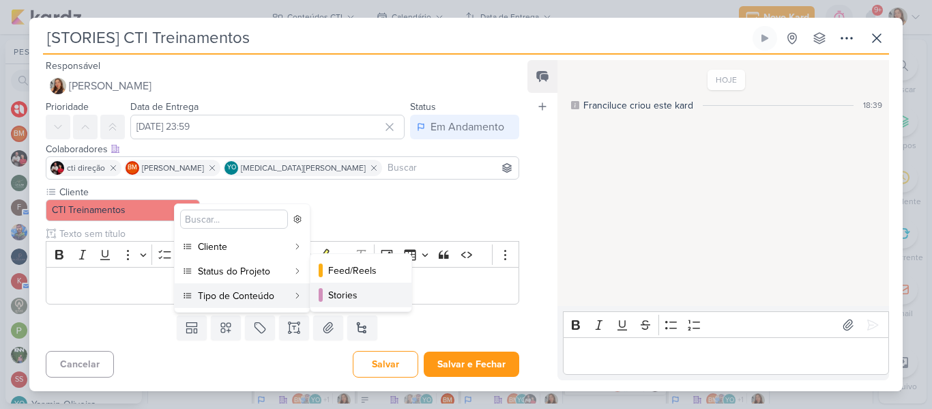
click at [328, 291] on div "Stories" at bounding box center [361, 295] width 67 height 14
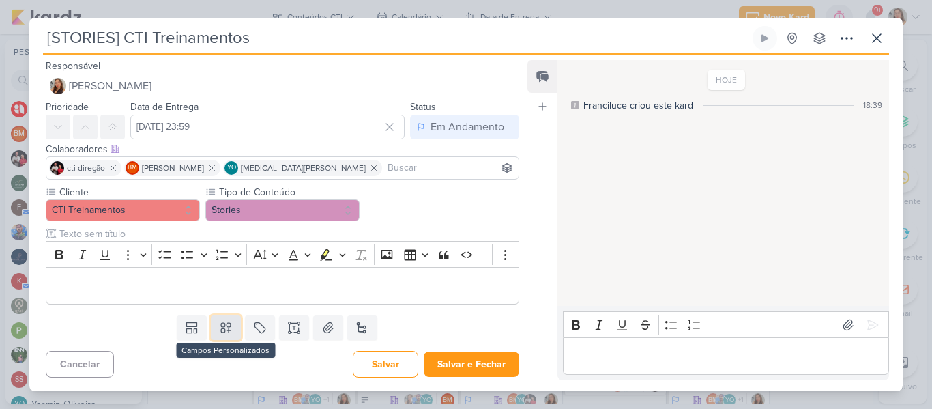
click at [225, 323] on icon at bounding box center [226, 328] width 10 height 10
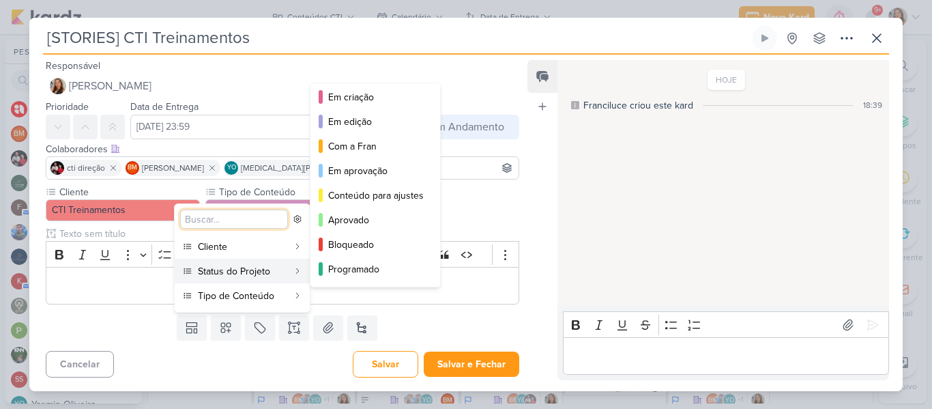
scroll to position [124, 0]
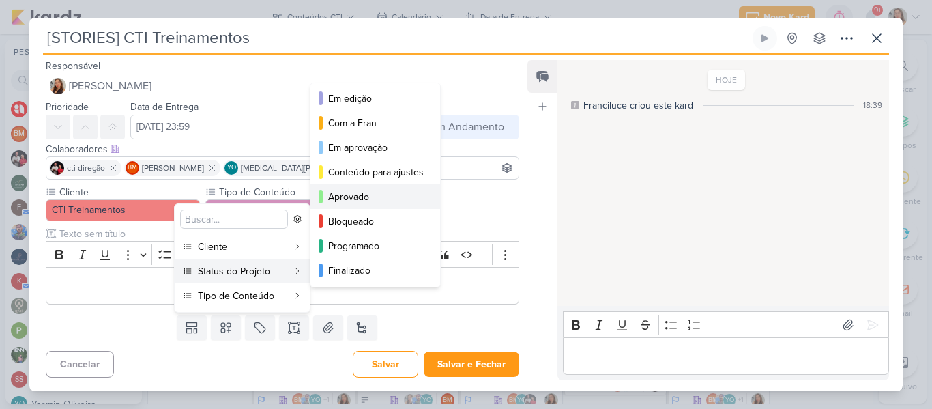
click at [367, 191] on div "Aprovado" at bounding box center [376, 197] width 96 height 14
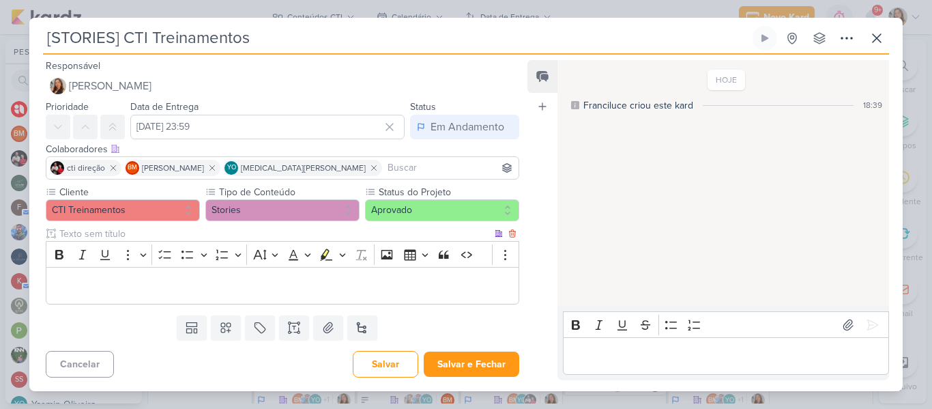
click at [310, 231] on input "text" at bounding box center [274, 234] width 435 height 14
type input "Story 1"
click at [309, 280] on p "Editor editing area: main" at bounding box center [282, 286] width 459 height 16
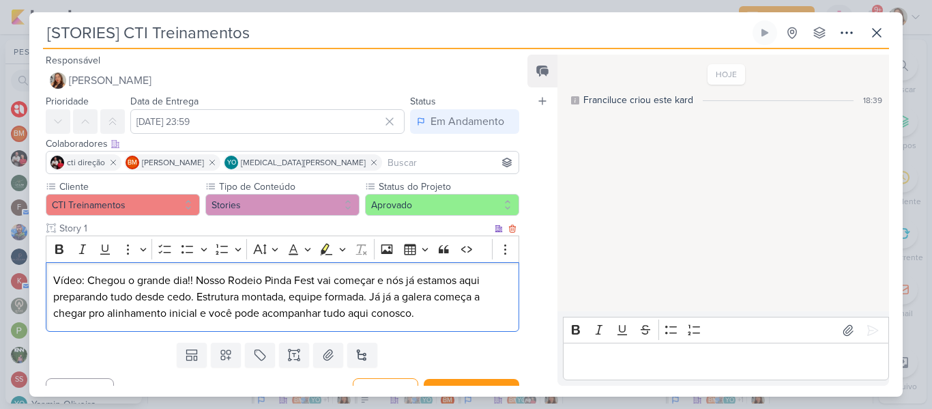
click at [112, 278] on p "Vídeo: Chegou o grande dia!! Nosso Rodeio Pinda Fest vai começar e nós já estam…" at bounding box center [282, 296] width 459 height 49
click at [167, 247] on icon "Editor toolbar" at bounding box center [165, 249] width 14 height 14
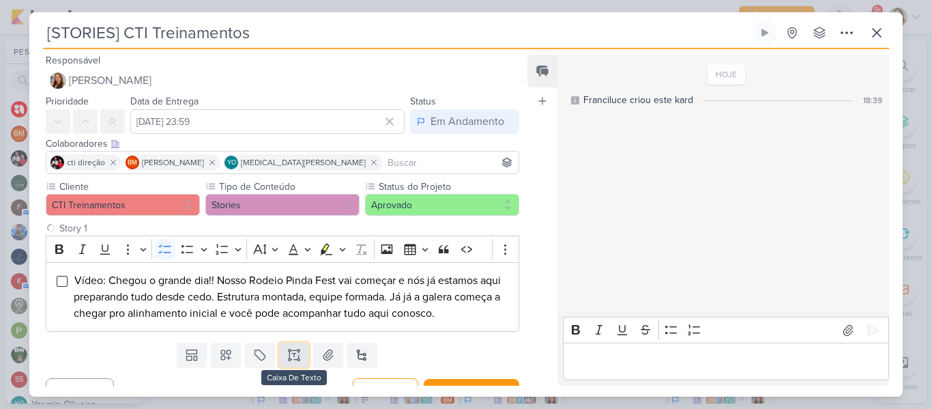
click at [287, 357] on icon at bounding box center [294, 355] width 14 height 14
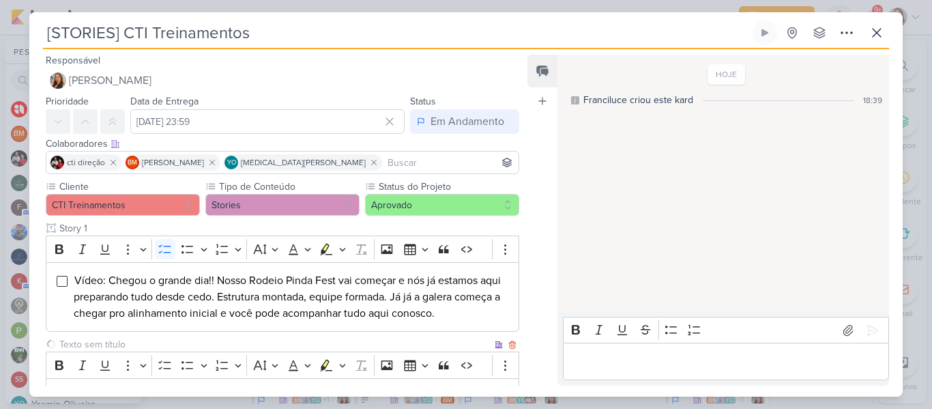
click at [254, 348] on input "text" at bounding box center [274, 344] width 435 height 14
type input "Story 2"
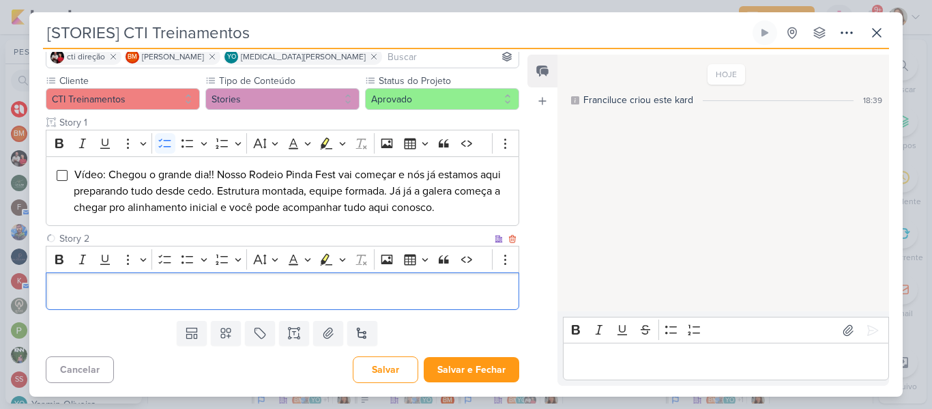
click at [364, 299] on p "Editor editing area: main" at bounding box center [282, 291] width 459 height 16
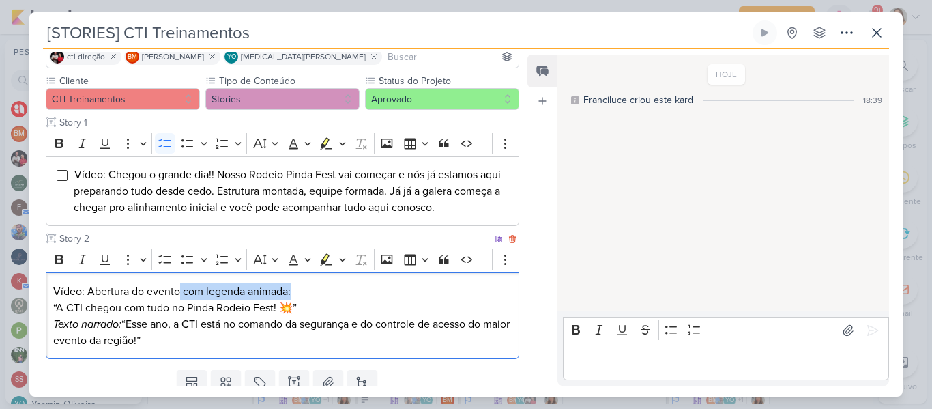
drag, startPoint x: 181, startPoint y: 291, endPoint x: 300, endPoint y: 289, distance: 119.4
click at [300, 289] on p "Vídeo: Abertura do evento com legenda animada: “A CTI chegou com tudo no Pinda …" at bounding box center [282, 316] width 459 height 66
click at [58, 309] on p "Vídeo: Abertura do evento. “A CTI chegou com tudo no Pinda Rodeio Fest! 💥” Text…" at bounding box center [282, 316] width 459 height 66
click at [348, 308] on p "Vídeo: Abertura do evento. Escrever: A CTI chegou com tudo no Pinda Rodeio Fest…" at bounding box center [282, 316] width 459 height 66
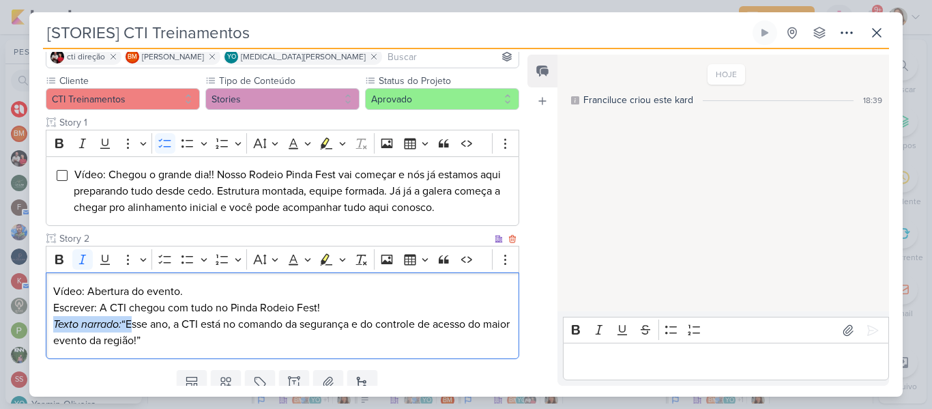
drag, startPoint x: 128, startPoint y: 324, endPoint x: 48, endPoint y: 322, distance: 79.2
click at [48, 322] on div "Vídeo: Abertura do evento. Escrever: A CTI chegou com tudo no Pinda Rodeio Fest…" at bounding box center [283, 315] width 474 height 87
click at [103, 340] on p "Vídeo: Abertura do evento. Escrever: A CTI chegou com tudo no Pinda Rodeio Fest…" at bounding box center [282, 316] width 459 height 66
click at [192, 295] on p "Vídeo: Abertura do evento. Escrever: A CTI chegou com tudo no Pinda Rodeio Fest…" at bounding box center [282, 316] width 459 height 66
click at [171, 265] on icon "Editor toolbar" at bounding box center [165, 259] width 14 height 14
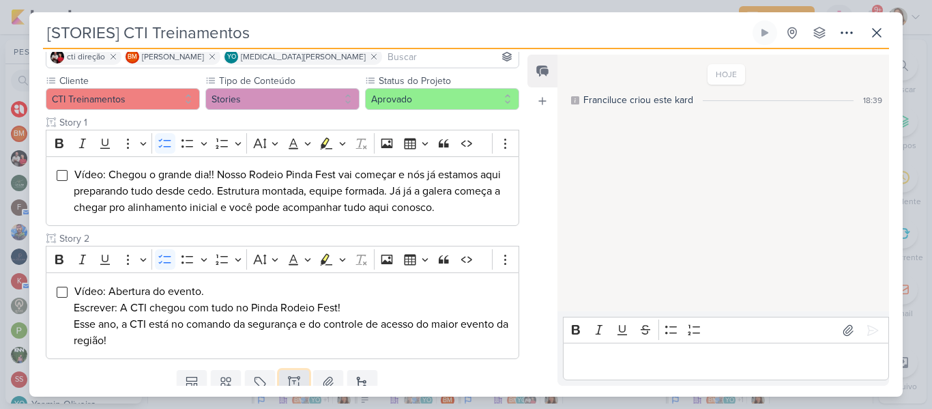
click at [299, 384] on button at bounding box center [294, 382] width 30 height 25
click at [274, 366] on input "text" at bounding box center [274, 371] width 435 height 14
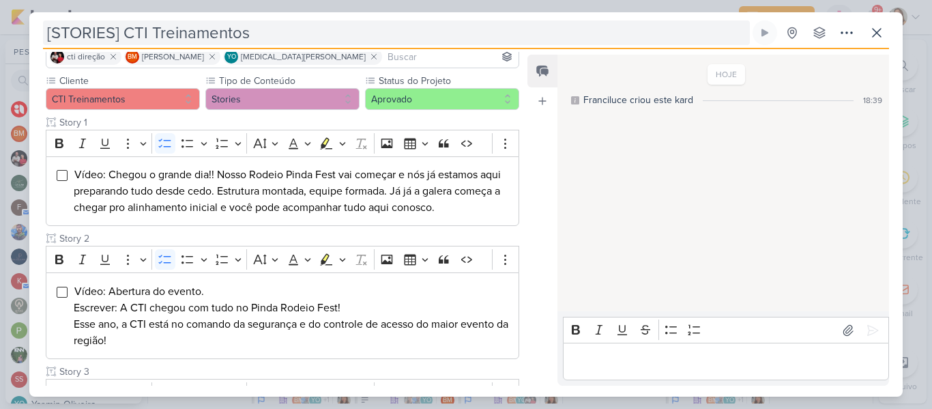
type input "Story 3"
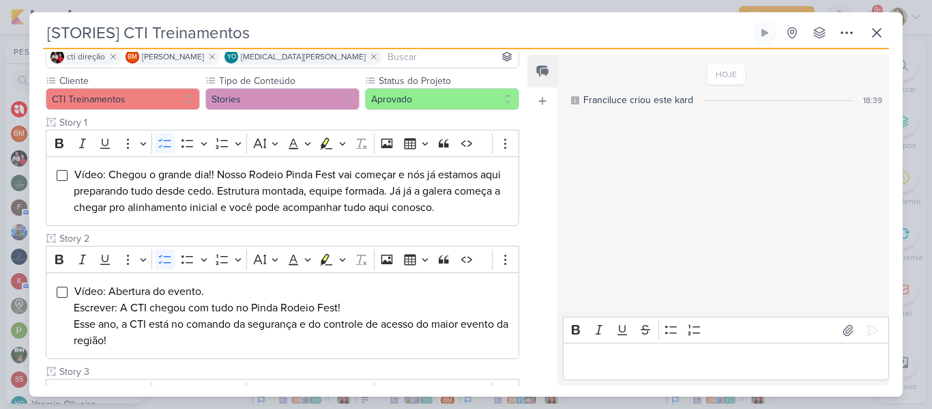
scroll to position [238, 0]
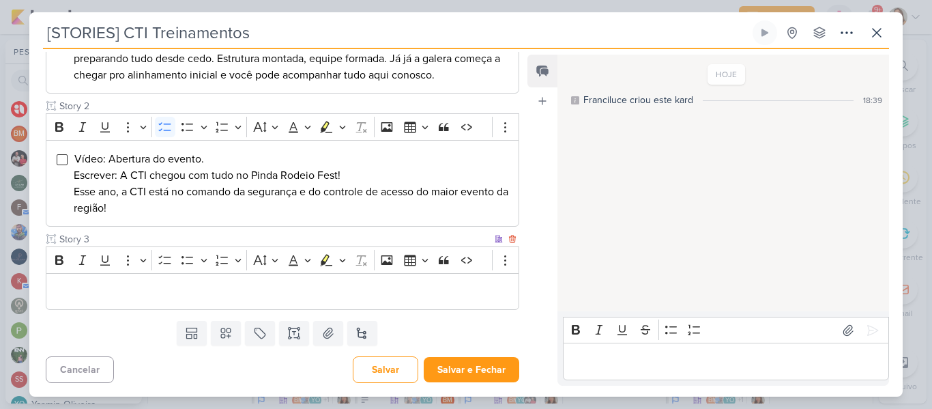
click at [401, 278] on div "Editor editing area: main" at bounding box center [283, 292] width 474 height 38
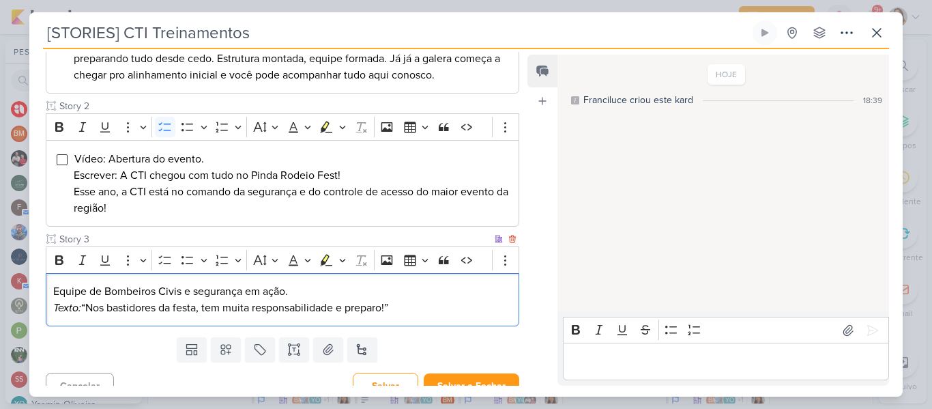
click at [306, 289] on p "Equipe de Bombeiros Civis e segurança em ação. Texto: “Nos bastidores da festa,…" at bounding box center [282, 299] width 459 height 33
click at [173, 263] on button "To-do List" at bounding box center [165, 260] width 20 height 20
click at [108, 306] on span "Equipe de Bombeiros Civis e segurança em ação. Texto: “Nos bastidores da festa,…" at bounding box center [241, 300] width 335 height 30
click at [438, 308] on li "Equipe de Bombeiros Civis e segurança em ação. Texto: Nos bastidores da festa, …" at bounding box center [293, 299] width 438 height 33
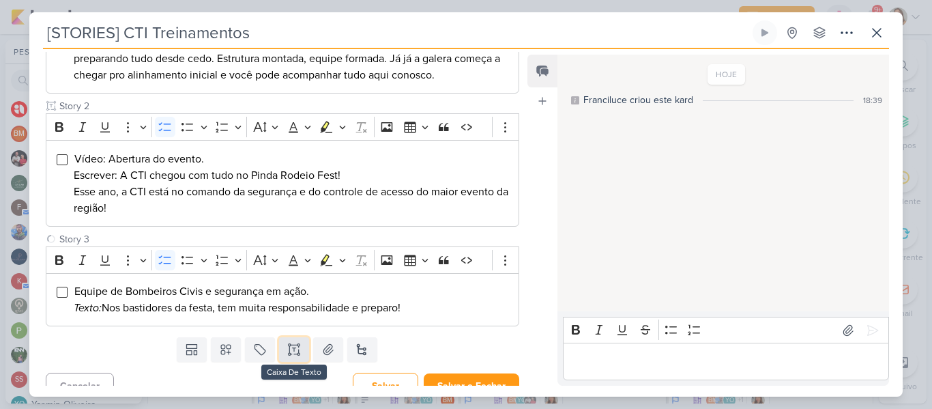
click at [295, 358] on button at bounding box center [294, 349] width 30 height 25
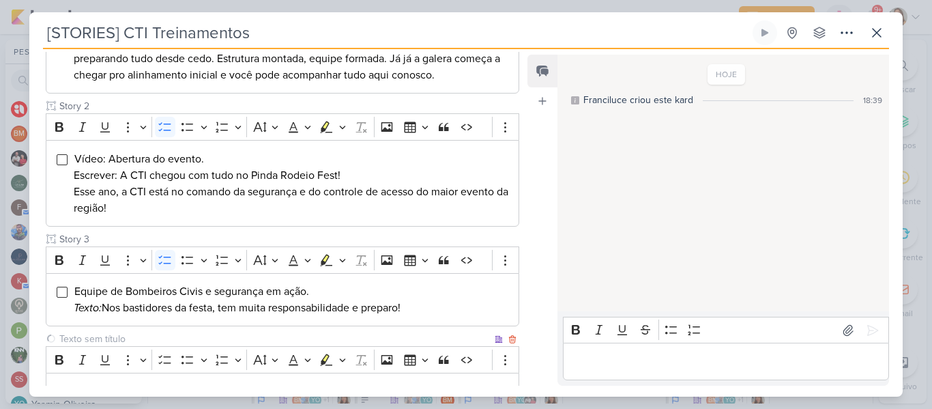
click at [261, 336] on input "text" at bounding box center [274, 339] width 435 height 14
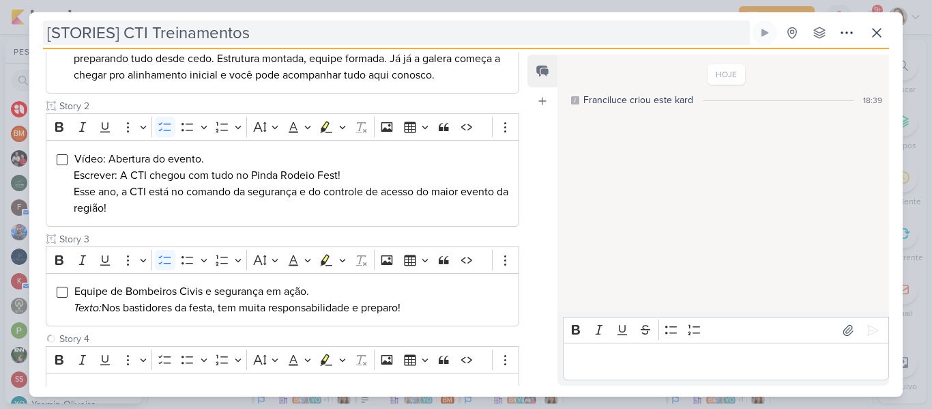
type input "Story 4"
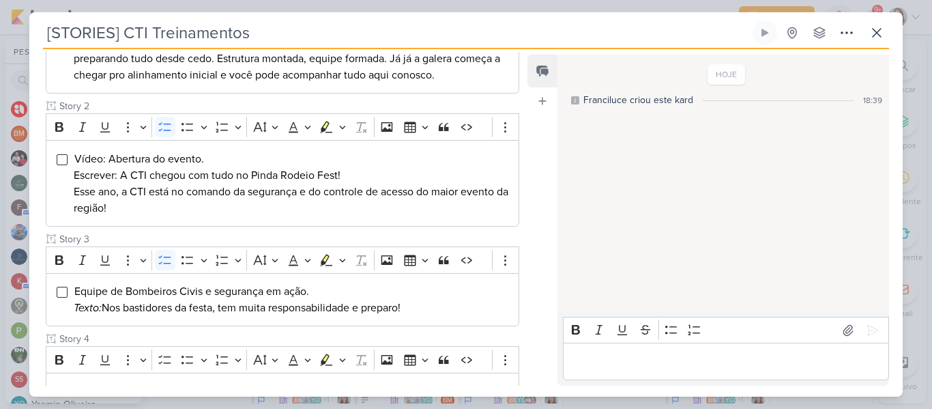
scroll to position [338, 0]
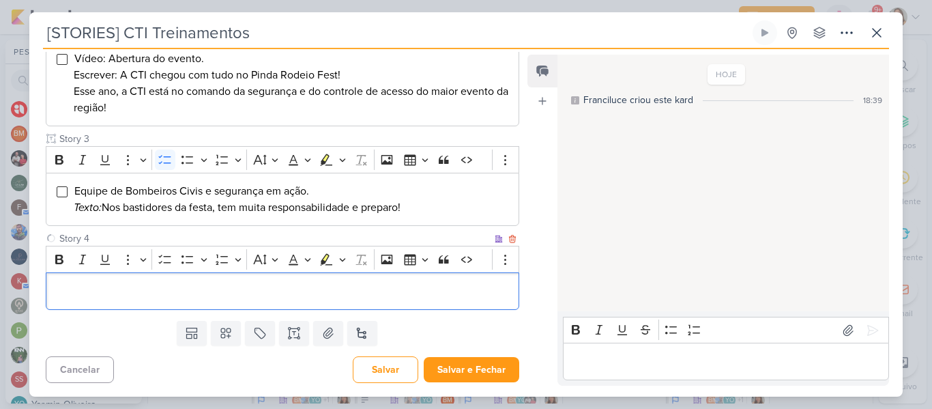
click at [422, 303] on div "Editor editing area: main" at bounding box center [283, 291] width 474 height 38
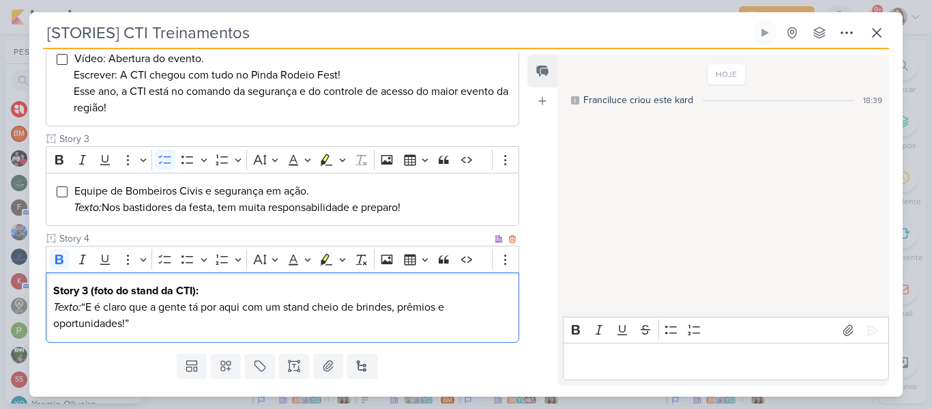
click at [96, 294] on strong "Story 3 (foto do stand da CTI):" at bounding box center [125, 291] width 145 height 14
click at [175, 292] on p "Foto do stand da CTI): Texto: “E é claro que a gente tá por aqui com um stand c…" at bounding box center [282, 307] width 459 height 49
drag, startPoint x: 119, startPoint y: 283, endPoint x: 48, endPoint y: 280, distance: 71.0
click at [48, 280] on div "Foto do stand da CTI Texto: “E é claro que a gente tá por aqui com um stand che…" at bounding box center [283, 307] width 474 height 70
click at [56, 264] on icon "Editor toolbar" at bounding box center [60, 259] width 14 height 14
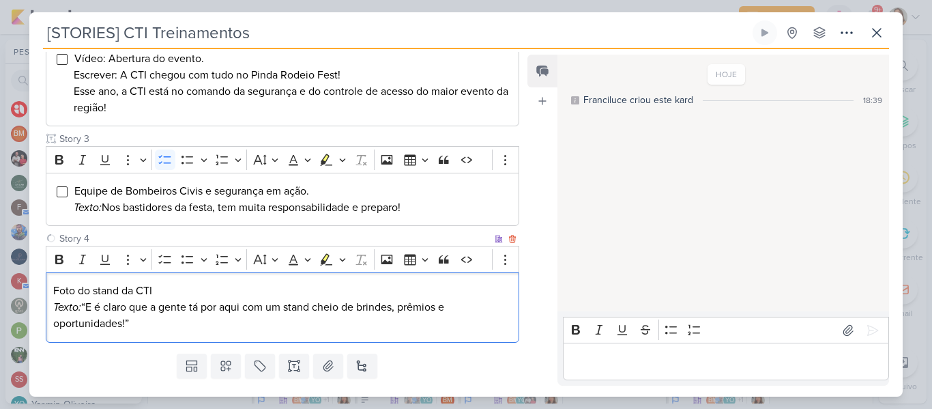
click at [105, 333] on div "Foto do stand da CTI Texto: “E é claro que a gente tá por aqui com um stand che…" at bounding box center [283, 307] width 474 height 70
drag, startPoint x: 87, startPoint y: 309, endPoint x: 51, endPoint y: 308, distance: 36.2
click at [51, 308] on div "Foto do stand da CTI Texto: “E é claro que a gente tá por aqui com um stand che…" at bounding box center [283, 307] width 474 height 70
click at [144, 323] on p "Foto do stand da CTI Escrever: E é claro que a gente tá por aqui com um stand c…" at bounding box center [282, 307] width 459 height 49
click at [126, 296] on p "Foto do stand da CTI Escrever: E é claro que a gente tá por aqui com um stand c…" at bounding box center [282, 307] width 459 height 49
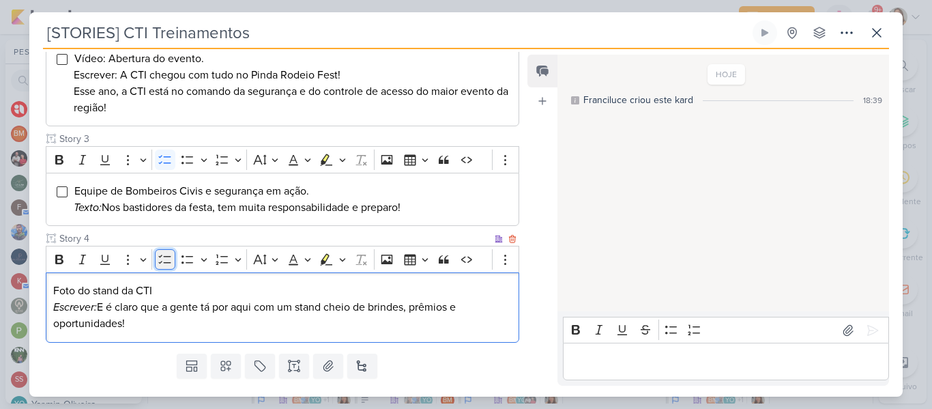
click at [165, 261] on icon "Editor toolbar" at bounding box center [165, 259] width 14 height 14
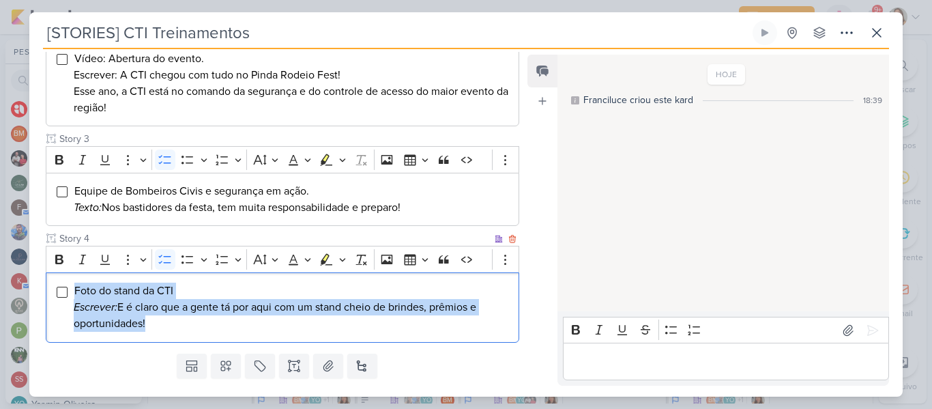
drag, startPoint x: 76, startPoint y: 291, endPoint x: 175, endPoint y: 326, distance: 104.7
click at [175, 326] on li "Foto do stand da CTI Escrever: E é claro que a gente tá por aqui com um stand c…" at bounding box center [293, 307] width 438 height 49
click at [78, 260] on icon "Editor toolbar" at bounding box center [83, 259] width 14 height 14
click at [133, 314] on span "Foto do stand da CTI Escrever: E é claro que a gente tá por aqui com um stand c…" at bounding box center [276, 307] width 405 height 46
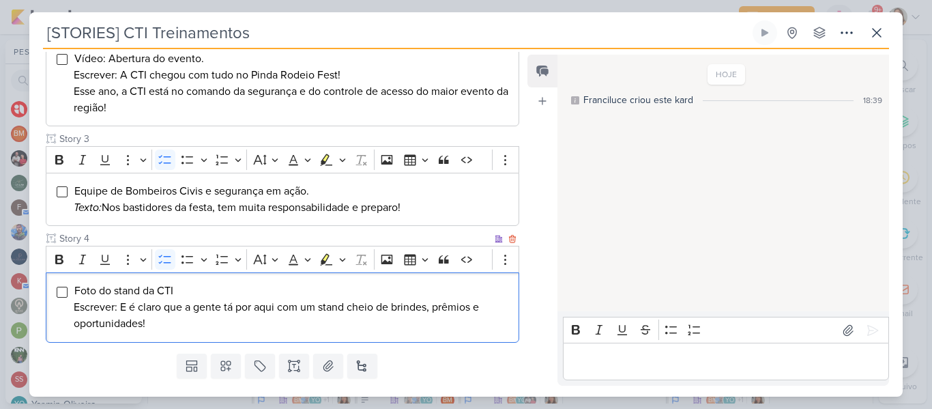
click at [184, 329] on li "Foto do stand da CTI Escrever: E é claro que a gente tá por aqui com um stand c…" at bounding box center [293, 307] width 438 height 49
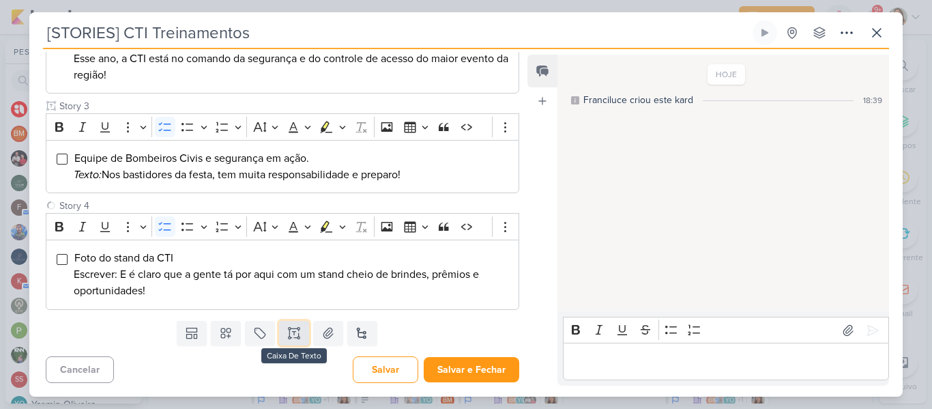
click at [294, 339] on icon at bounding box center [294, 333] width 14 height 14
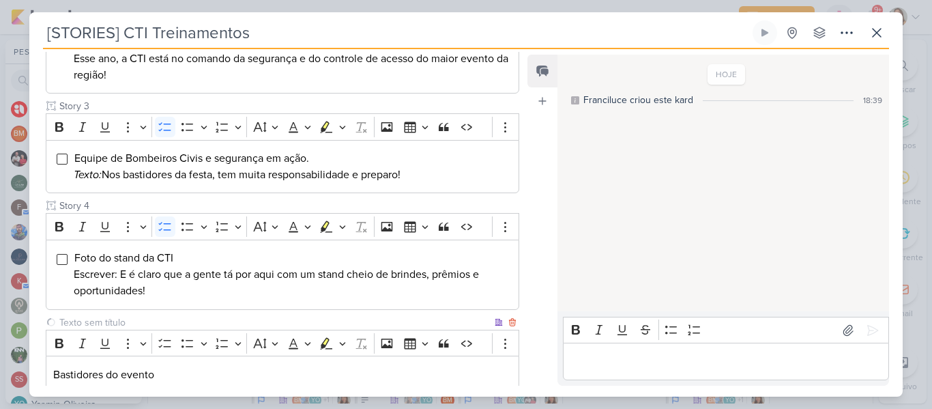
click at [190, 322] on input "text" at bounding box center [274, 322] width 435 height 14
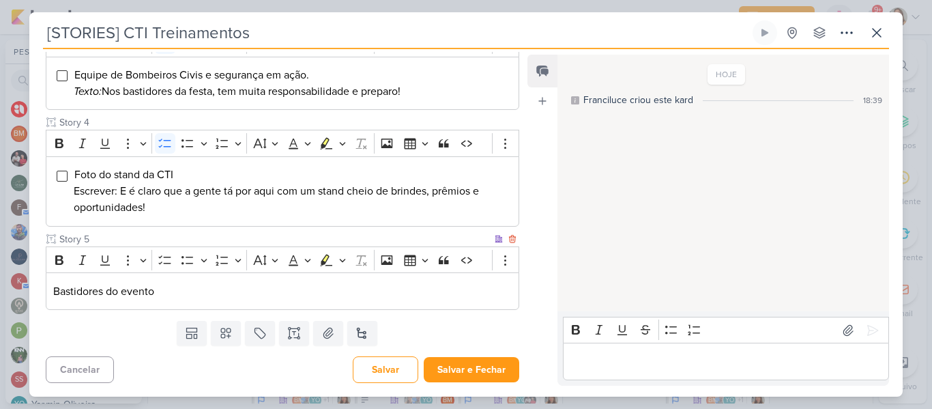
type input "Story 5"
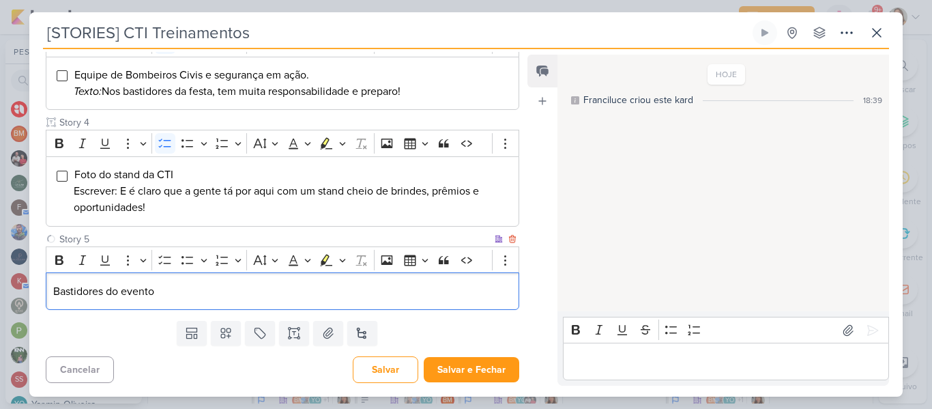
click at [240, 302] on div "Bastidores do evento" at bounding box center [283, 291] width 474 height 38
click at [170, 268] on button "To-do List" at bounding box center [165, 260] width 20 height 20
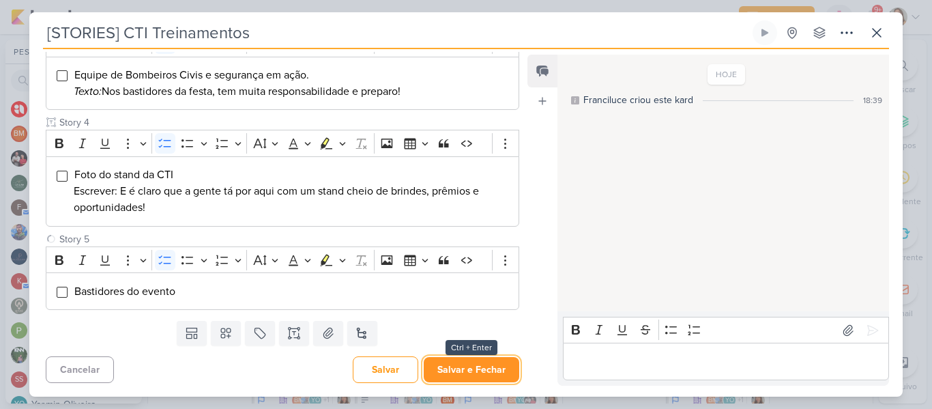
click at [464, 373] on button "Salvar e Fechar" at bounding box center [472, 369] width 96 height 25
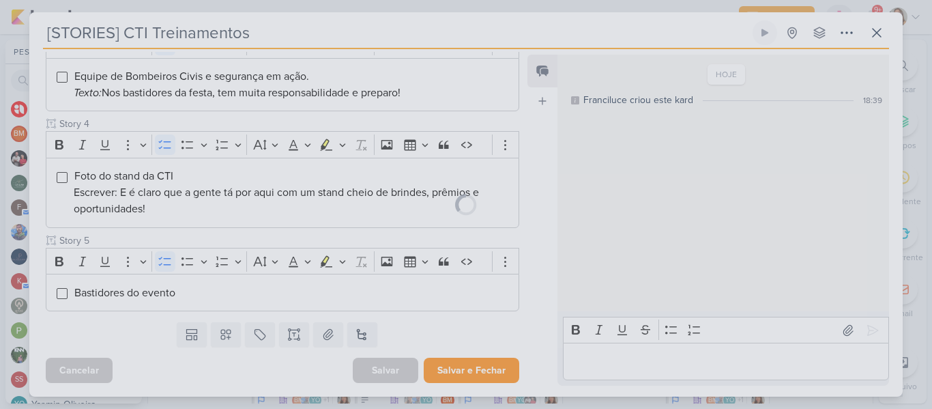
scroll to position [453, 0]
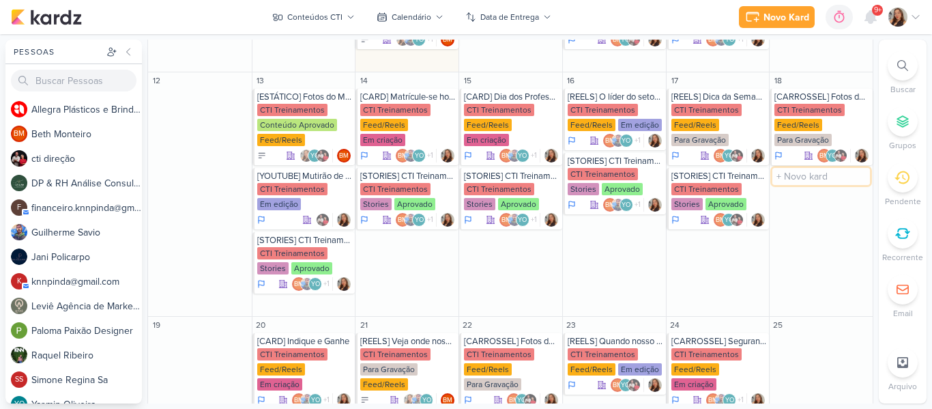
click at [809, 169] on input "text" at bounding box center [821, 176] width 98 height 17
type input "[STORIES] CTI Treinamentos"
click at [811, 183] on div "CTI Treinamentos" at bounding box center [810, 189] width 70 height 12
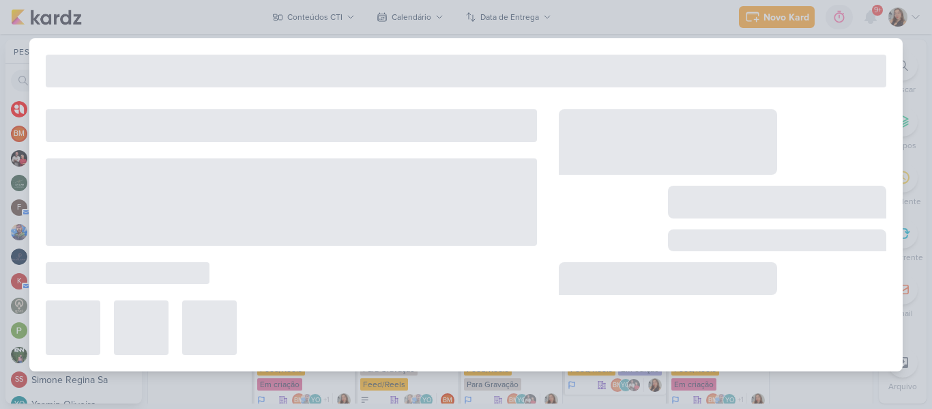
type input "18 de outubro de 2025 às 23:59"
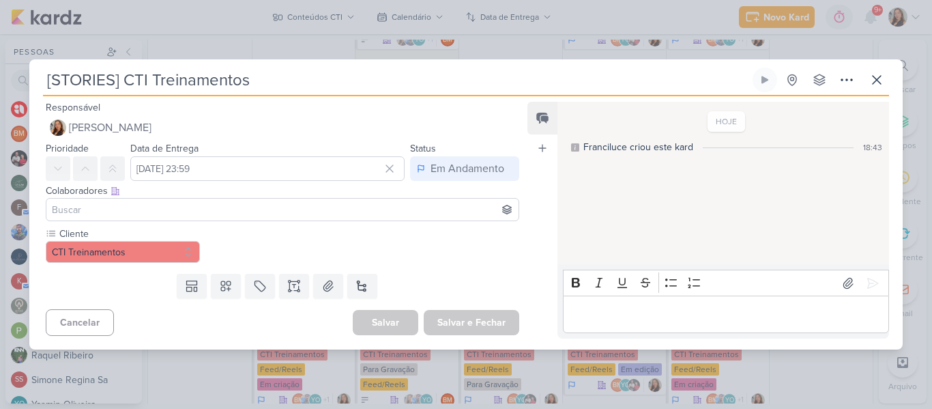
click at [249, 205] on input at bounding box center [282, 209] width 467 height 16
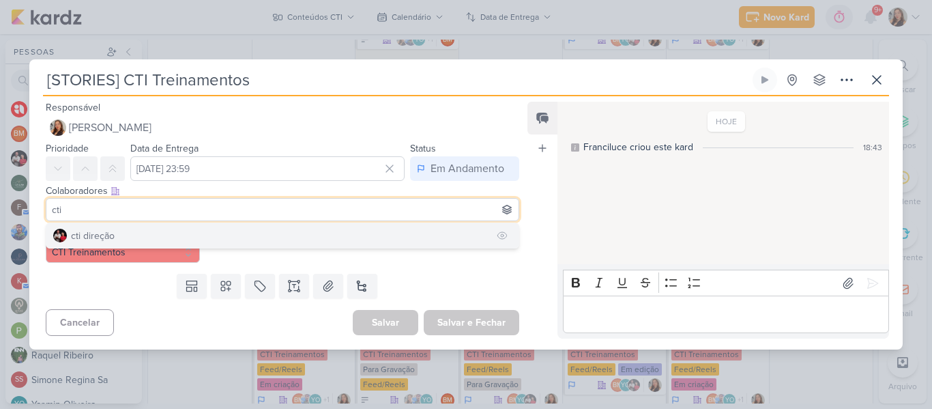
type input "cti"
click at [178, 245] on button "cti direção" at bounding box center [282, 235] width 472 height 25
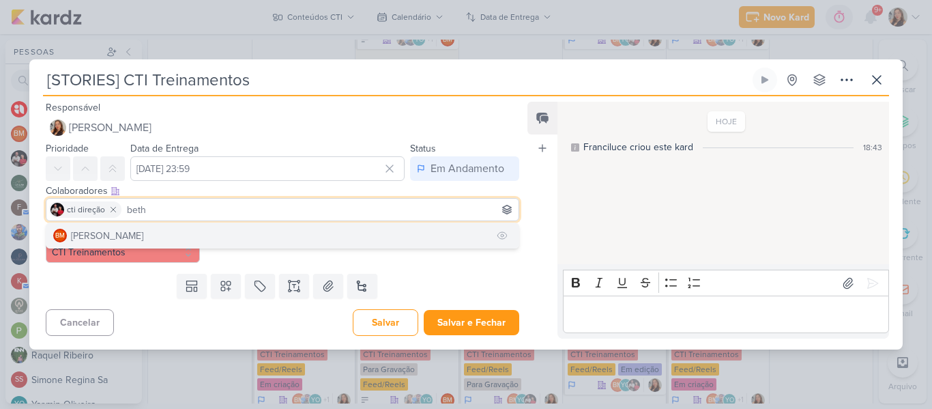
type input "beth"
click at [158, 235] on button "BM Beth Monteiro" at bounding box center [282, 235] width 472 height 25
type input "yasm"
click at [144, 237] on button "YO Yasmin Oliveira" at bounding box center [282, 235] width 472 height 25
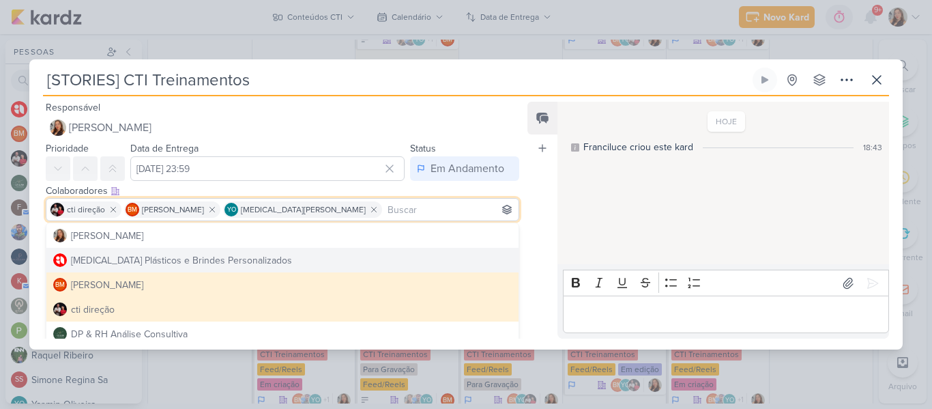
click at [555, 252] on div "Feed Atrelar email Solte o email para atrelar ao kard" at bounding box center [543, 220] width 30 height 237
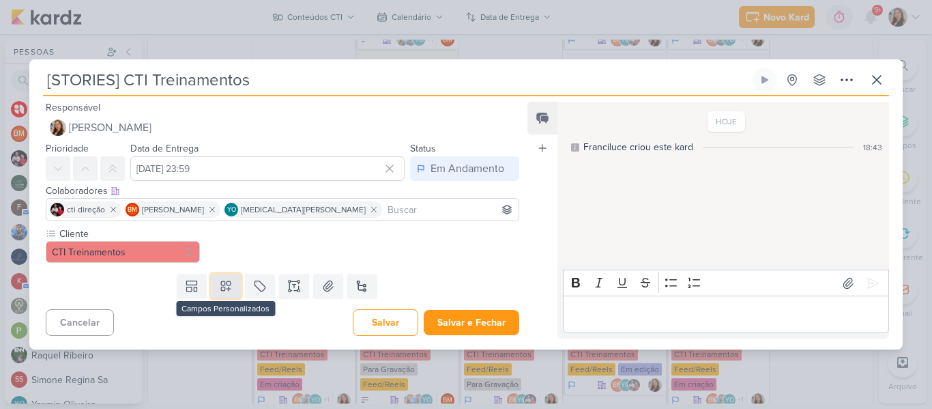
click at [229, 288] on icon at bounding box center [226, 286] width 14 height 14
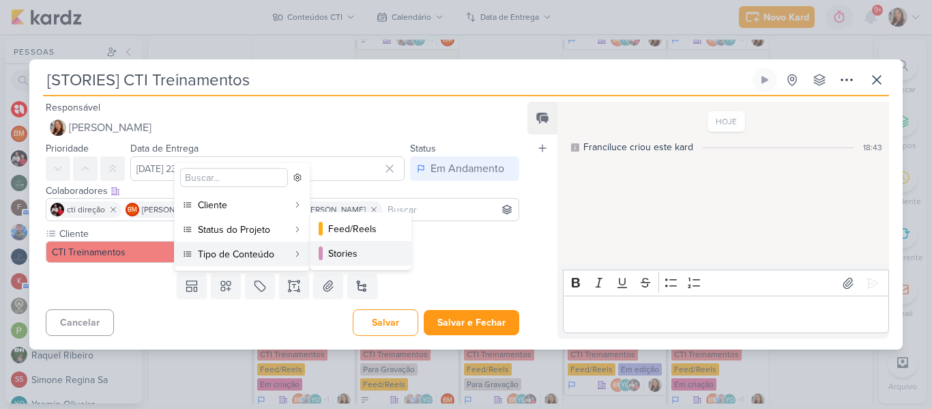
click at [337, 256] on div "Stories" at bounding box center [361, 253] width 67 height 14
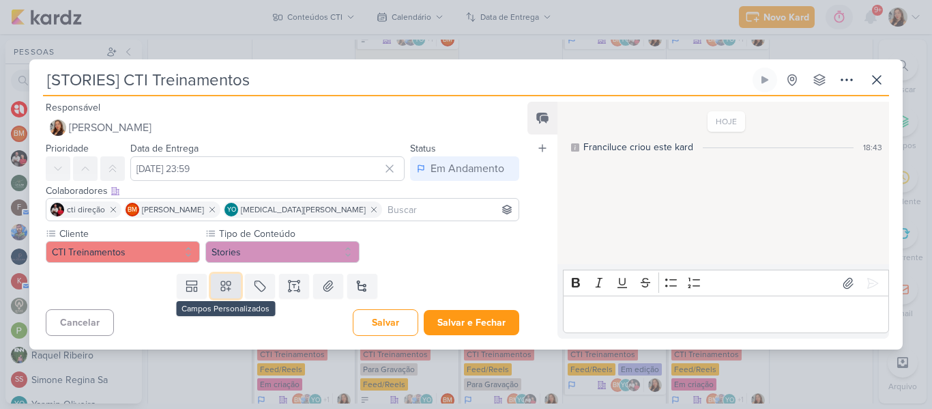
click at [222, 290] on icon at bounding box center [226, 286] width 10 height 10
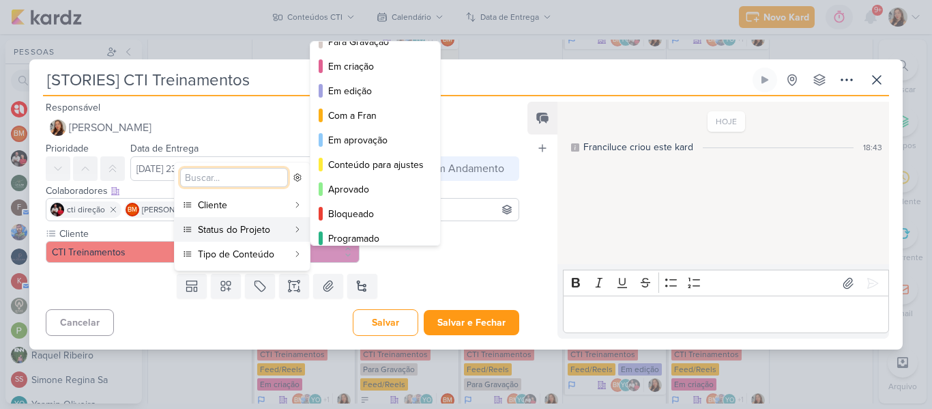
scroll to position [109, 0]
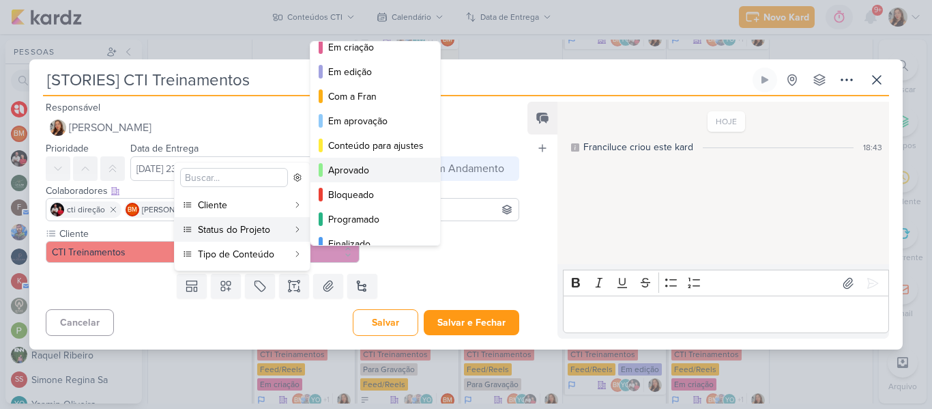
click at [364, 171] on div "Aprovado" at bounding box center [376, 170] width 96 height 14
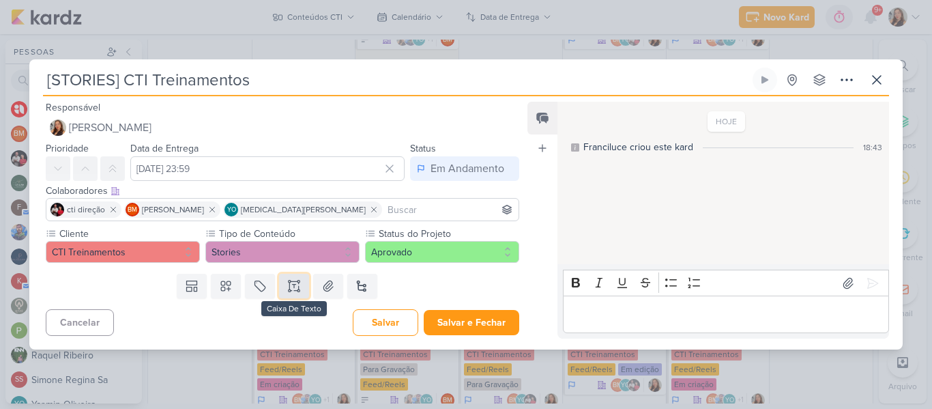
click at [289, 286] on icon at bounding box center [294, 286] width 14 height 14
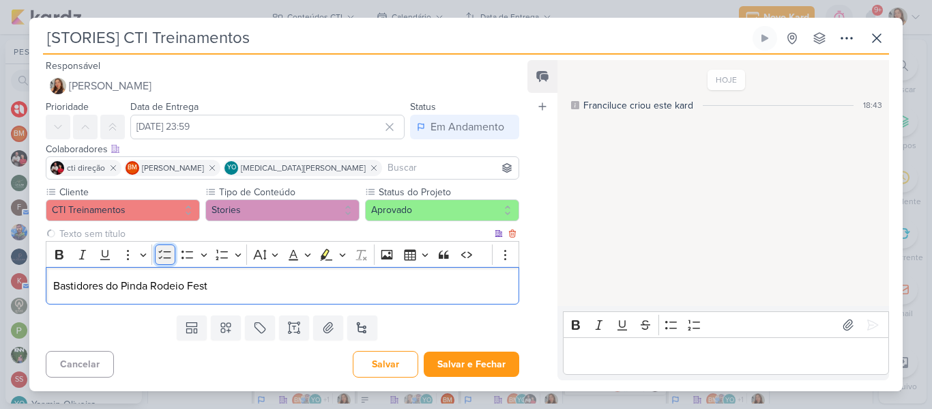
click at [169, 252] on icon "Editor toolbar" at bounding box center [164, 254] width 12 height 9
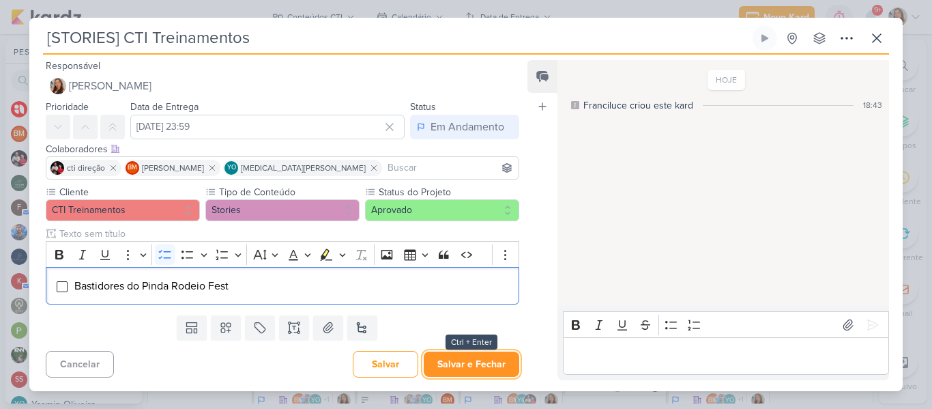
click at [498, 371] on button "Salvar e Fechar" at bounding box center [472, 363] width 96 height 25
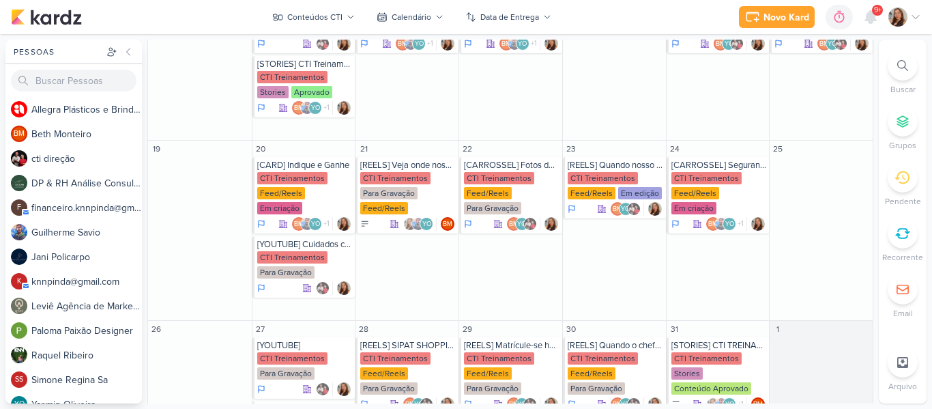
scroll to position [595, 0]
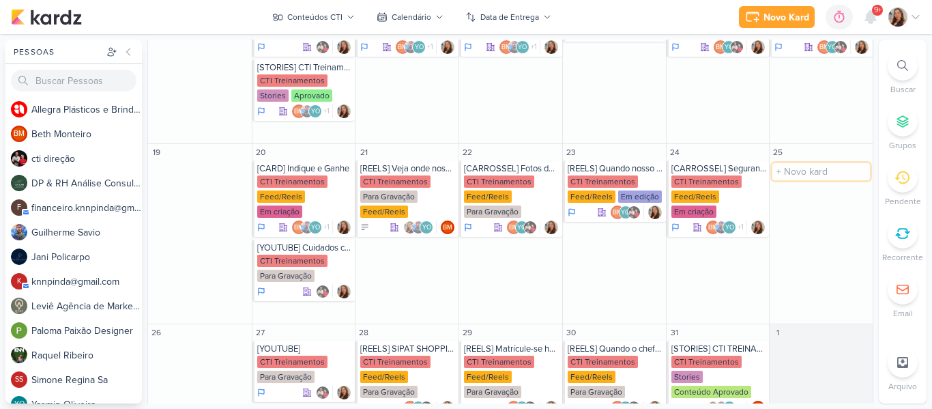
click at [788, 163] on input "text" at bounding box center [821, 171] width 98 height 17
type input "[STORIES] CTI Treinamentos"
click at [786, 190] on div at bounding box center [823, 197] width 96 height 14
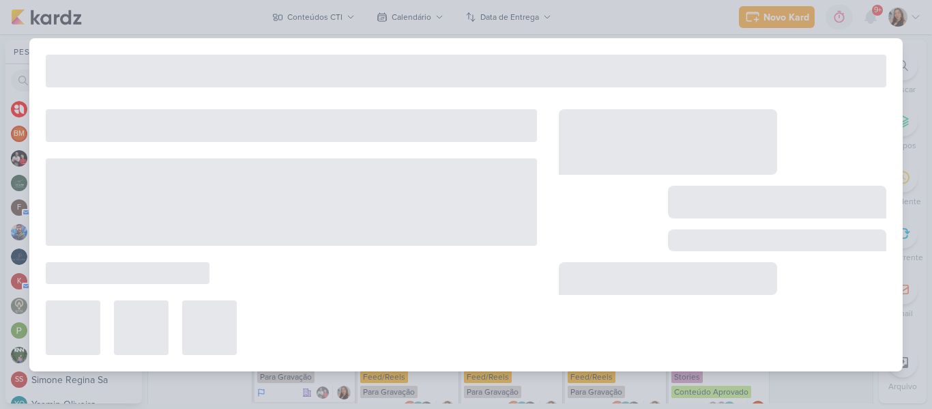
type input "25 de outubro de 2025 às 23:59"
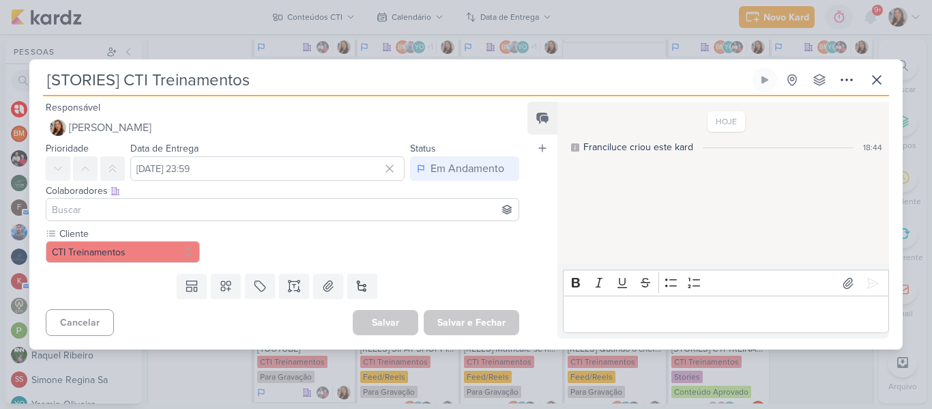
click at [236, 213] on input at bounding box center [282, 209] width 467 height 16
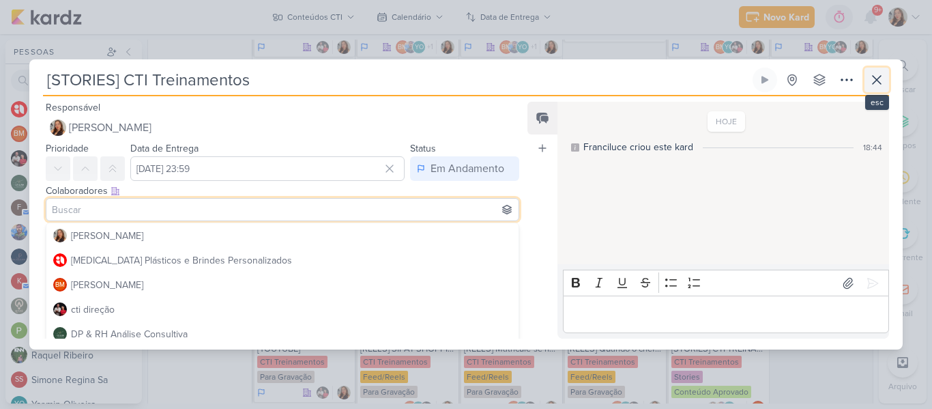
click at [884, 81] on icon at bounding box center [877, 80] width 16 height 16
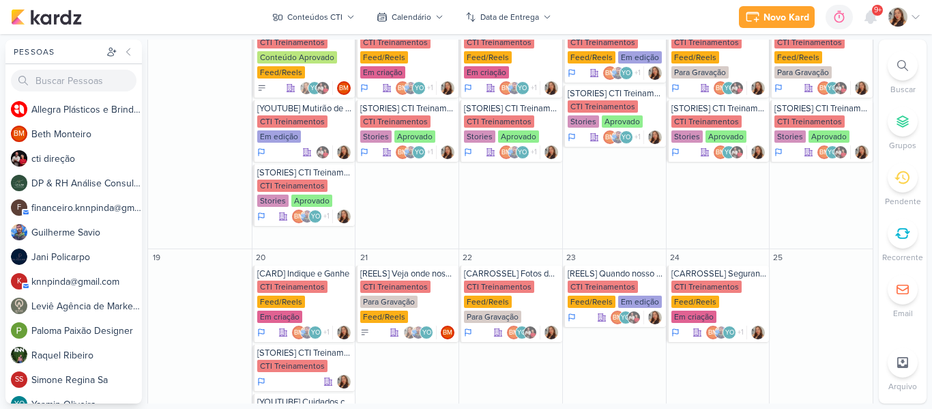
scroll to position [484, 0]
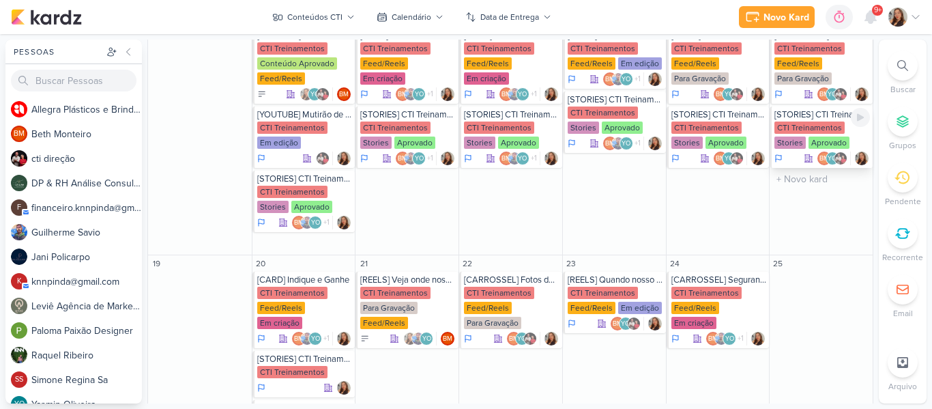
click at [824, 121] on div "CTI Treinamentos" at bounding box center [810, 127] width 70 height 12
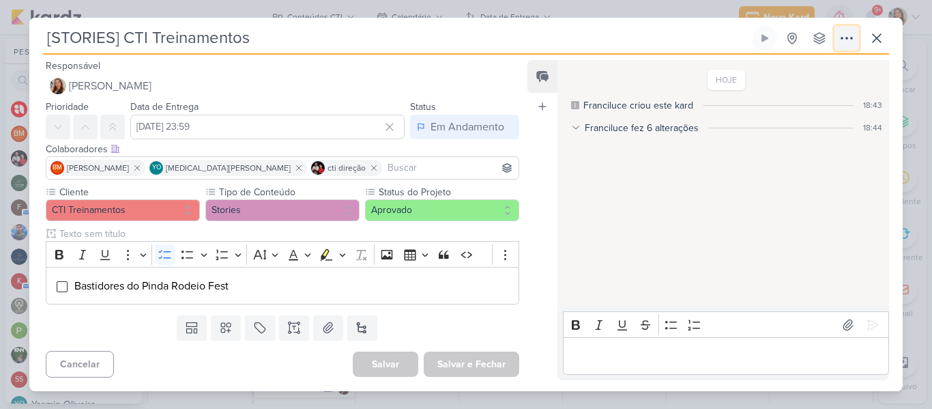
click at [844, 48] on button at bounding box center [847, 38] width 25 height 25
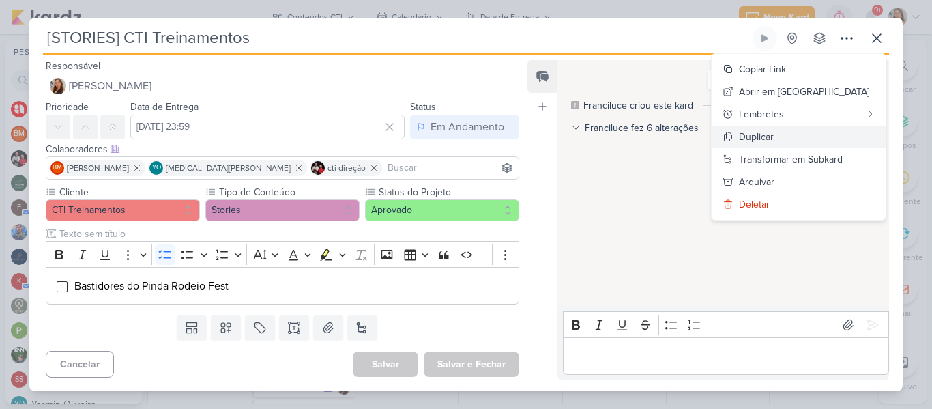
click at [774, 132] on div "Duplicar" at bounding box center [756, 137] width 35 height 14
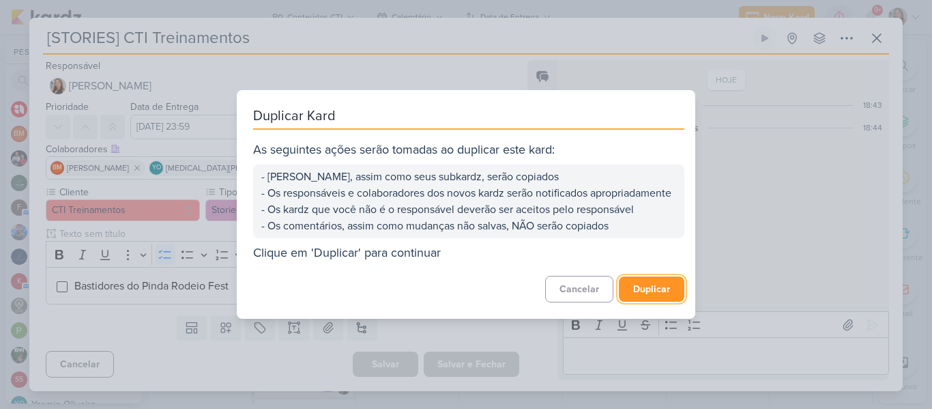
click at [629, 302] on button "Duplicar" at bounding box center [652, 288] width 66 height 25
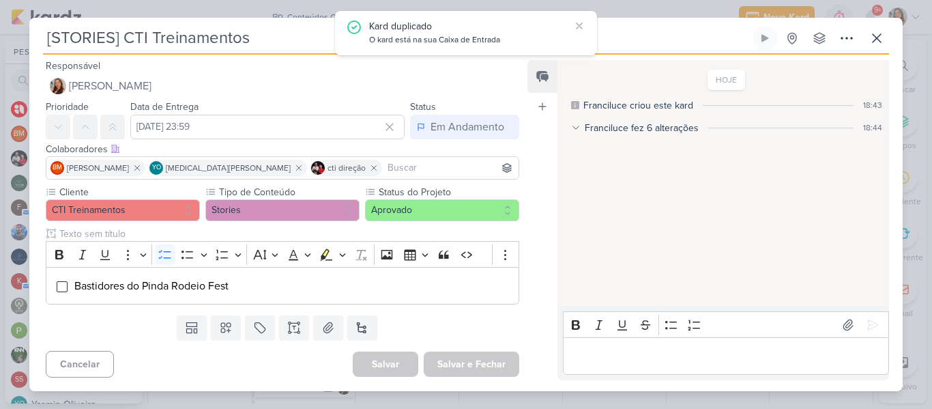
click at [575, 130] on icon at bounding box center [576, 128] width 10 height 10
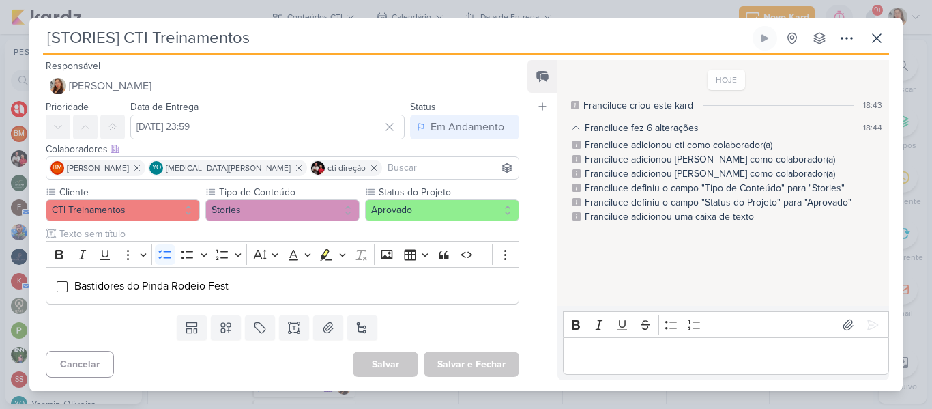
click at [575, 130] on icon at bounding box center [576, 128] width 10 height 10
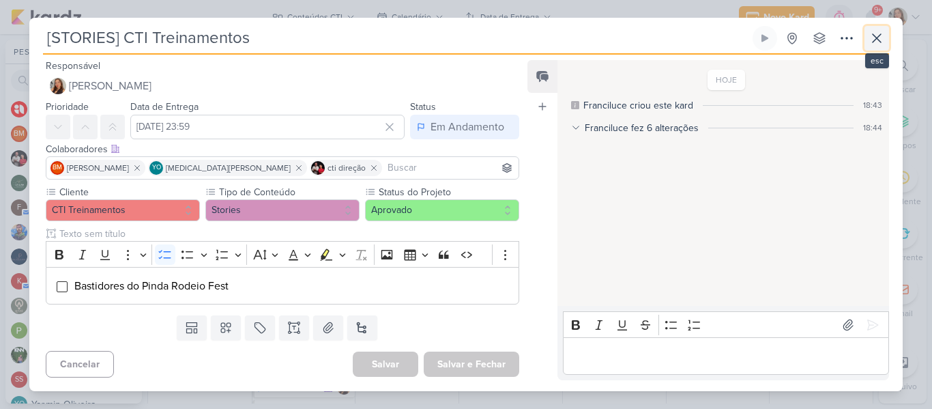
click at [873, 42] on icon at bounding box center [877, 38] width 16 height 16
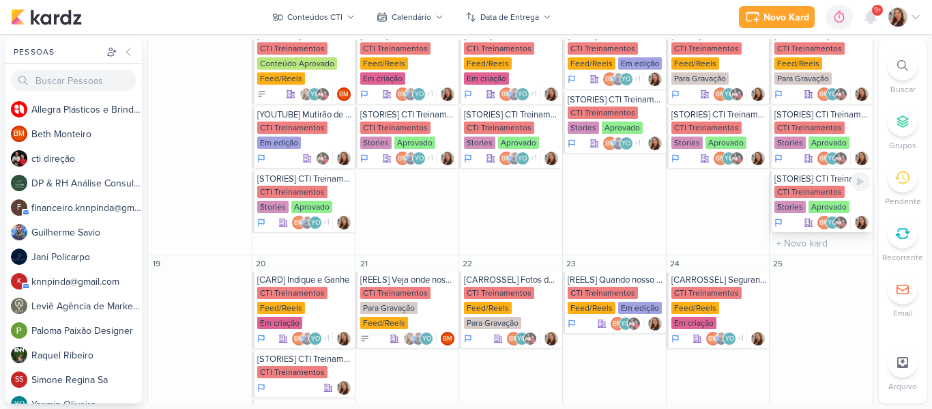
click at [797, 186] on div "CTI Treinamentos" at bounding box center [810, 192] width 70 height 12
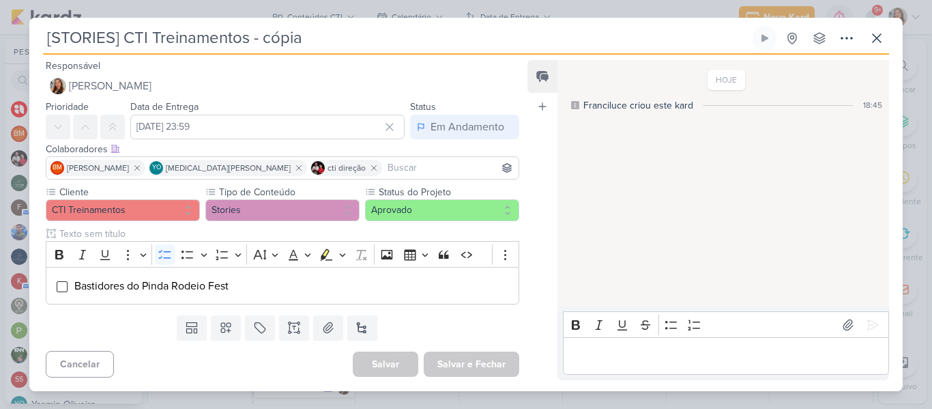
drag, startPoint x: 319, startPoint y: 37, endPoint x: 248, endPoint y: 38, distance: 71.7
click at [248, 38] on input "[STORIES] CTI Treinamentos - cópia" at bounding box center [396, 38] width 707 height 25
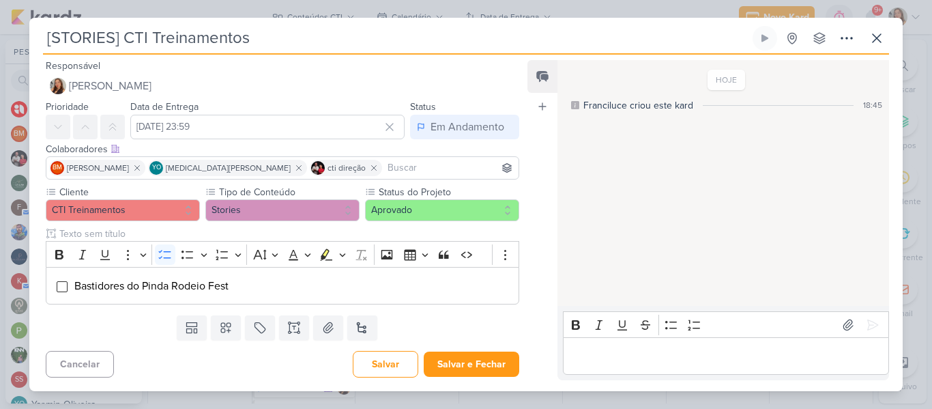
type input "[STORIES] CTI Treinamentos"
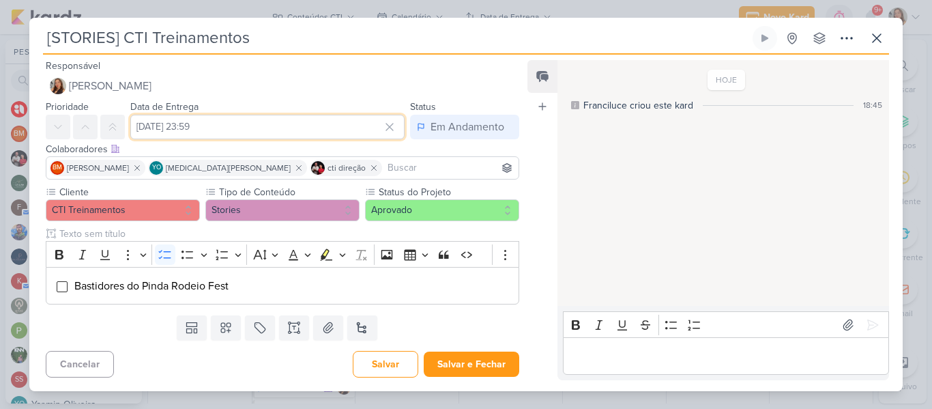
click at [253, 126] on input "18 de outubro de 2025 às 23:59" at bounding box center [267, 127] width 274 height 25
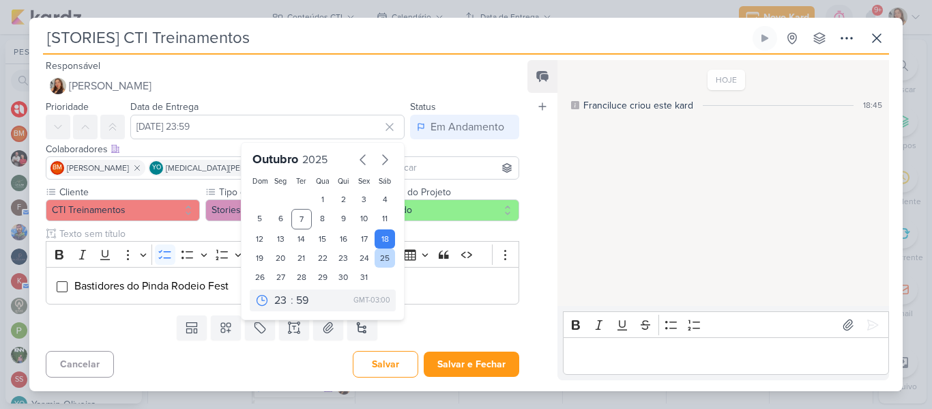
click at [377, 259] on div "25" at bounding box center [385, 257] width 21 height 19
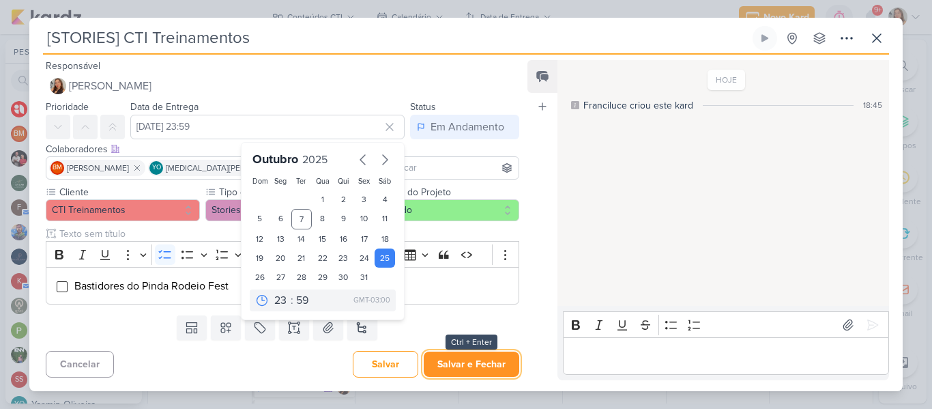
click at [459, 360] on button "Salvar e Fechar" at bounding box center [472, 363] width 96 height 25
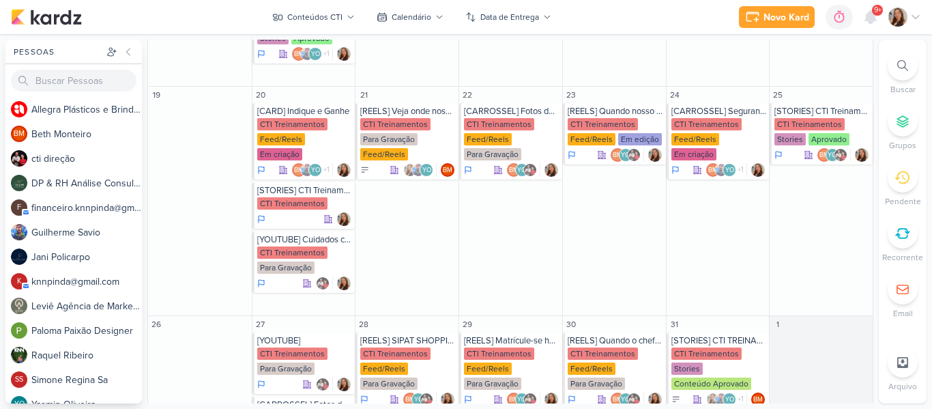
scroll to position [650, 0]
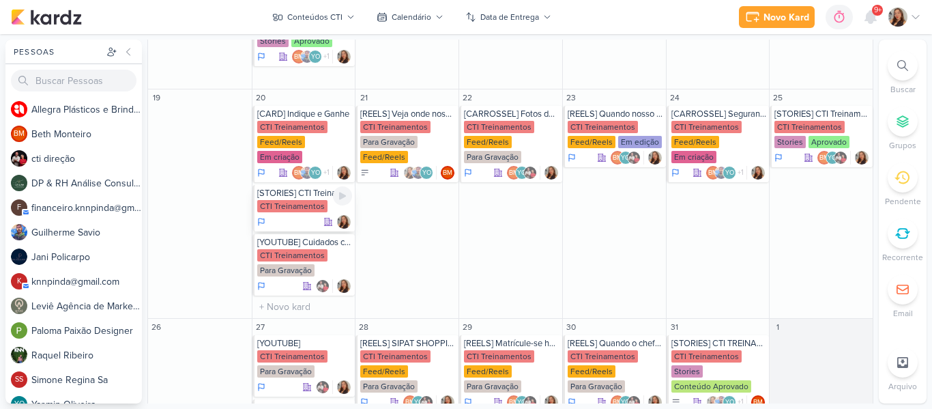
click at [298, 200] on div "CTI Treinamentos" at bounding box center [292, 206] width 70 height 12
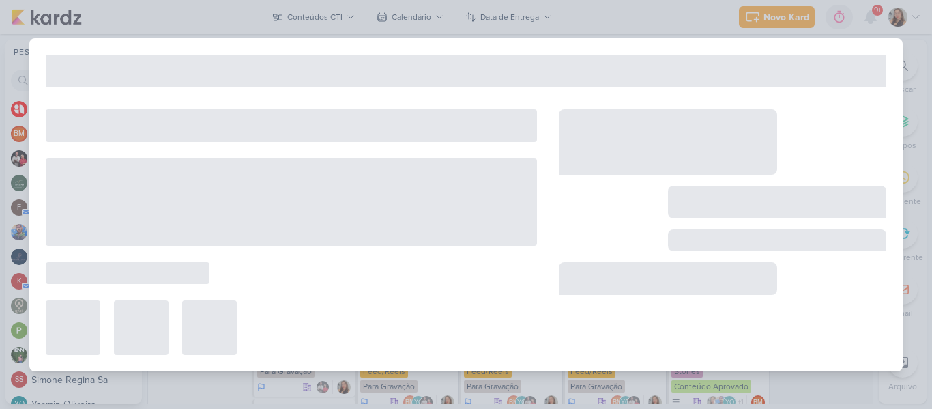
type input "[DATE] 23:59"
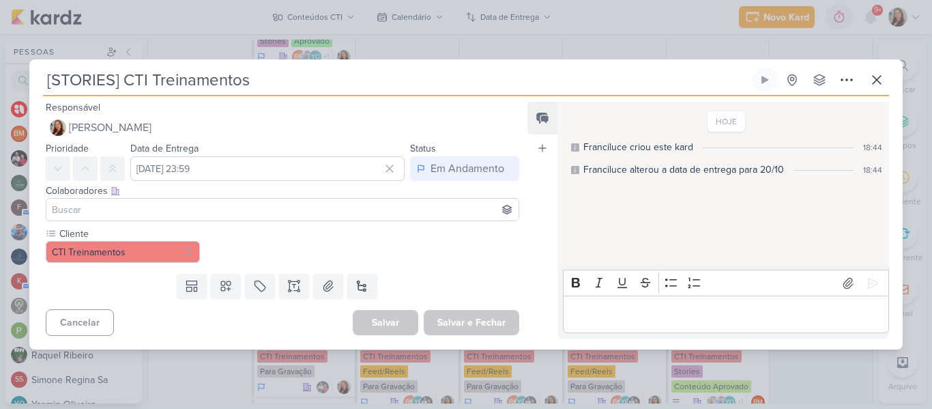
click at [295, 209] on input at bounding box center [282, 209] width 467 height 16
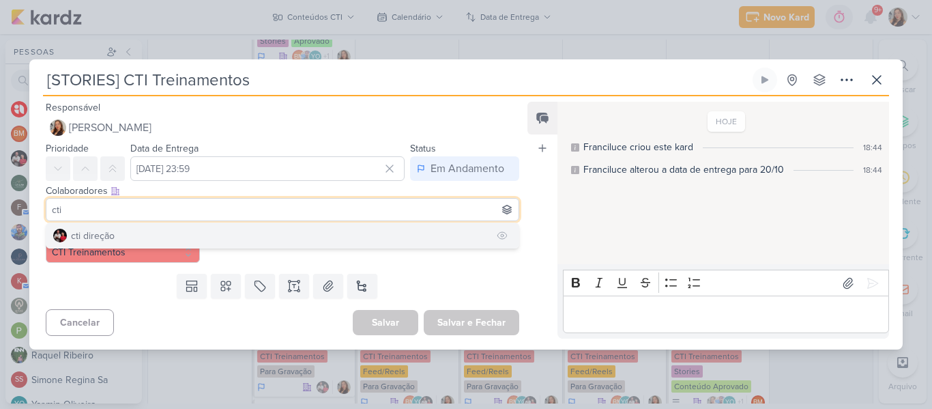
type input "cti"
click at [248, 225] on button "cti direção" at bounding box center [282, 235] width 472 height 25
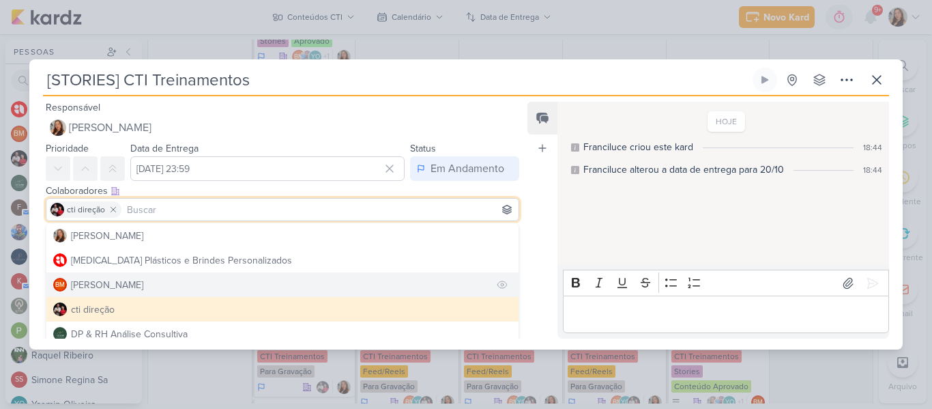
click at [221, 285] on button "BM Beth Monteiro" at bounding box center [282, 284] width 472 height 25
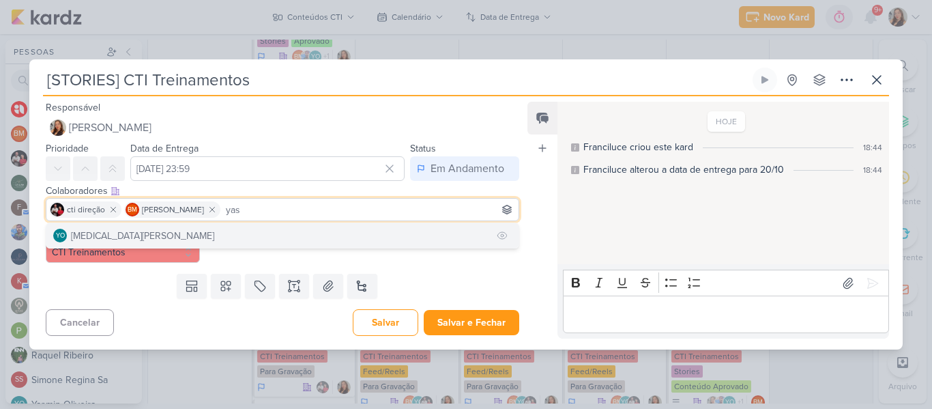
type input "yas"
click at [204, 244] on button "YO Yasmin Oliveira" at bounding box center [282, 235] width 472 height 25
type input "gui"
click at [398, 226] on button "[PERSON_NAME]" at bounding box center [282, 235] width 472 height 25
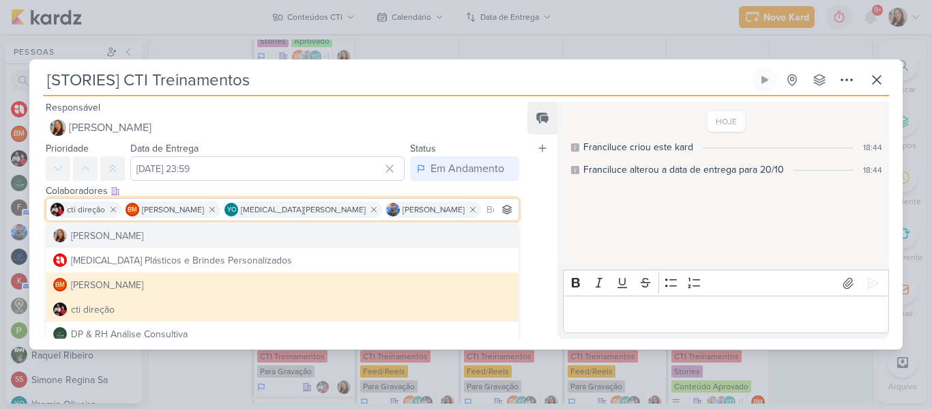
click at [583, 186] on div "HOJE Franciluce criou este kard 18:44 Franciluce alterou a data de entrega para…" at bounding box center [723, 183] width 330 height 161
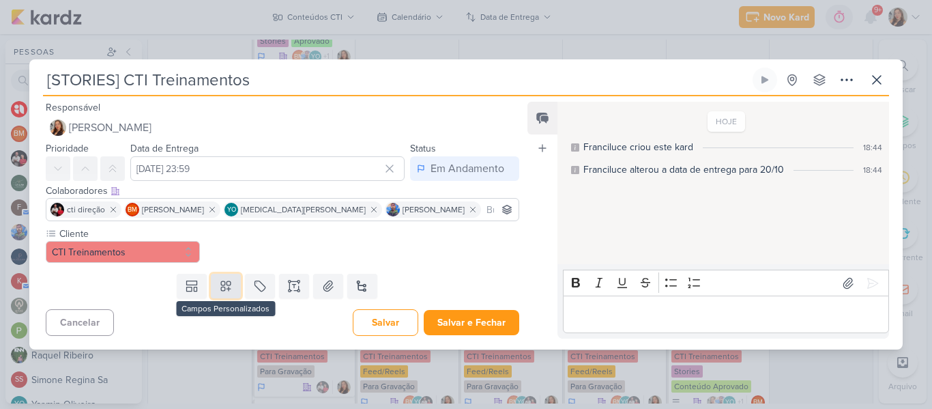
click at [230, 280] on button at bounding box center [226, 286] width 30 height 25
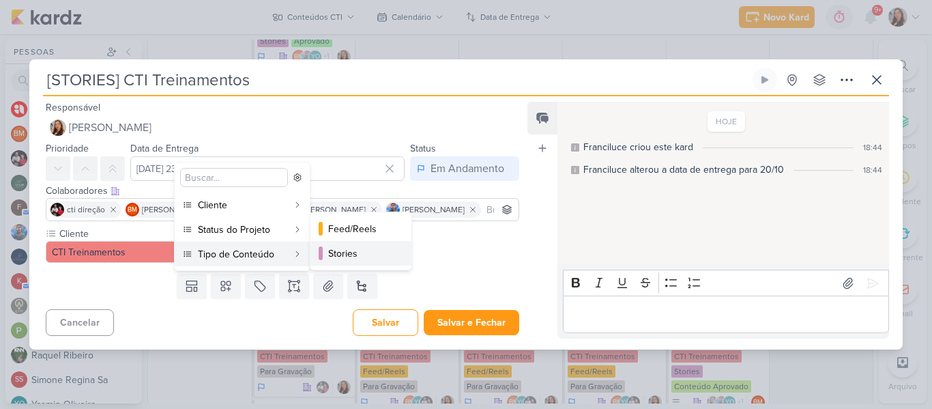
click at [319, 249] on div at bounding box center [321, 253] width 4 height 14
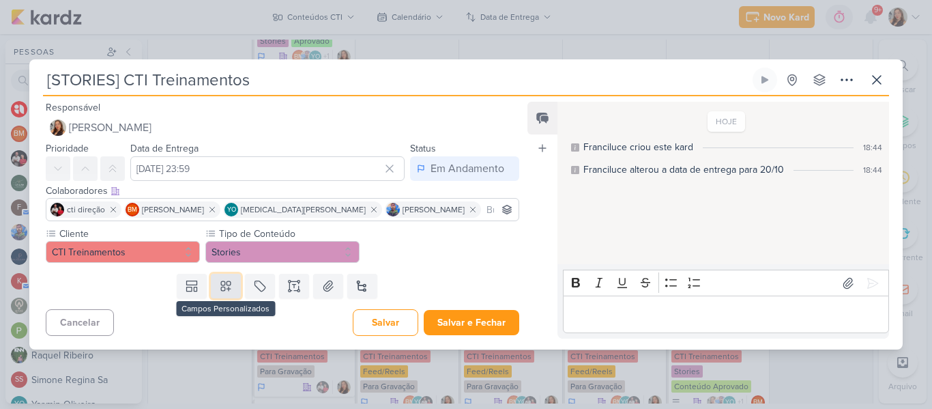
click at [219, 283] on icon at bounding box center [226, 286] width 14 height 14
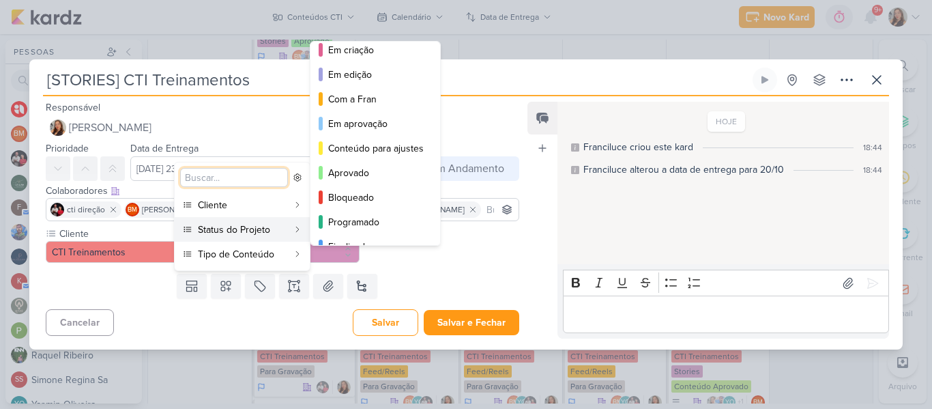
scroll to position [0, 0]
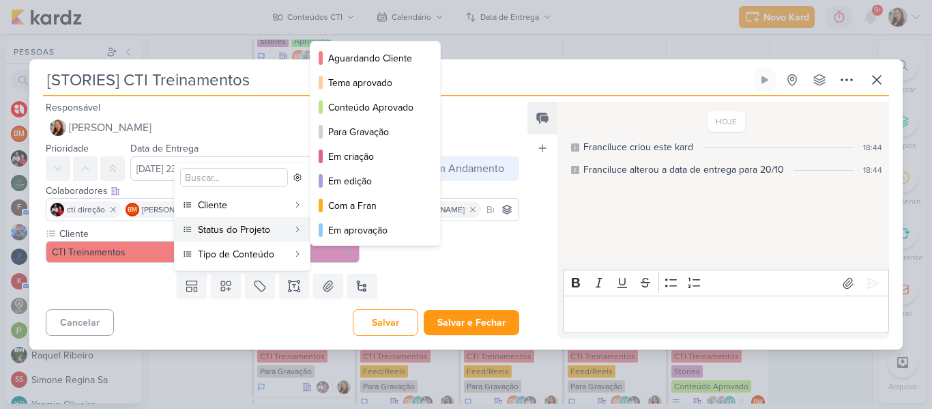
click at [394, 272] on div "Aprovado" at bounding box center [376, 279] width 96 height 14
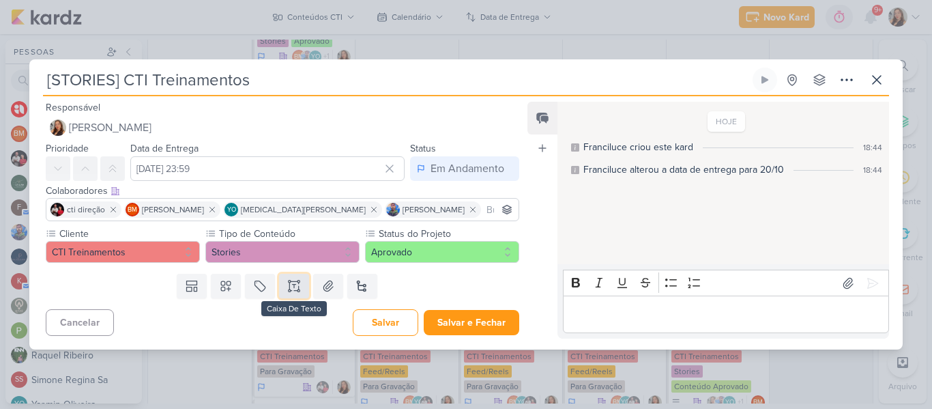
click at [289, 283] on icon at bounding box center [289, 286] width 0 height 7
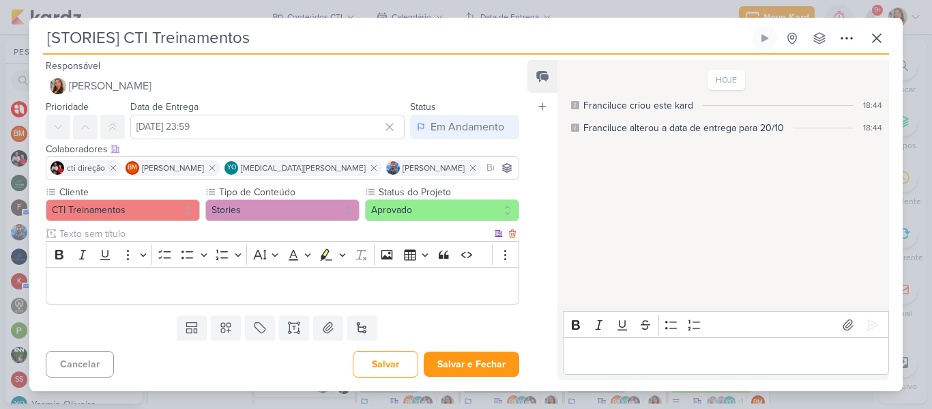
click at [121, 231] on input "text" at bounding box center [274, 234] width 435 height 14
type input "Story 1"
click at [125, 276] on div "Editor editing area: main" at bounding box center [283, 286] width 474 height 38
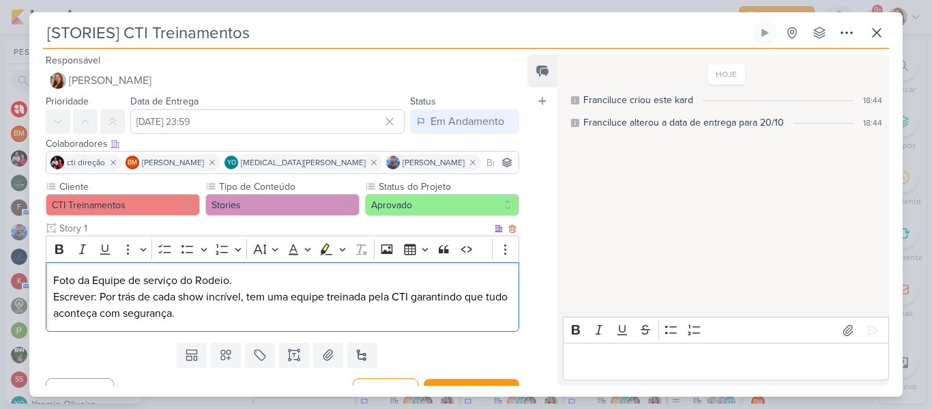
click at [197, 306] on p "Escrever: Por trás de cada show incrível, tem uma equipe treinada pela CTI gara…" at bounding box center [282, 305] width 459 height 33
click at [266, 298] on p "Escrever: Por trás de cada show incrível, tem uma equipe treinada pela CTI gara…" at bounding box center [282, 305] width 459 height 33
click at [270, 322] on div "Foto da Equipe de serviço do Rodeio. Escrever: Por trás de cada show incrível, …" at bounding box center [283, 297] width 474 height 70
click at [123, 315] on p "Escrever: Por trás de cada show incrível, teve uma equipe treinada pela CTI gar…" at bounding box center [282, 305] width 459 height 33
click at [250, 313] on p "Escrever: Por trás de cada show incrível, teve uma equipe treinada pela CTI gar…" at bounding box center [282, 305] width 459 height 33
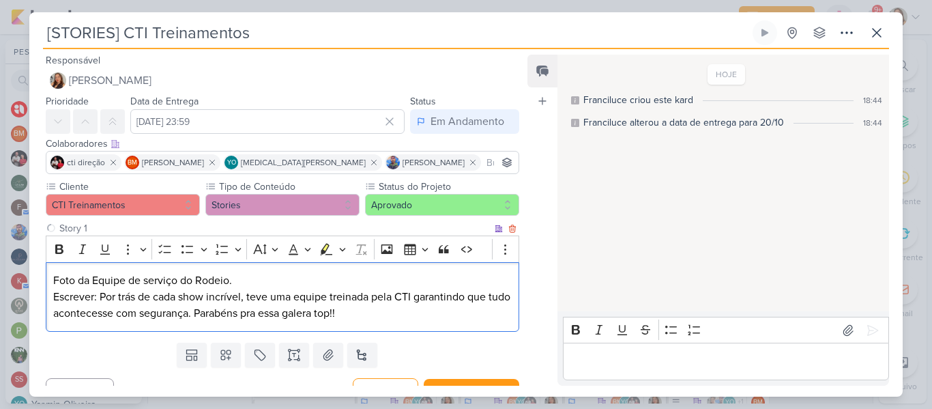
click at [238, 283] on p "Foto da Equipe de serviço do Rodeio." at bounding box center [282, 280] width 459 height 16
click at [159, 252] on icon "Editor toolbar" at bounding box center [164, 248] width 12 height 9
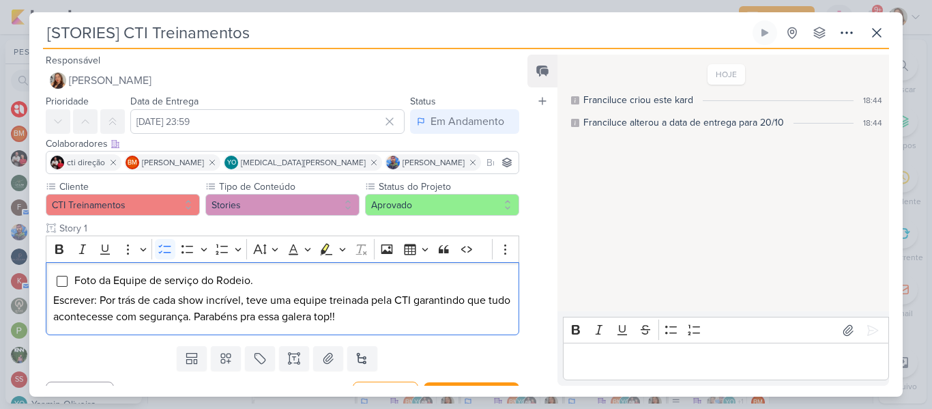
scroll to position [25, 0]
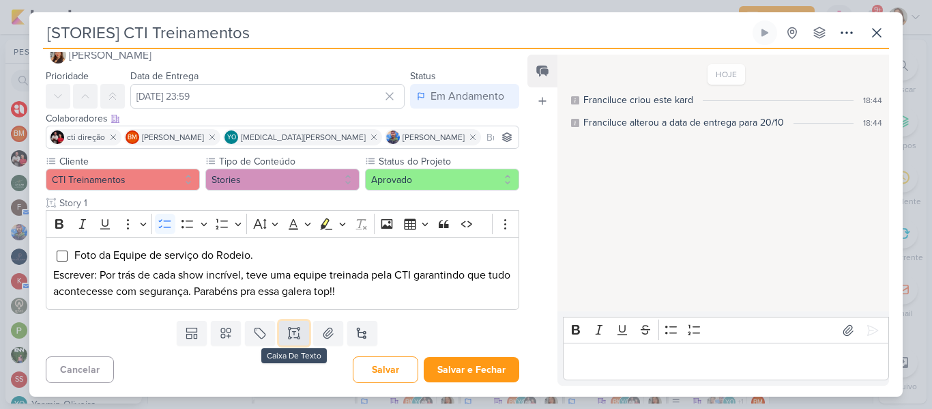
click at [299, 326] on button at bounding box center [294, 333] width 30 height 25
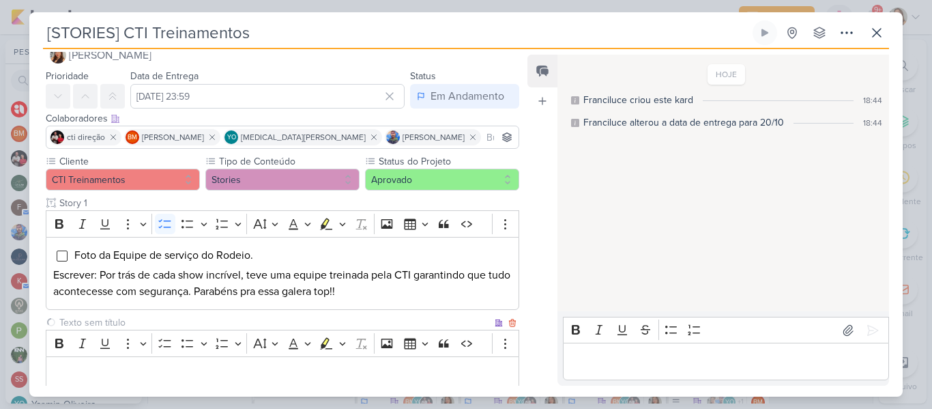
click at [252, 322] on input "text" at bounding box center [274, 322] width 435 height 14
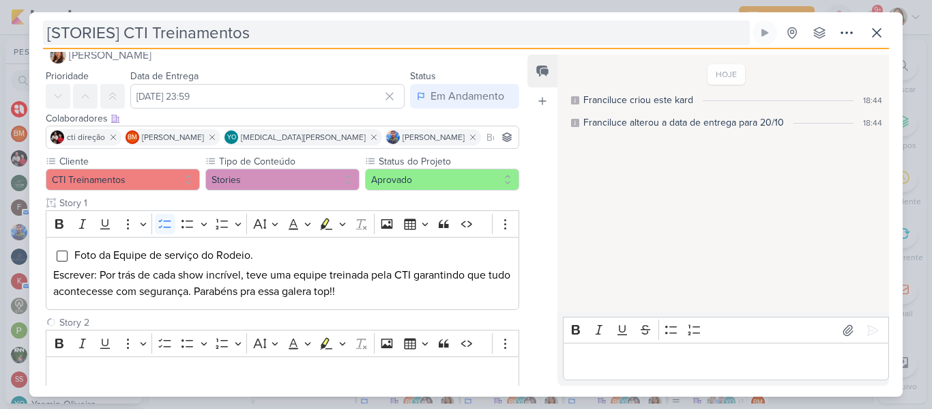
type input "Story 2"
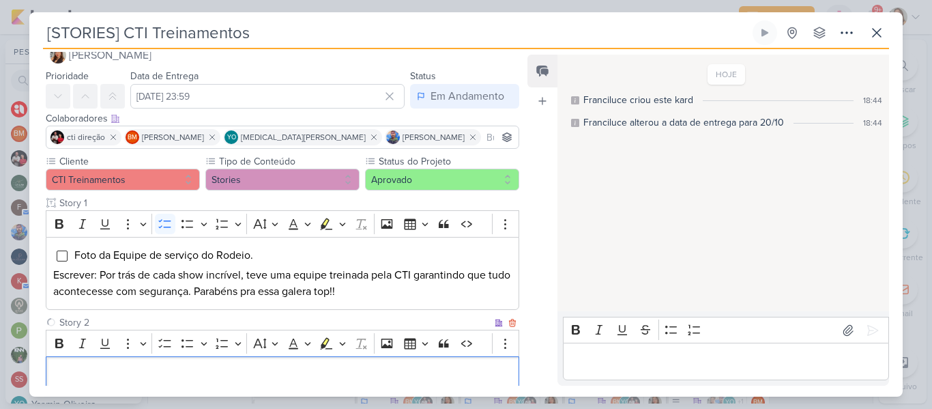
click at [160, 384] on div "Editor editing area: main" at bounding box center [283, 375] width 474 height 38
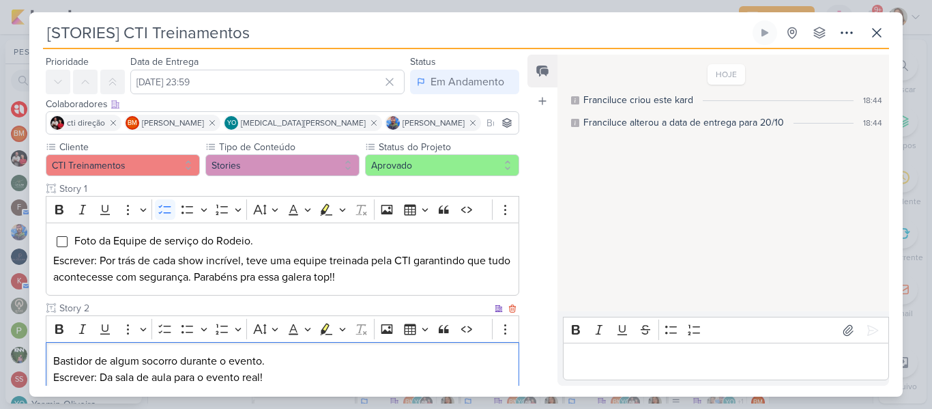
click at [270, 362] on p "Bastidor de algum socorro durante o evento." at bounding box center [282, 361] width 459 height 16
click at [158, 330] on button "To-do List" at bounding box center [165, 329] width 20 height 20
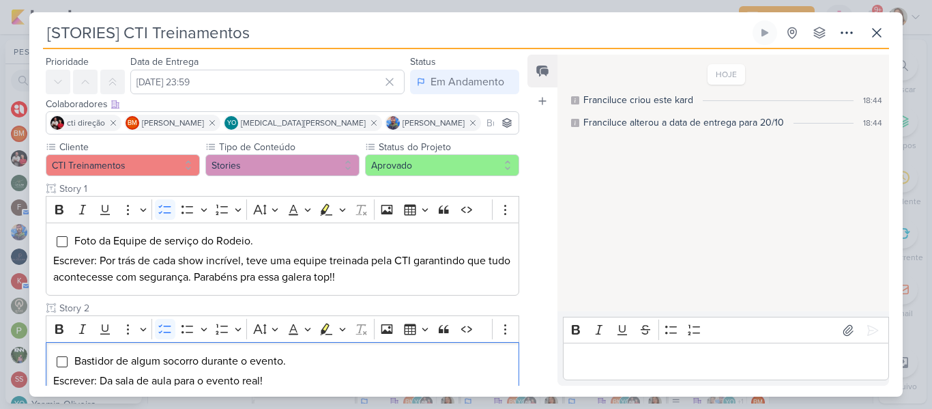
scroll to position [129, 0]
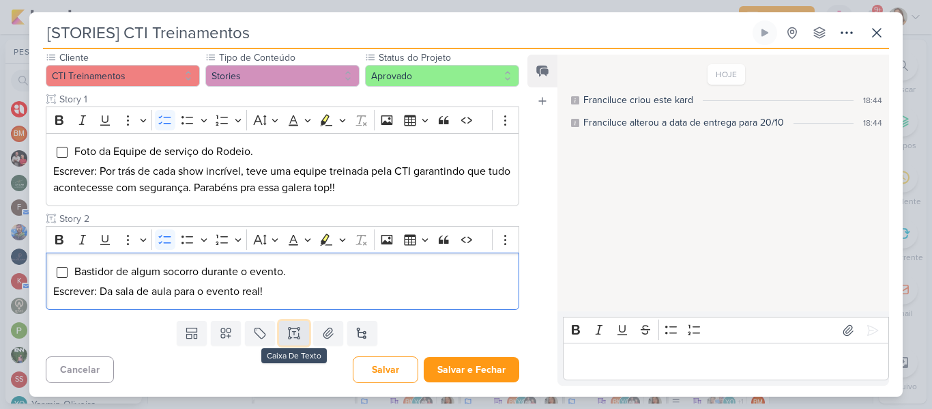
click at [294, 332] on icon at bounding box center [294, 333] width 14 height 14
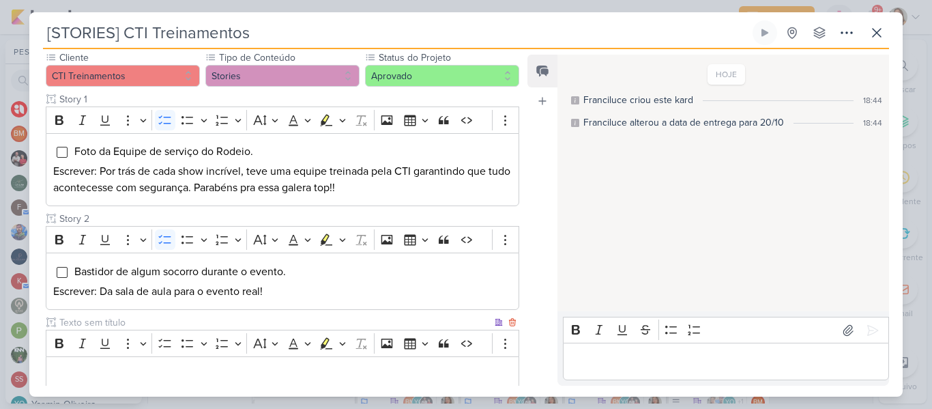
click at [269, 323] on input "text" at bounding box center [274, 322] width 435 height 14
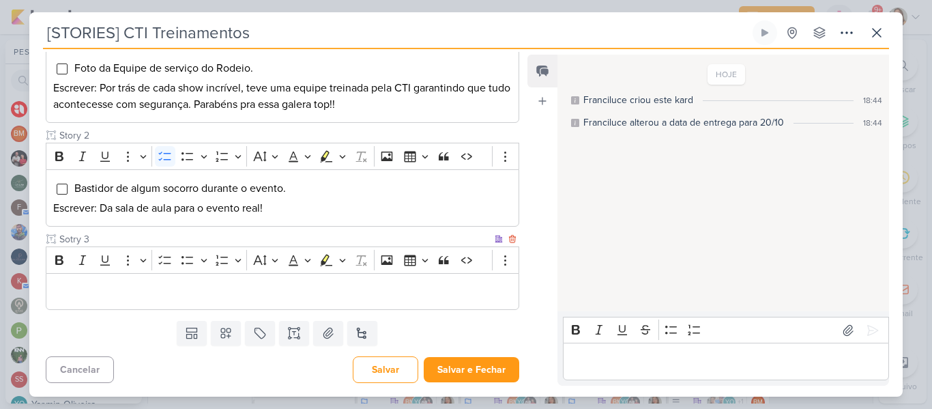
type input "Sotry 3"
click at [471, 301] on div "Editor editing area: main" at bounding box center [283, 292] width 474 height 38
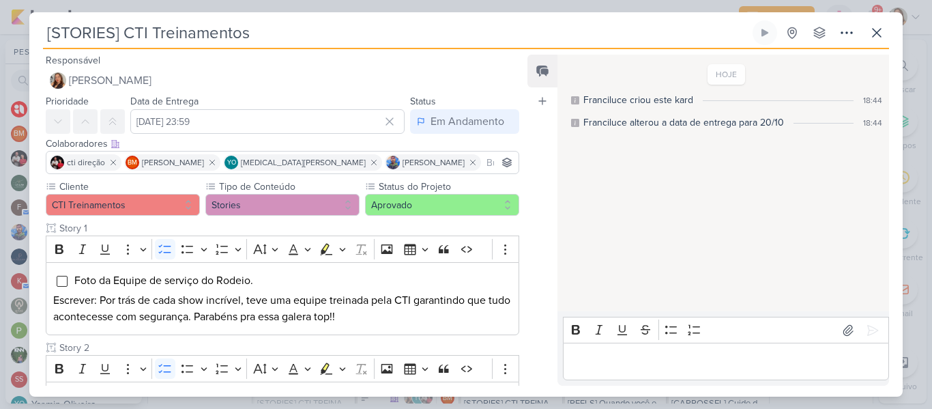
scroll to position [650, 0]
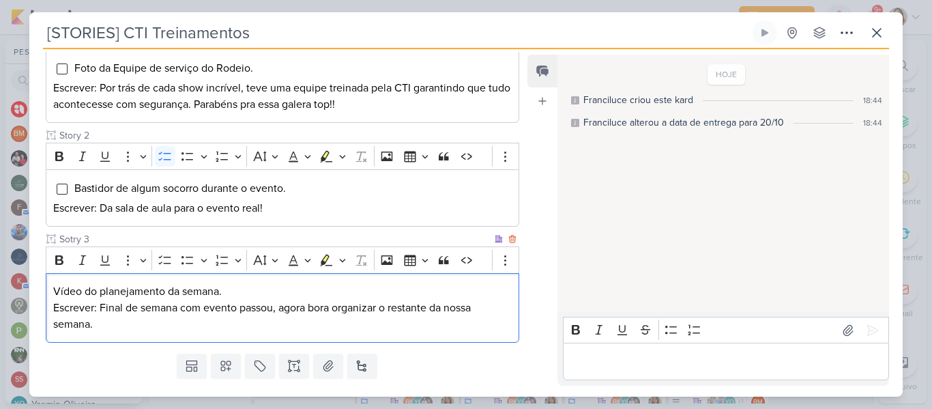
click at [415, 298] on p "Vídeo do planejamento da semana." at bounding box center [282, 291] width 459 height 16
click at [156, 261] on button "To-do List" at bounding box center [165, 260] width 20 height 20
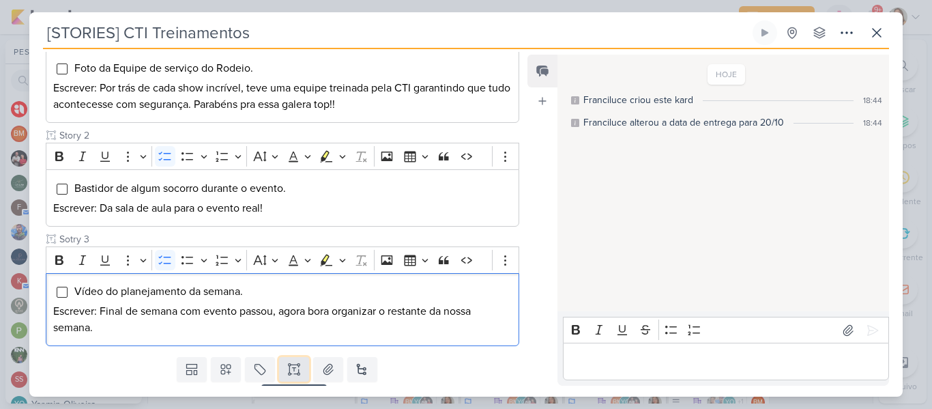
click at [298, 366] on icon at bounding box center [294, 369] width 14 height 14
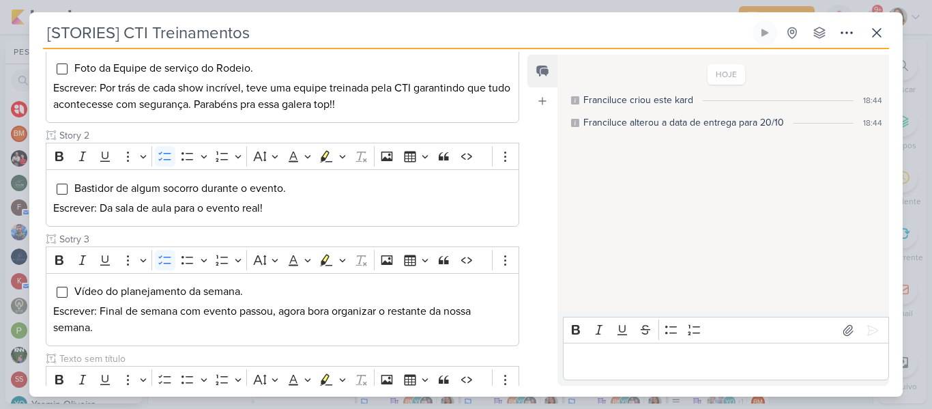
scroll to position [212, 0]
